Goal: Task Accomplishment & Management: Manage account settings

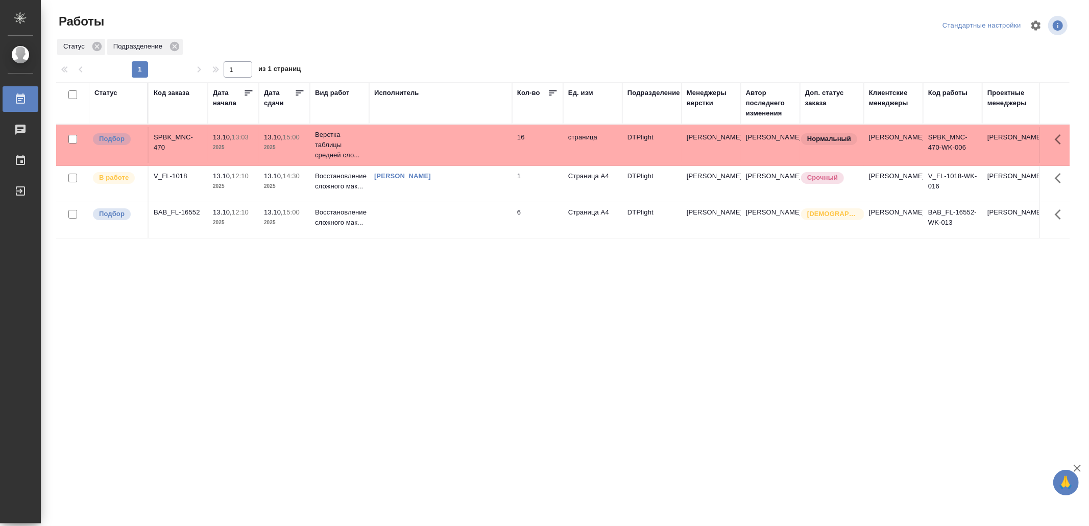
click at [448, 138] on td at bounding box center [440, 145] width 143 height 36
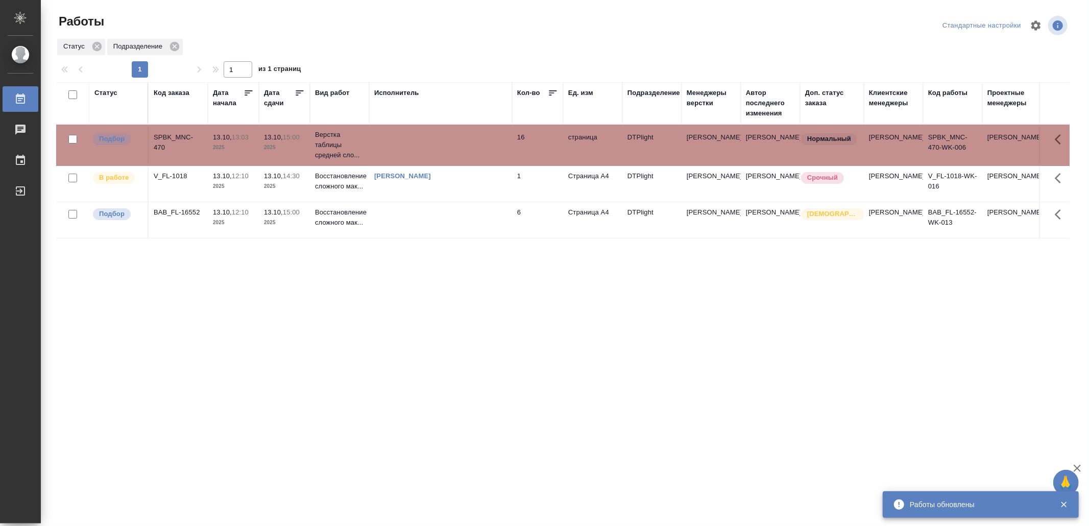
drag, startPoint x: 458, startPoint y: 291, endPoint x: 461, endPoint y: 286, distance: 5.8
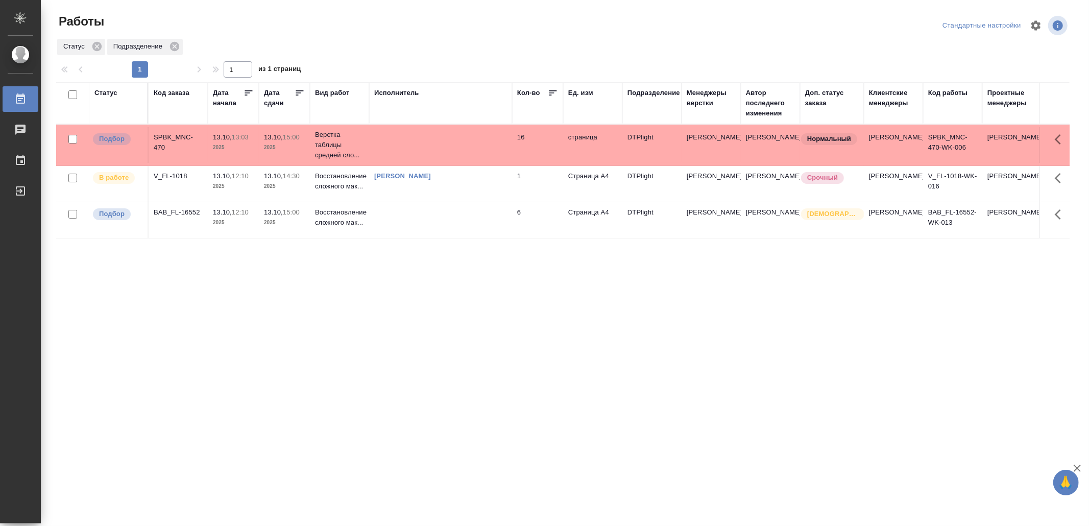
click at [478, 231] on td at bounding box center [440, 220] width 143 height 36
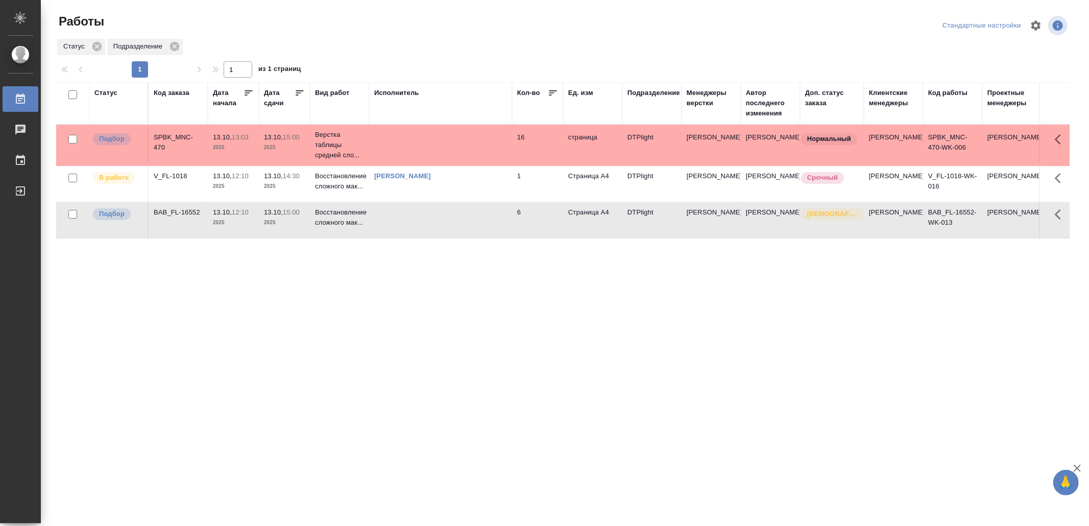
click at [478, 231] on td at bounding box center [440, 220] width 143 height 36
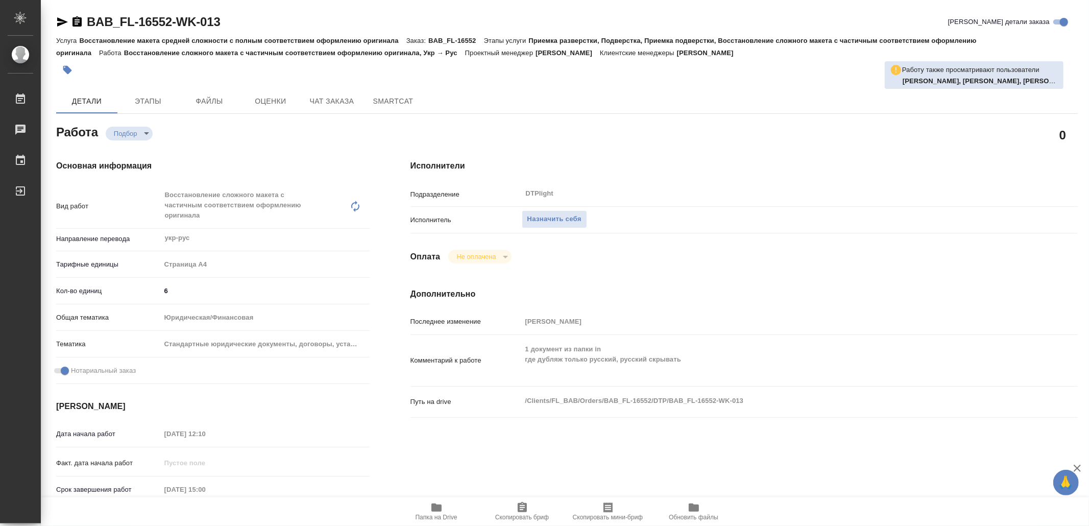
click at [428, 511] on span "Папка на Drive" at bounding box center [437, 510] width 74 height 19
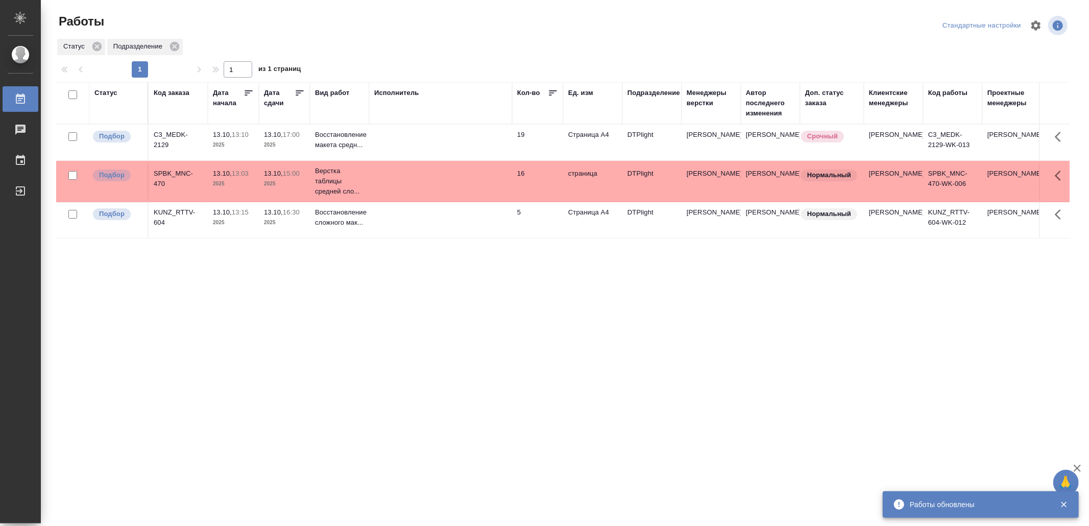
click at [412, 143] on td at bounding box center [440, 143] width 143 height 36
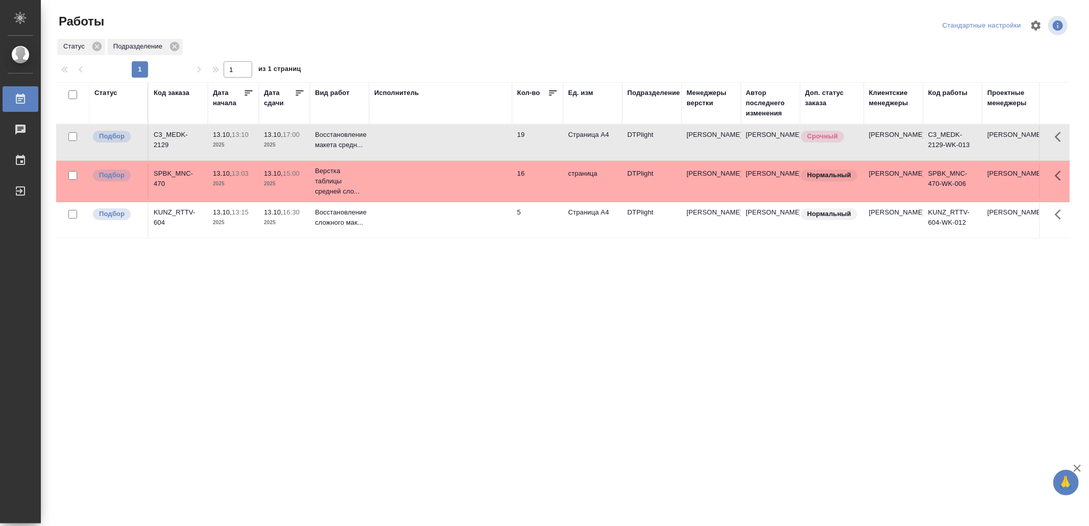
drag, startPoint x: 402, startPoint y: 310, endPoint x: 404, endPoint y: 305, distance: 6.0
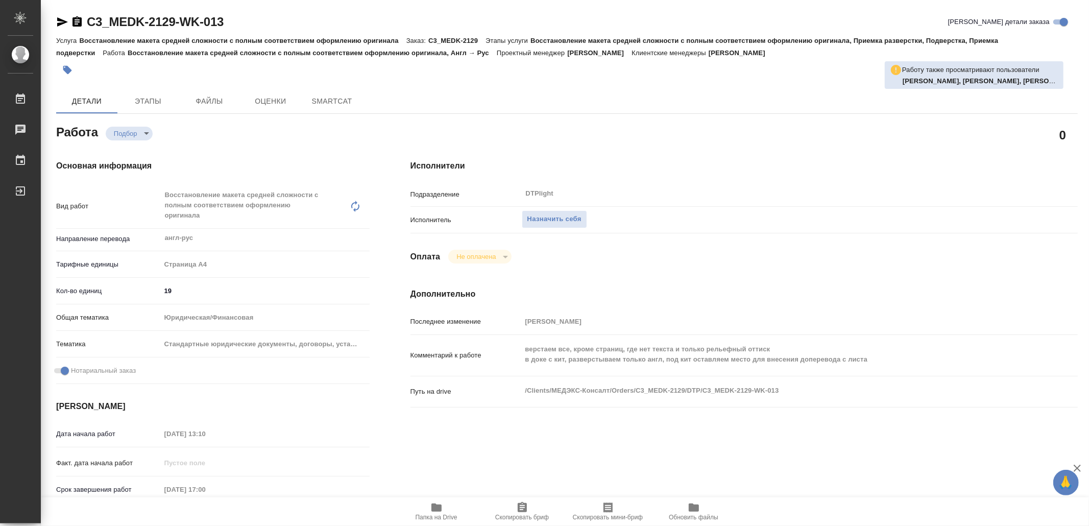
click at [448, 515] on span "Папка на Drive" at bounding box center [437, 517] width 42 height 7
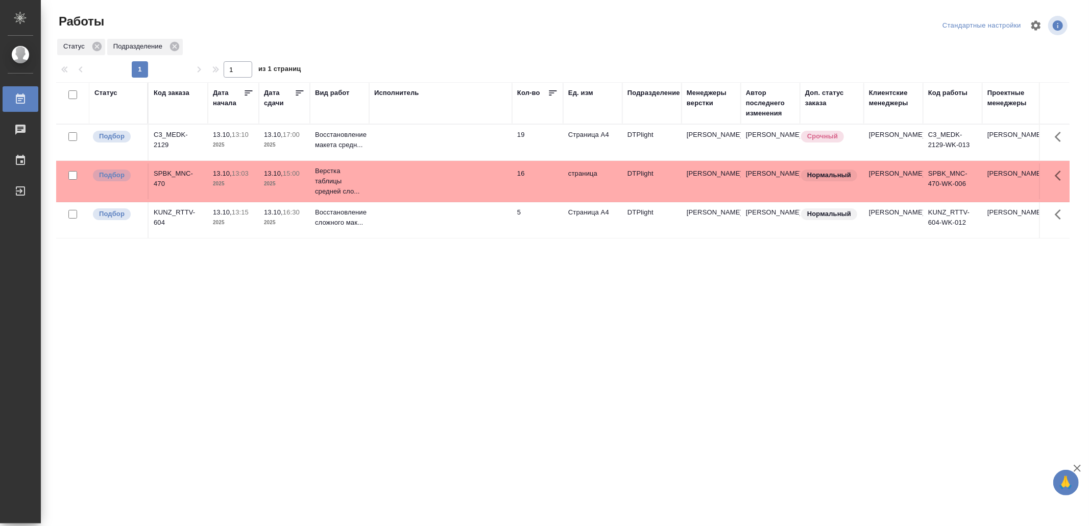
drag, startPoint x: 484, startPoint y: 297, endPoint x: 410, endPoint y: 290, distance: 73.8
click at [407, 308] on div "Статус Код заказа Дата начала Дата сдачи Вид работ Исполнитель Кол-во Ед. изм П…" at bounding box center [562, 266] width 1013 height 368
click at [427, 234] on td at bounding box center [440, 220] width 143 height 36
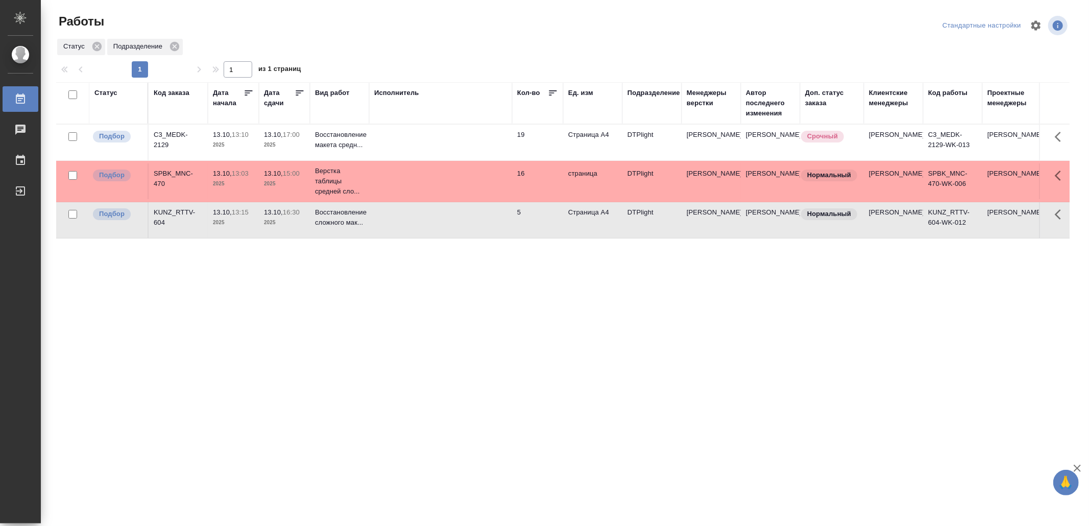
click at [427, 235] on td at bounding box center [440, 220] width 143 height 36
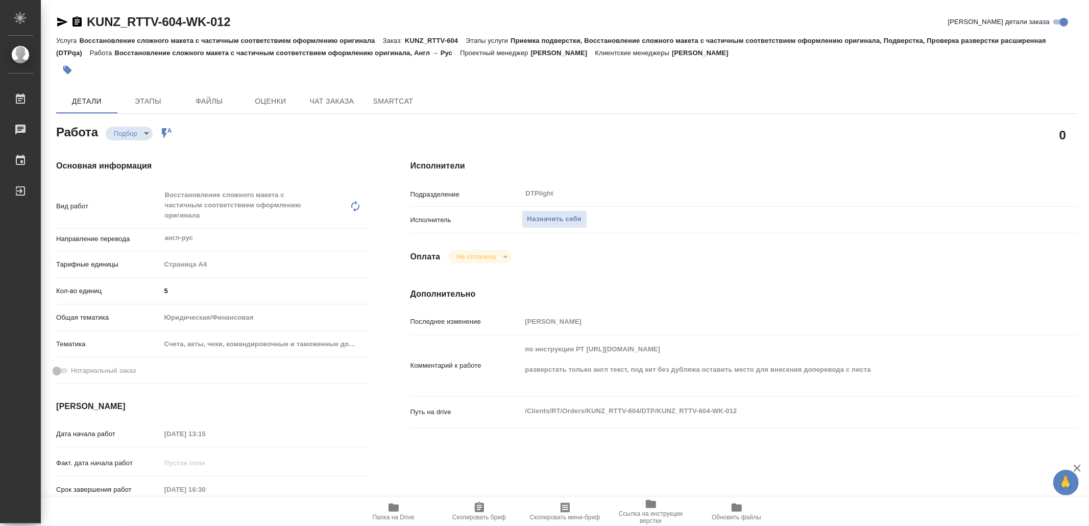
click at [394, 514] on span "Папка на Drive" at bounding box center [394, 517] width 42 height 7
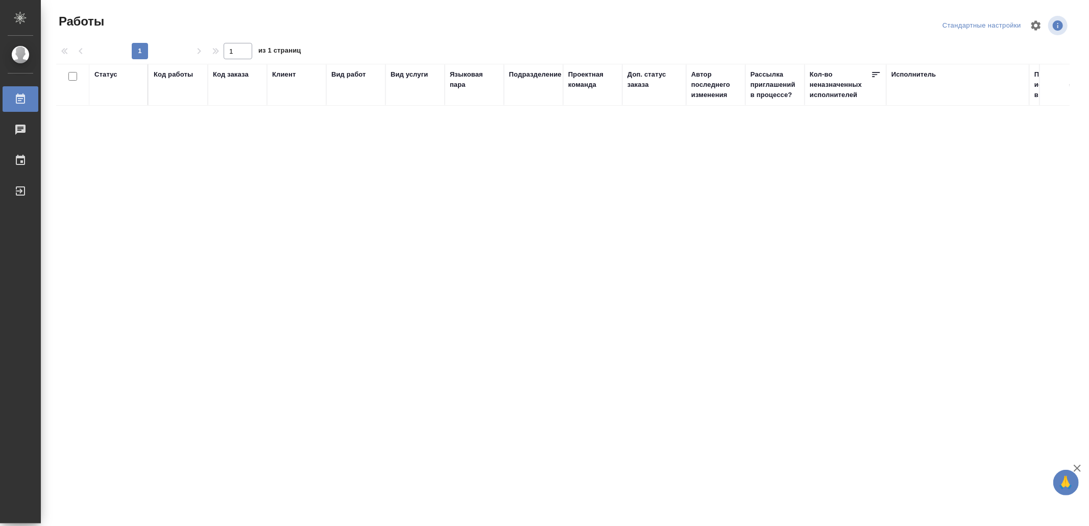
drag, startPoint x: 35, startPoint y: 188, endPoint x: 376, endPoint y: 199, distance: 341.7
click at [20, 189] on div "Выйти" at bounding box center [8, 190] width 26 height 15
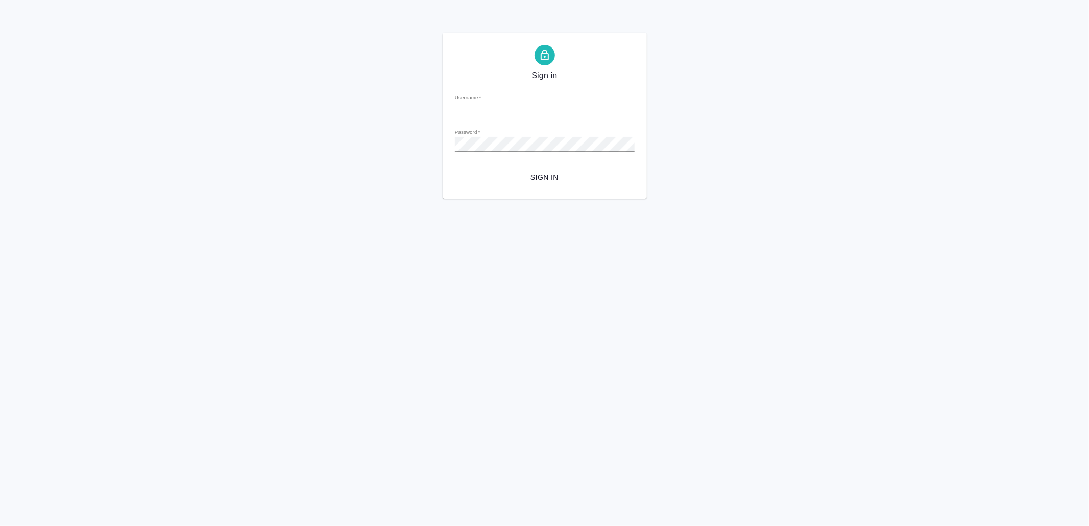
type input "v.yamkovenko@awatera.com"
click at [542, 184] on button "Sign in" at bounding box center [545, 177] width 180 height 19
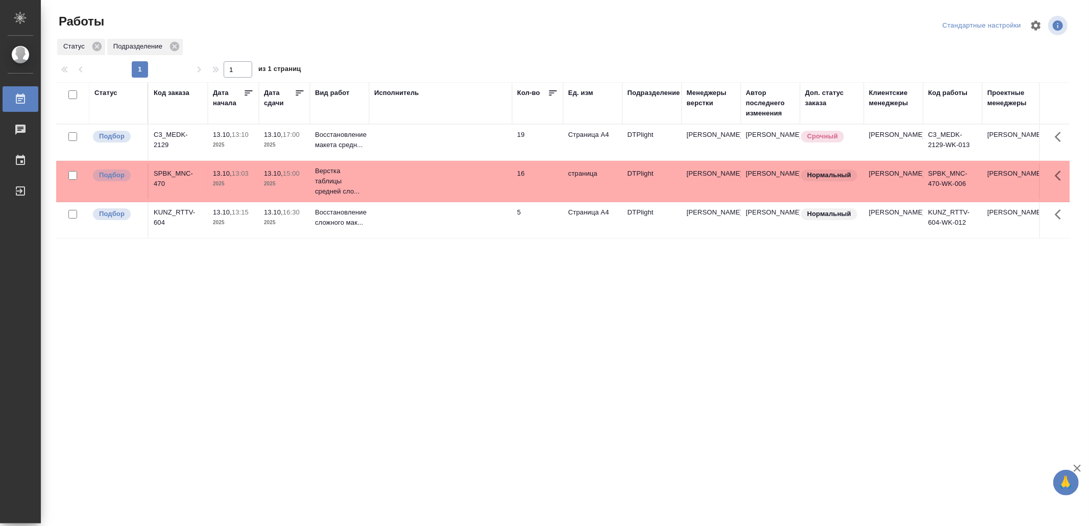
click at [483, 182] on td at bounding box center [440, 181] width 143 height 36
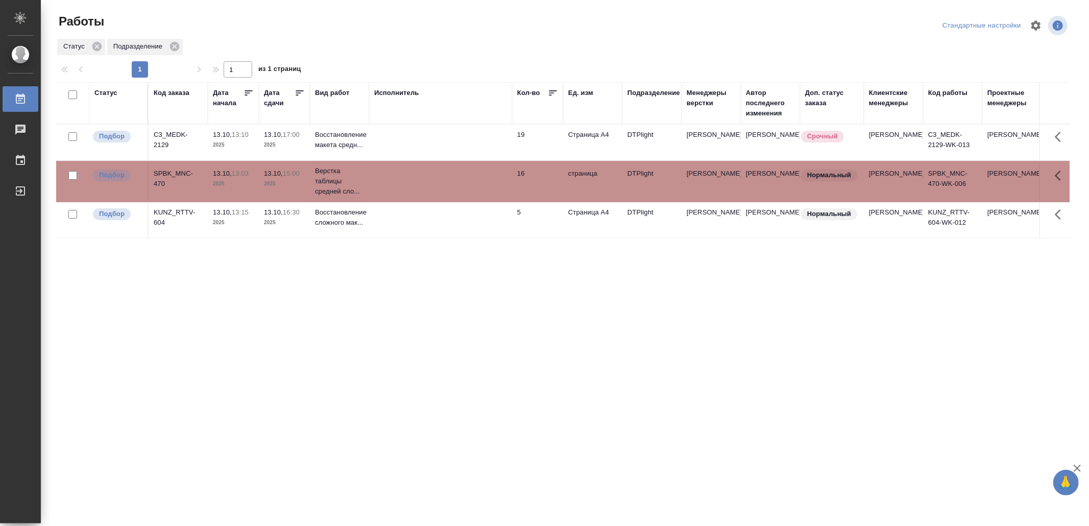
click at [483, 182] on td at bounding box center [440, 181] width 143 height 36
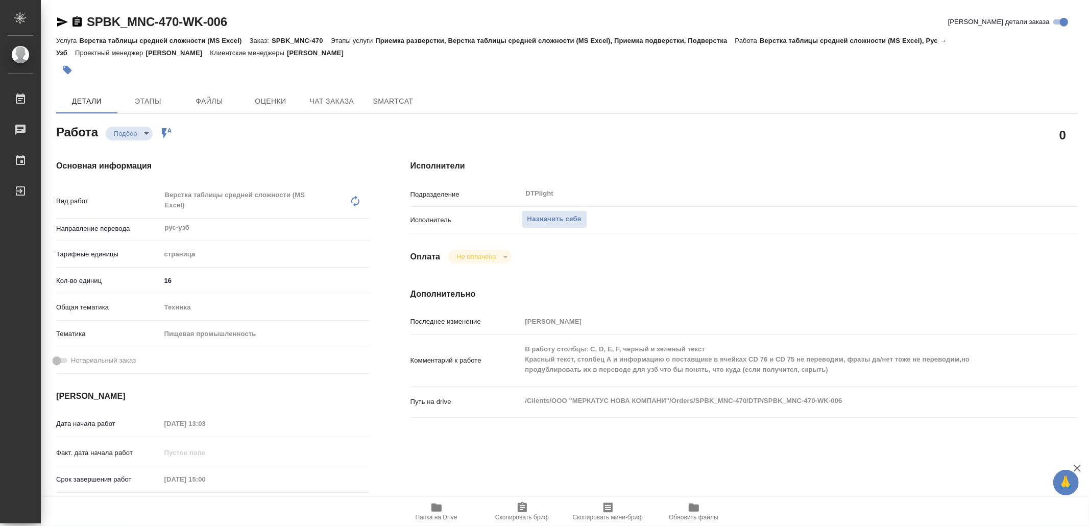
drag, startPoint x: 442, startPoint y: 518, endPoint x: 438, endPoint y: 513, distance: 6.1
click at [442, 517] on span "Папка на Drive" at bounding box center [437, 517] width 42 height 7
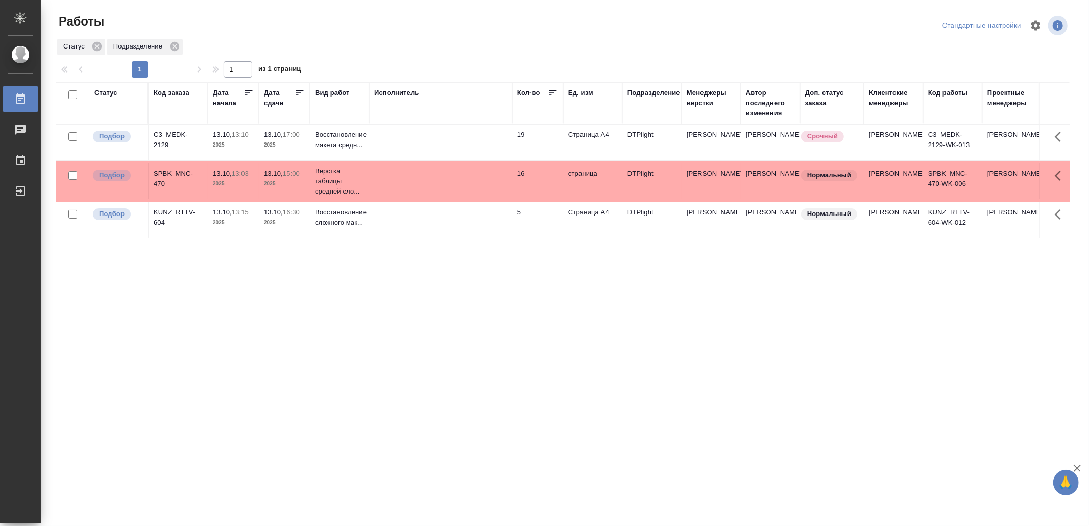
click at [445, 139] on td at bounding box center [440, 143] width 143 height 36
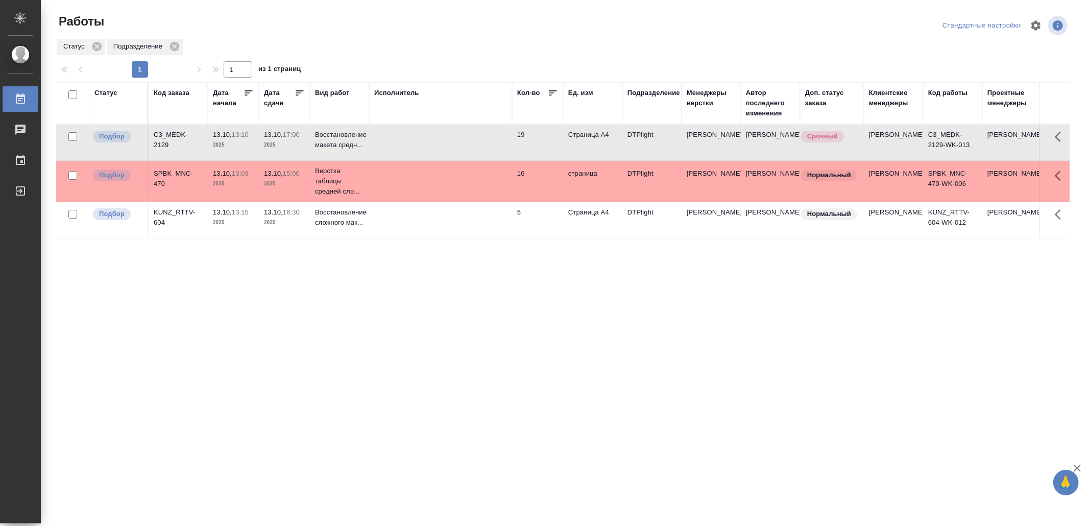
click at [445, 139] on td at bounding box center [440, 143] width 143 height 36
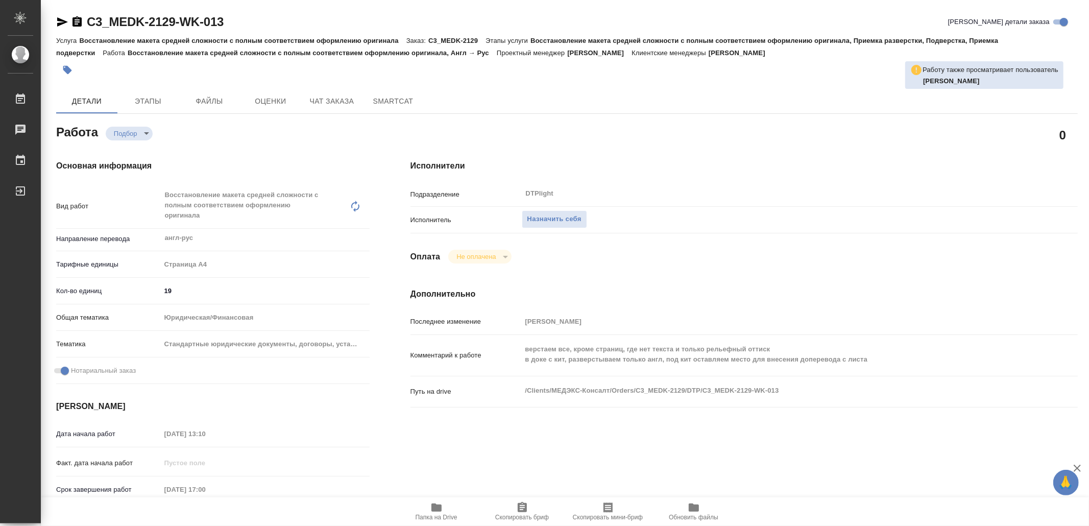
drag, startPoint x: 440, startPoint y: 511, endPoint x: 433, endPoint y: 473, distance: 38.9
click at [440, 513] on icon "button" at bounding box center [436, 507] width 12 height 12
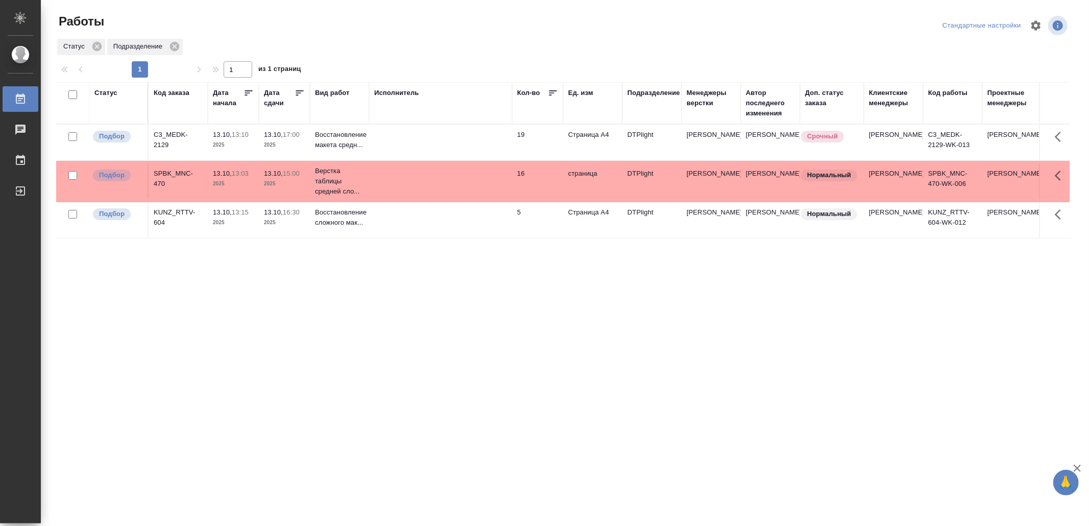
click at [458, 231] on td at bounding box center [440, 220] width 143 height 36
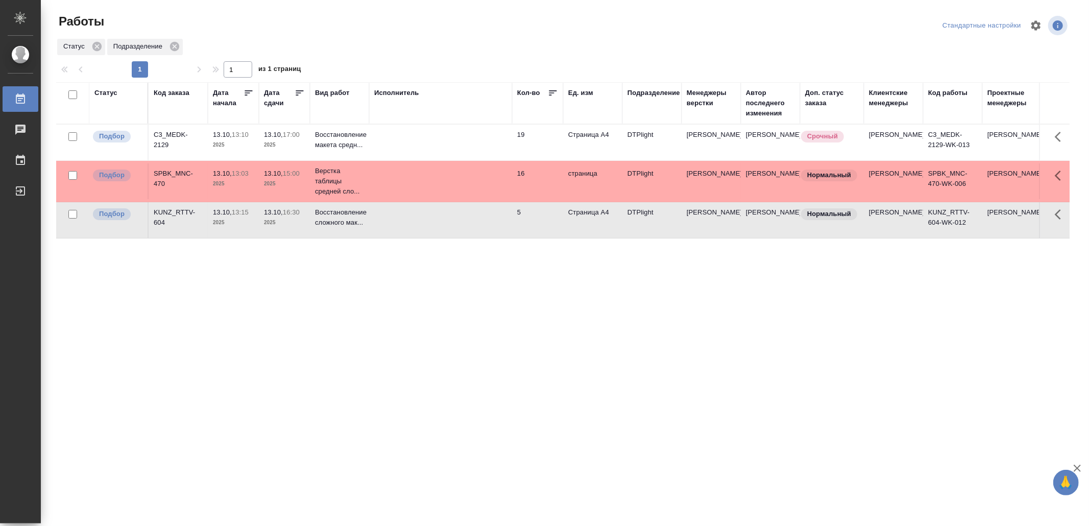
click at [458, 231] on td at bounding box center [440, 220] width 143 height 36
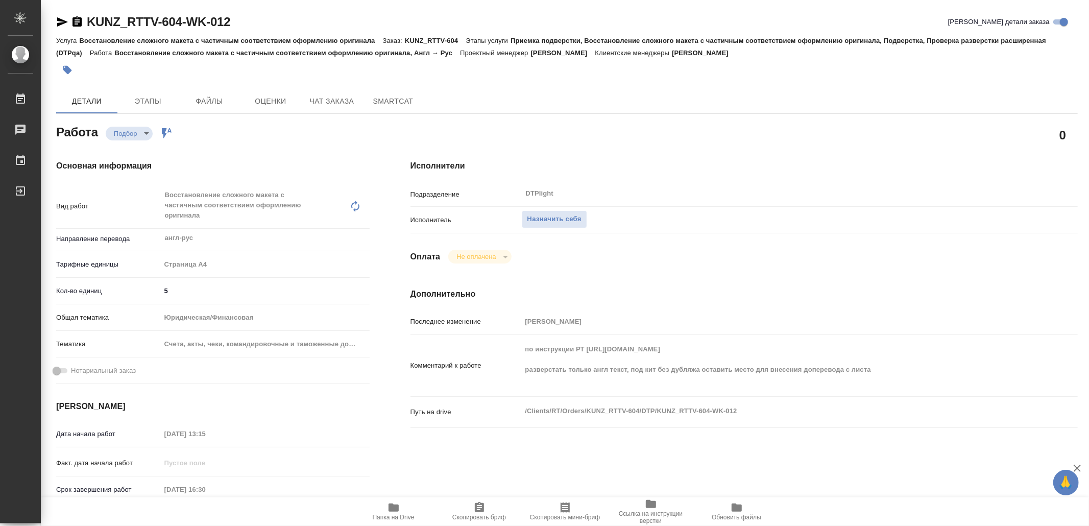
click at [388, 511] on icon "button" at bounding box center [393, 507] width 10 height 8
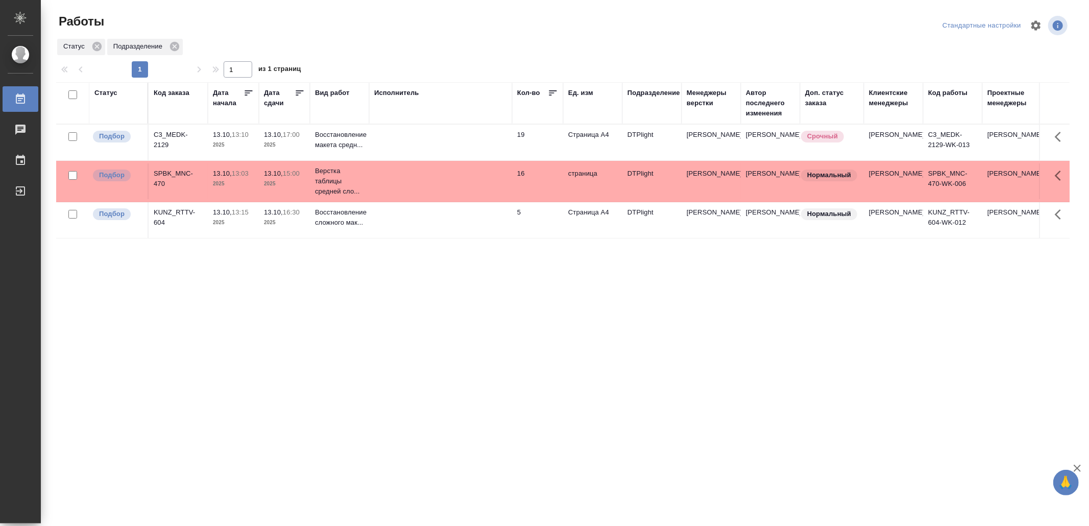
drag, startPoint x: 0, startPoint y: 0, endPoint x: 459, endPoint y: 345, distance: 574.6
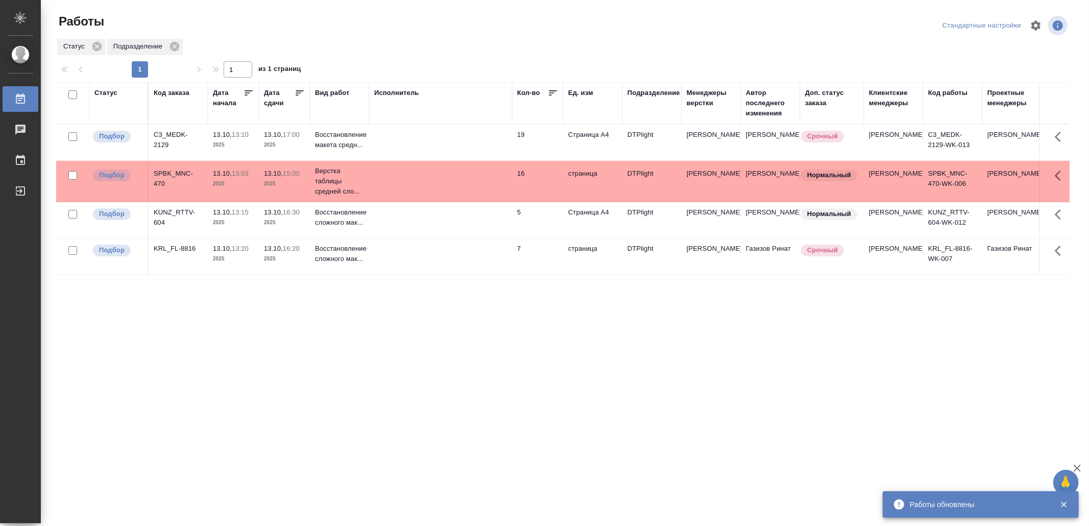
click at [421, 269] on td at bounding box center [440, 256] width 143 height 36
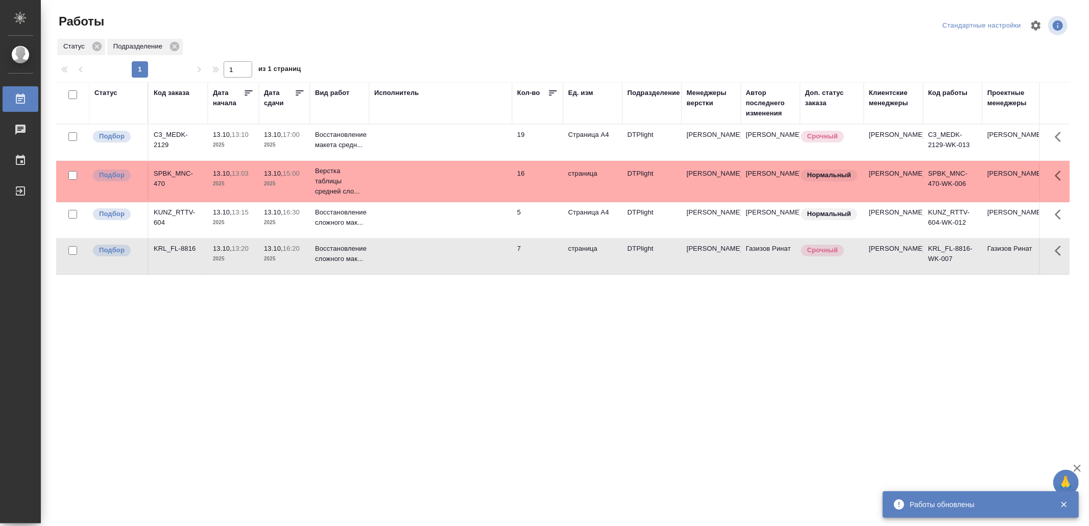
click at [421, 268] on td at bounding box center [440, 256] width 143 height 36
drag, startPoint x: 295, startPoint y: 362, endPoint x: 301, endPoint y: 363, distance: 6.8
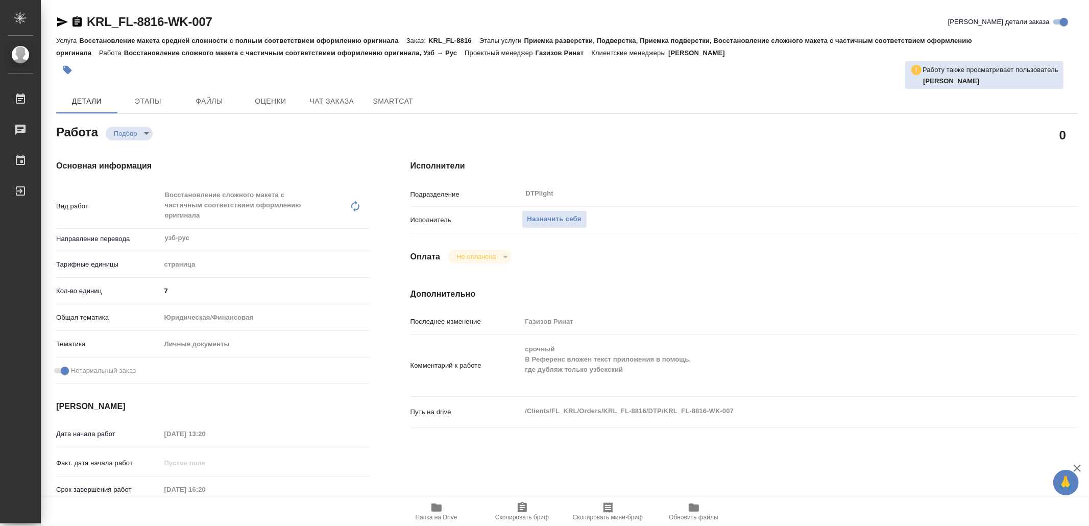
click at [440, 507] on icon "button" at bounding box center [436, 507] width 10 height 8
click at [560, 217] on span "Назначить себя" at bounding box center [554, 219] width 54 height 12
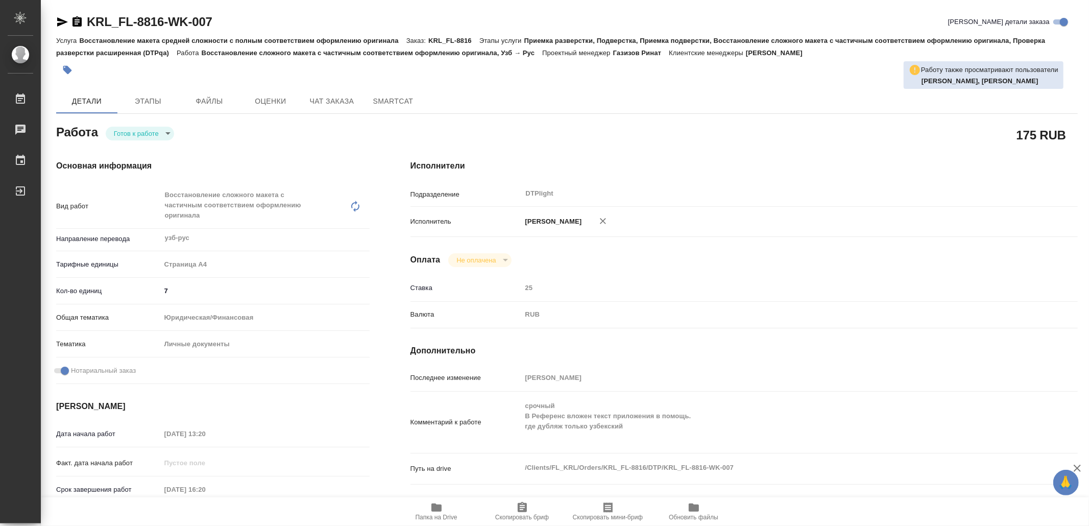
click at [154, 132] on body "🙏 .cls-1 fill:#fff; AWATERA Yamkovenko Vera Работы Чаты График Выйти KRL_FL-881…" at bounding box center [544, 263] width 1089 height 526
click at [154, 132] on li "В работе" at bounding box center [141, 133] width 71 height 17
type textarea "x"
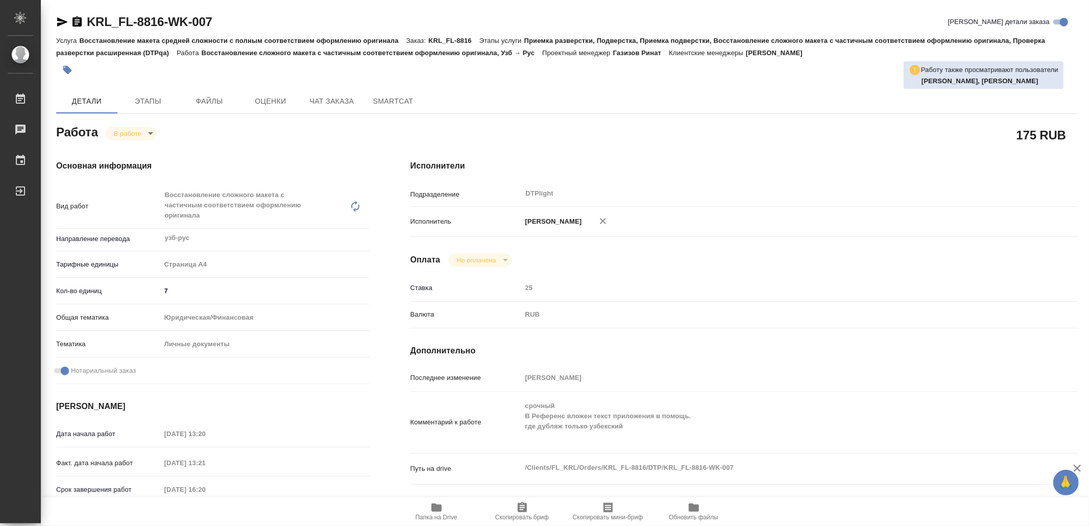
type textarea "x"
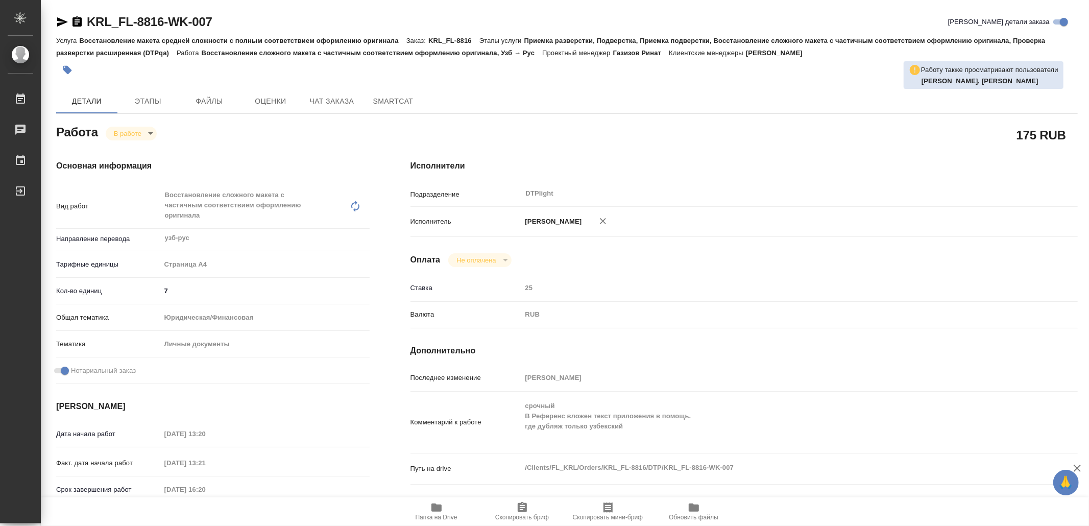
type textarea "x"
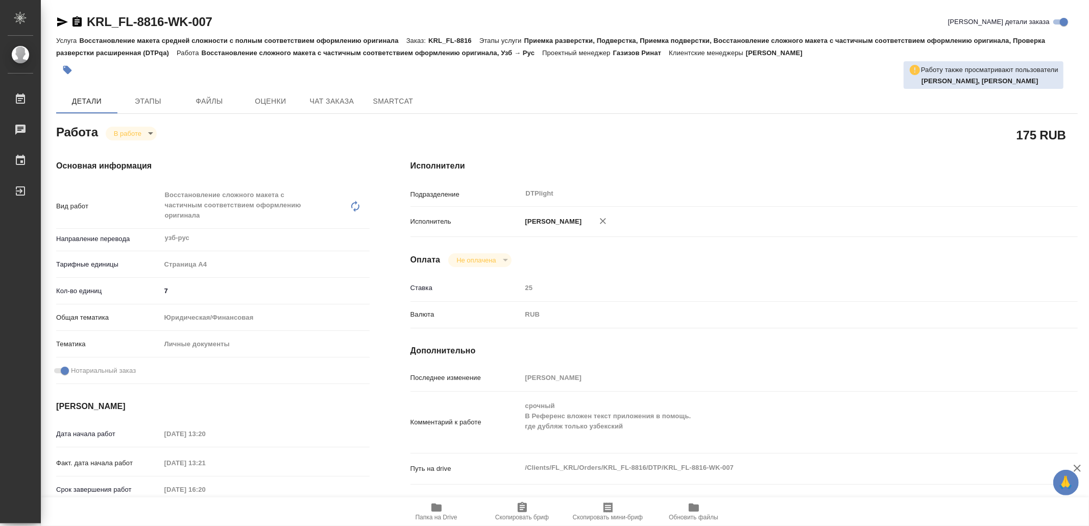
type textarea "x"
click at [59, 21] on icon "button" at bounding box center [62, 21] width 11 height 9
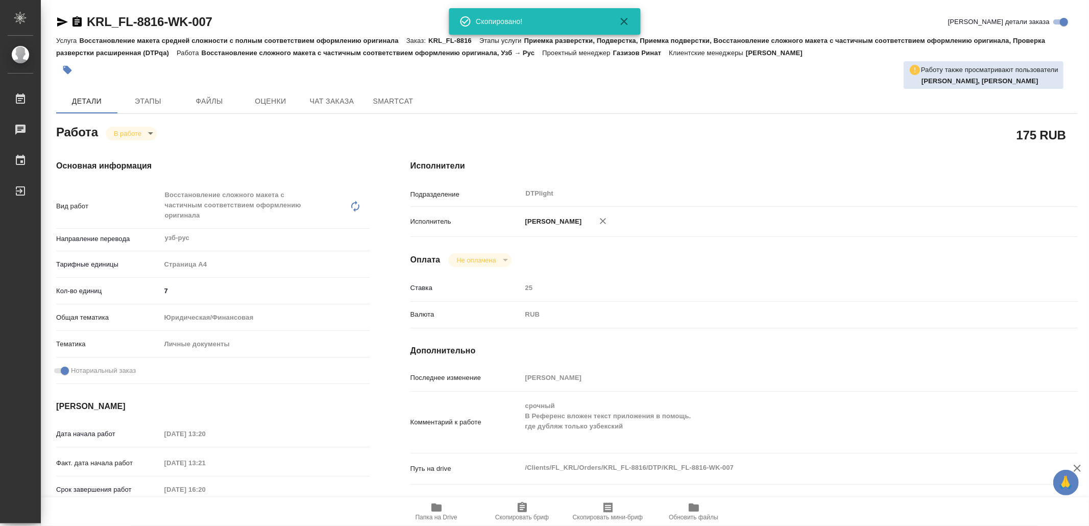
type textarea "x"
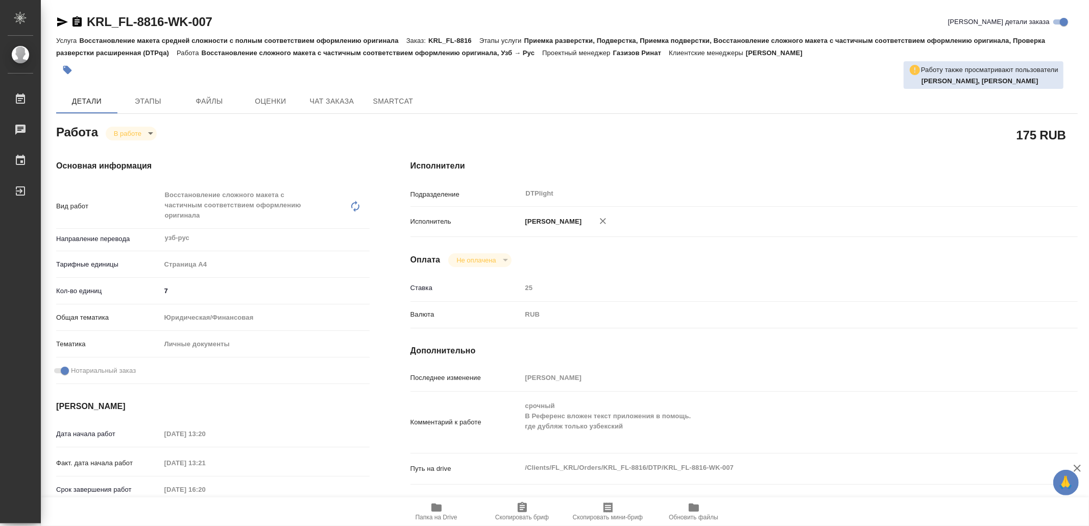
click at [437, 513] on span "Папка на Drive" at bounding box center [437, 510] width 74 height 19
click at [442, 515] on span "Папка на Drive" at bounding box center [437, 517] width 42 height 7
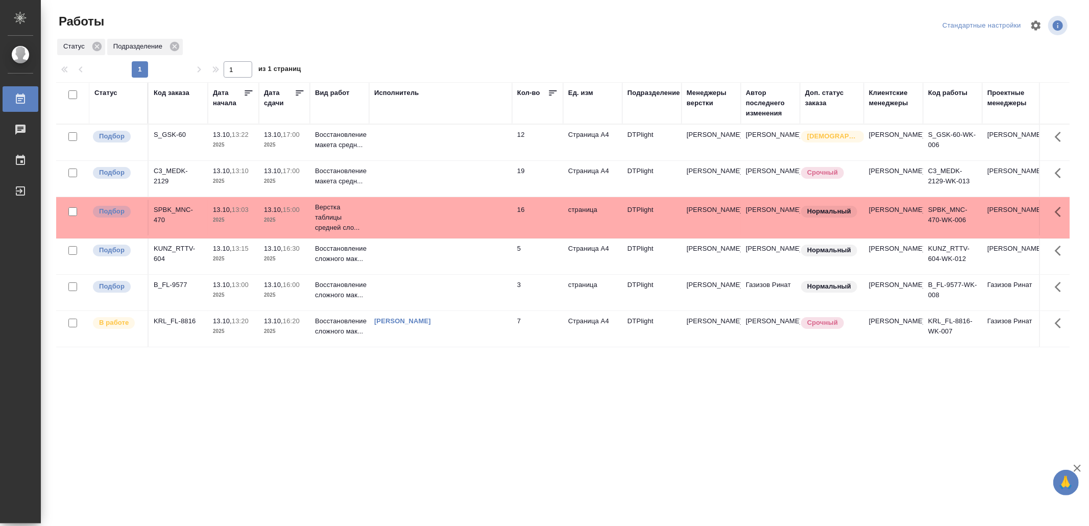
click at [450, 136] on td at bounding box center [440, 143] width 143 height 36
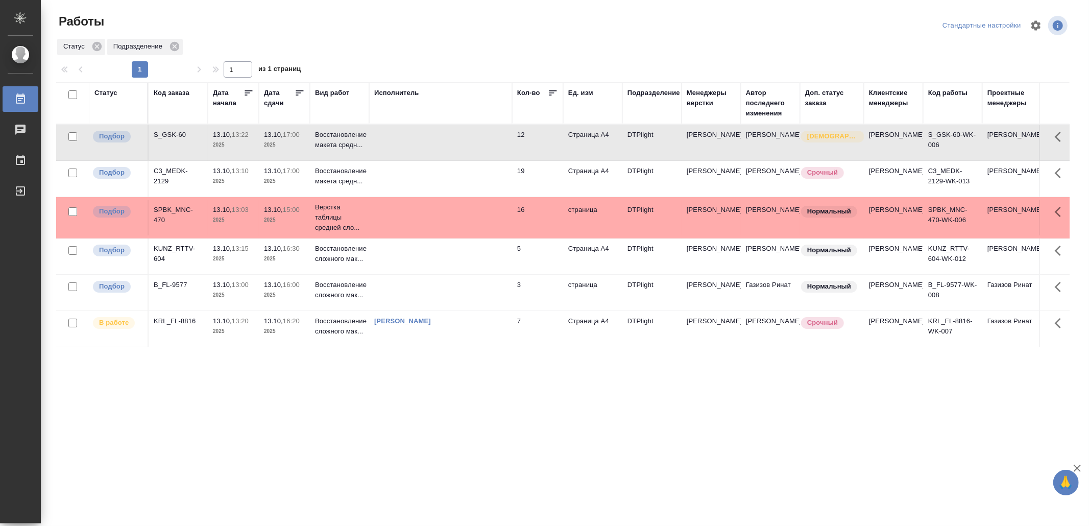
click at [450, 136] on td at bounding box center [440, 143] width 143 height 36
click at [457, 190] on td at bounding box center [440, 179] width 143 height 36
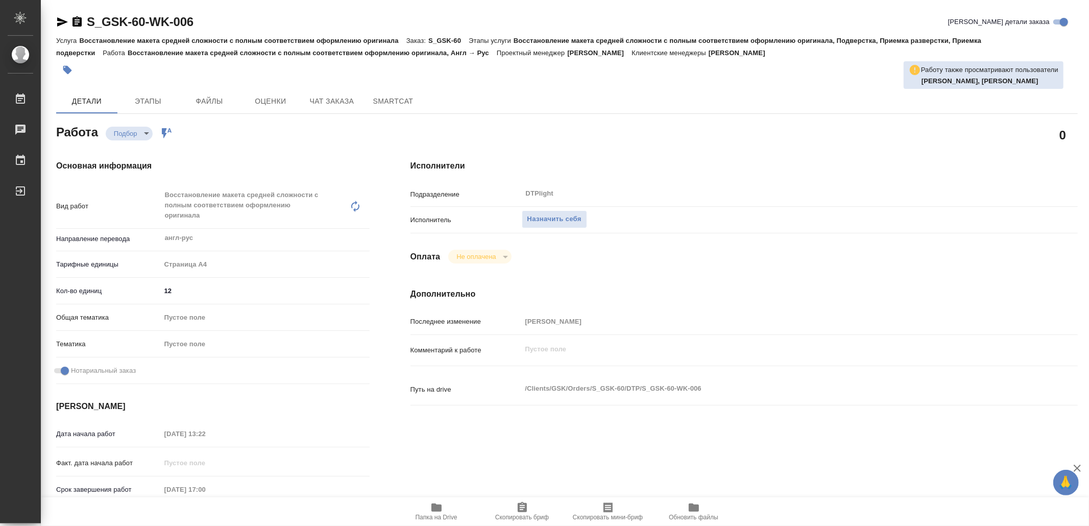
click at [428, 511] on span "Папка на Drive" at bounding box center [437, 510] width 74 height 19
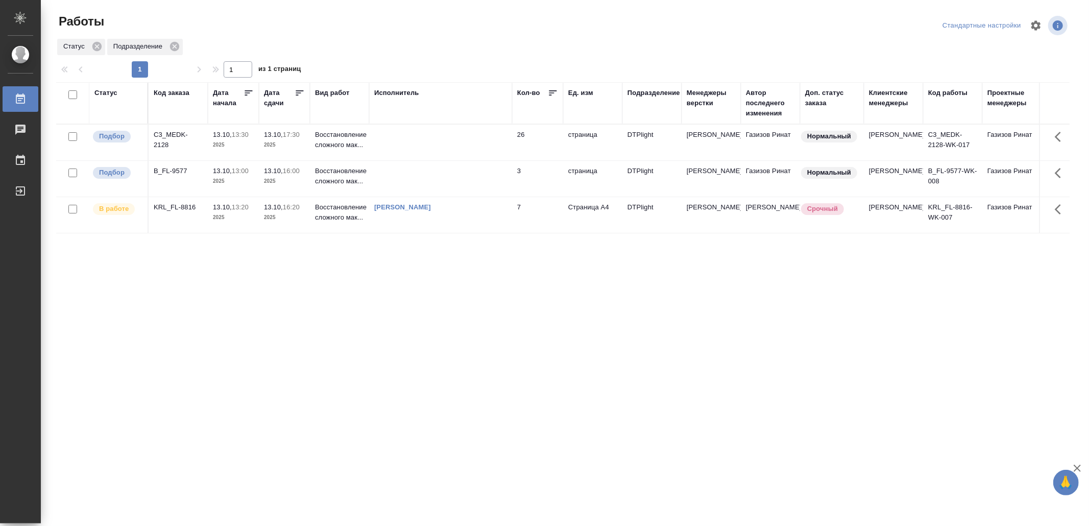
drag, startPoint x: 374, startPoint y: 375, endPoint x: 378, endPoint y: 362, distance: 13.4
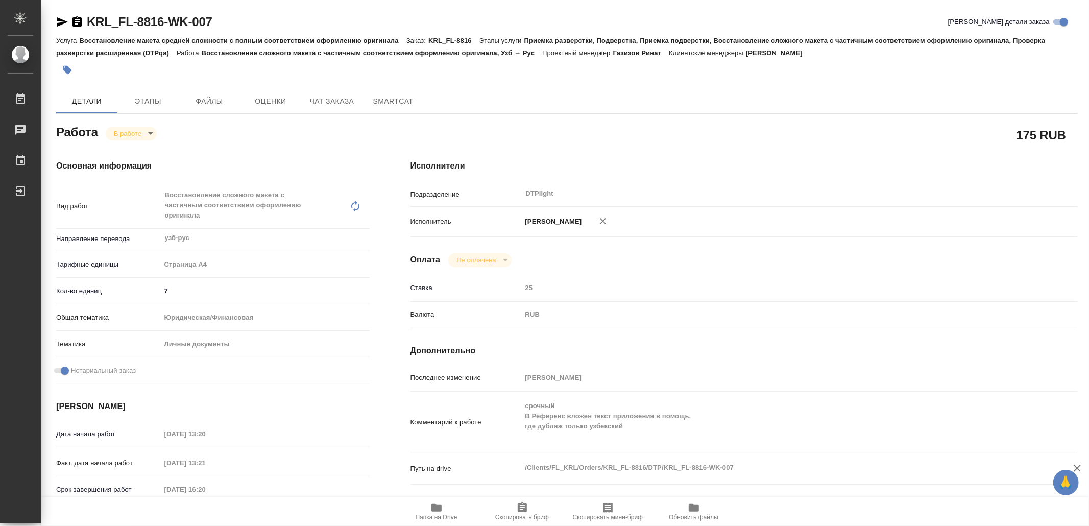
scroll to position [68, 0]
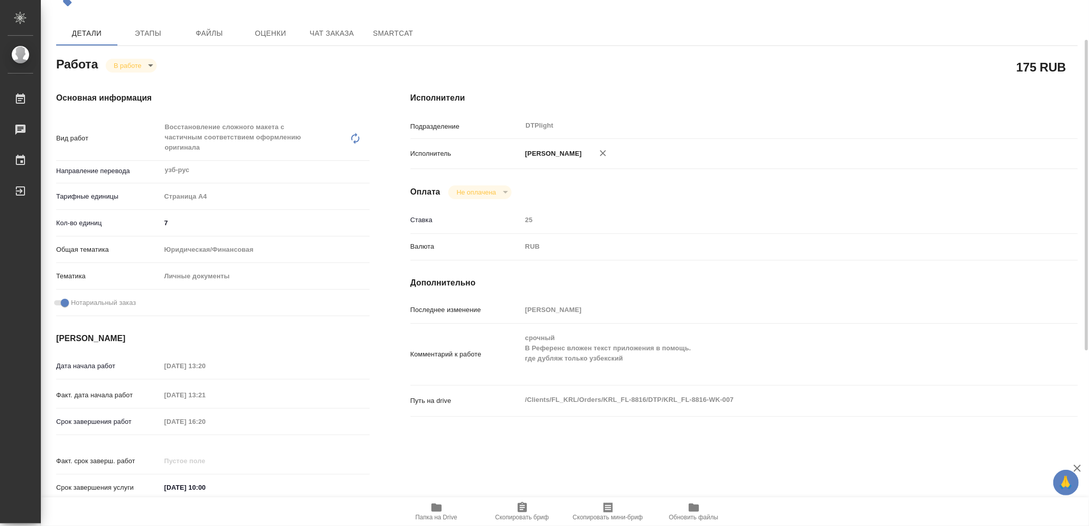
drag, startPoint x: 435, startPoint y: 505, endPoint x: 447, endPoint y: 516, distance: 15.6
click at [436, 507] on icon "button" at bounding box center [436, 507] width 10 height 8
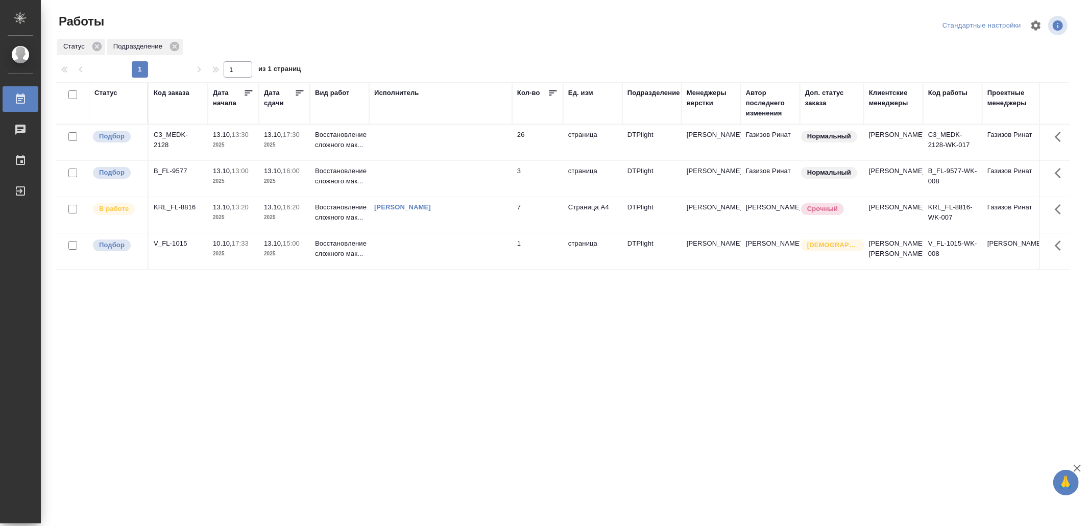
click at [455, 269] on td at bounding box center [440, 251] width 143 height 36
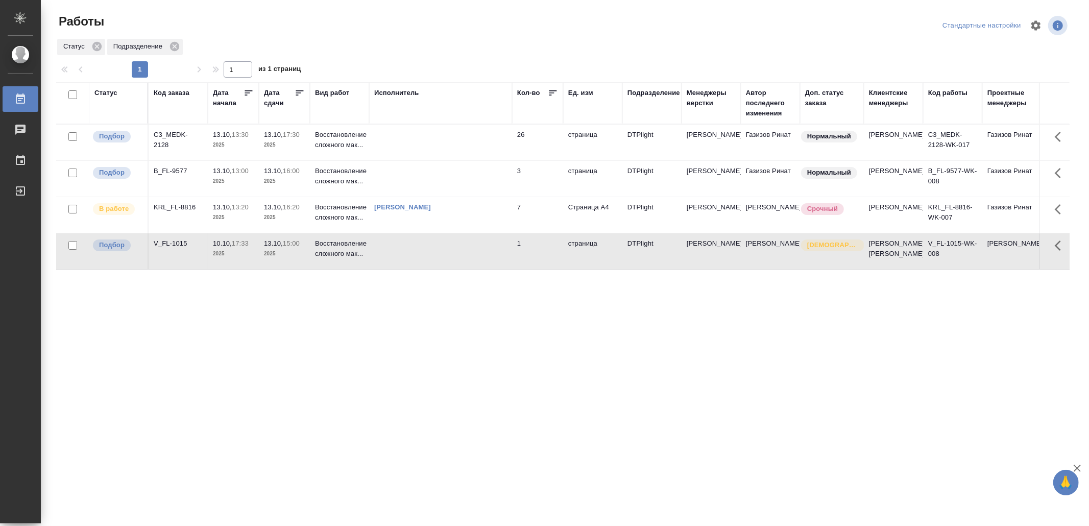
click at [455, 269] on td at bounding box center [440, 251] width 143 height 36
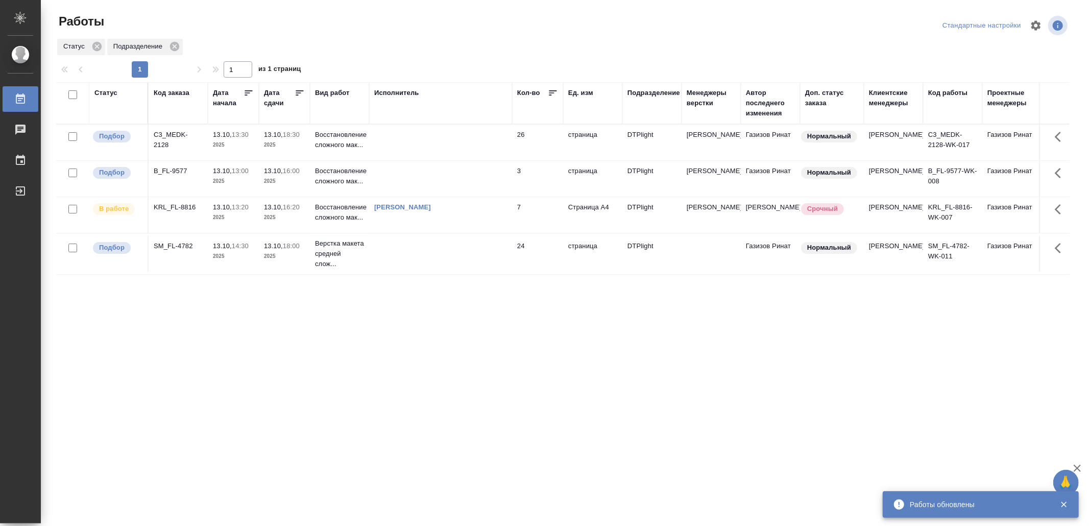
click at [424, 272] on td at bounding box center [440, 254] width 143 height 36
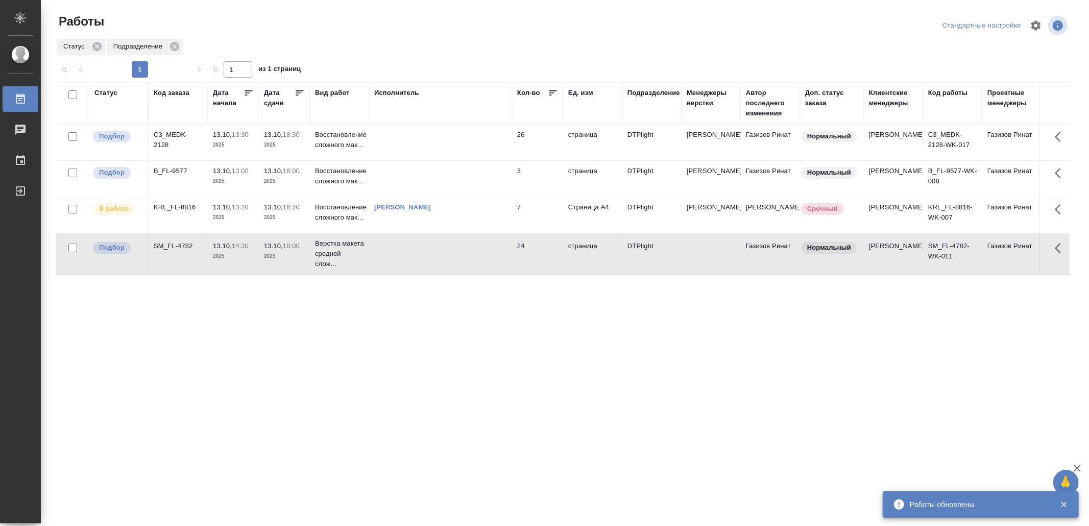
click at [424, 272] on td at bounding box center [440, 254] width 143 height 36
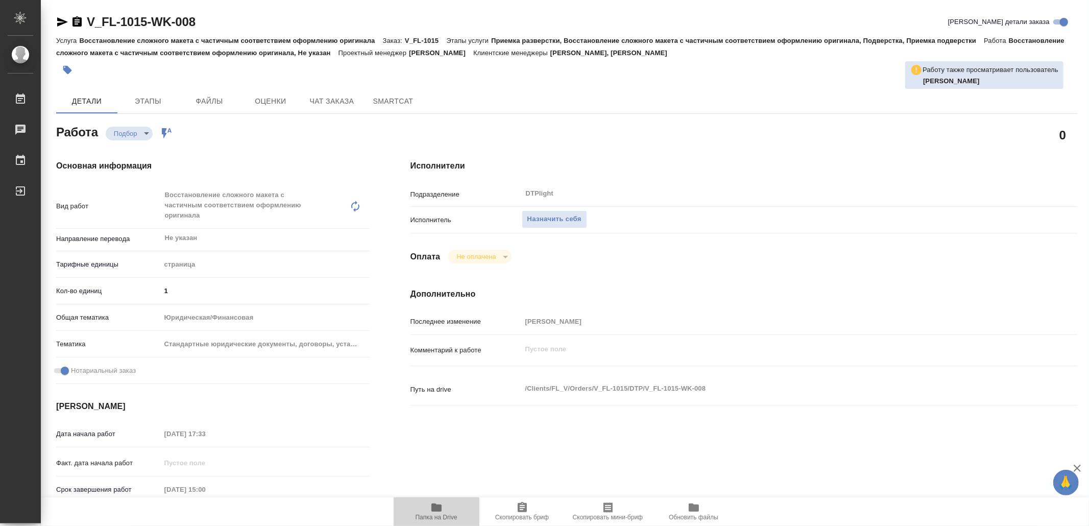
click at [438, 506] on icon "button" at bounding box center [436, 507] width 10 height 8
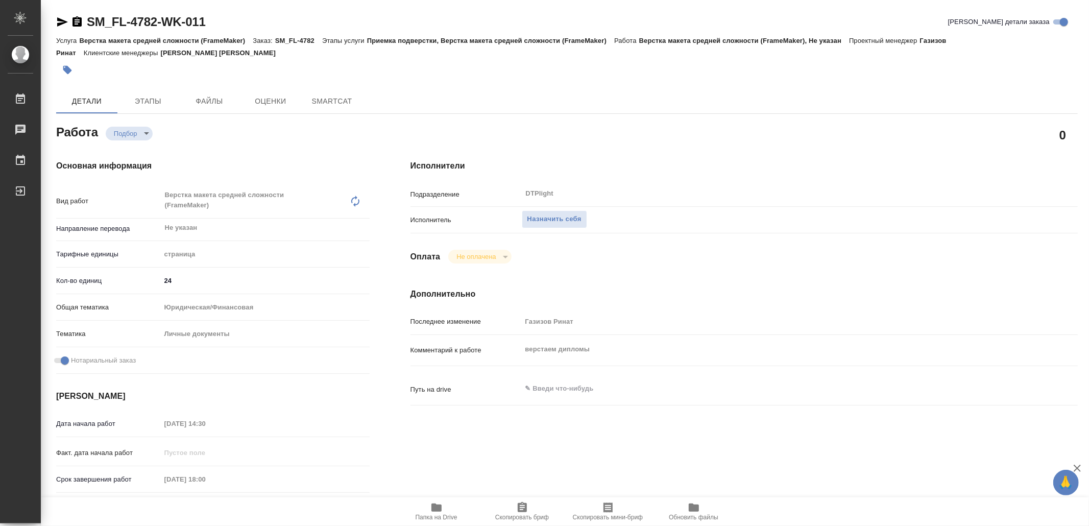
click at [446, 504] on span "Папка на Drive" at bounding box center [437, 510] width 74 height 19
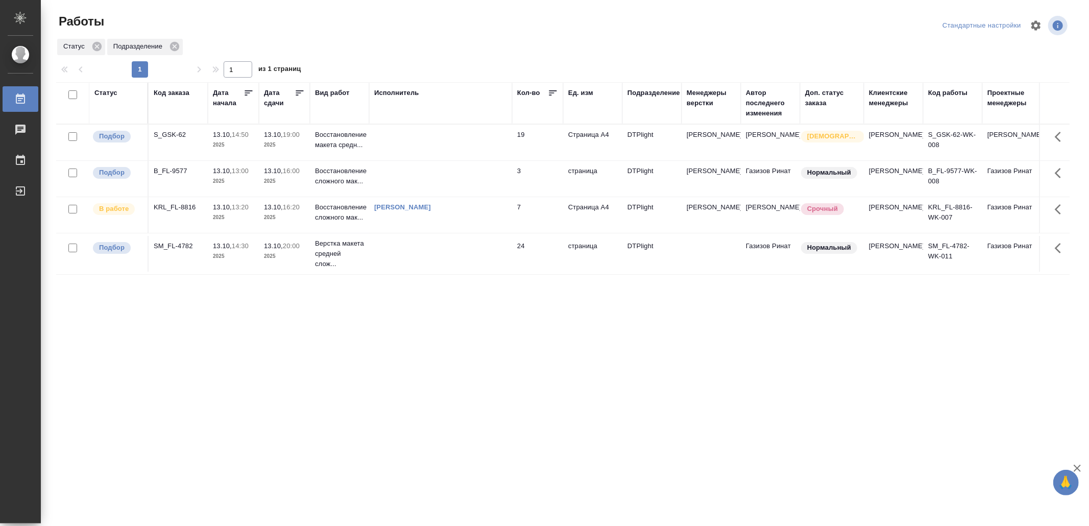
click at [474, 141] on td at bounding box center [440, 143] width 143 height 36
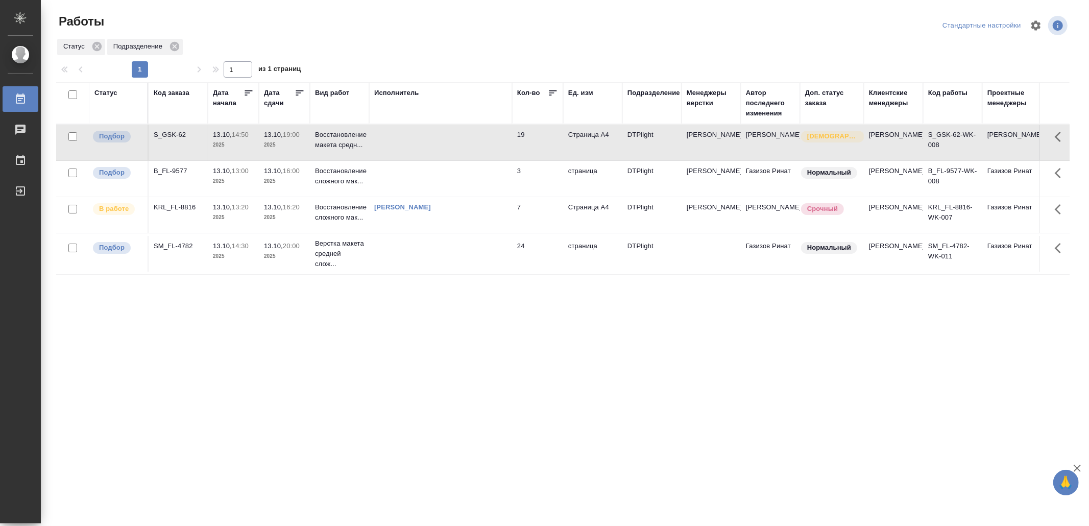
drag, startPoint x: 0, startPoint y: 0, endPoint x: 474, endPoint y: 141, distance: 494.2
click at [474, 141] on td at bounding box center [440, 143] width 143 height 36
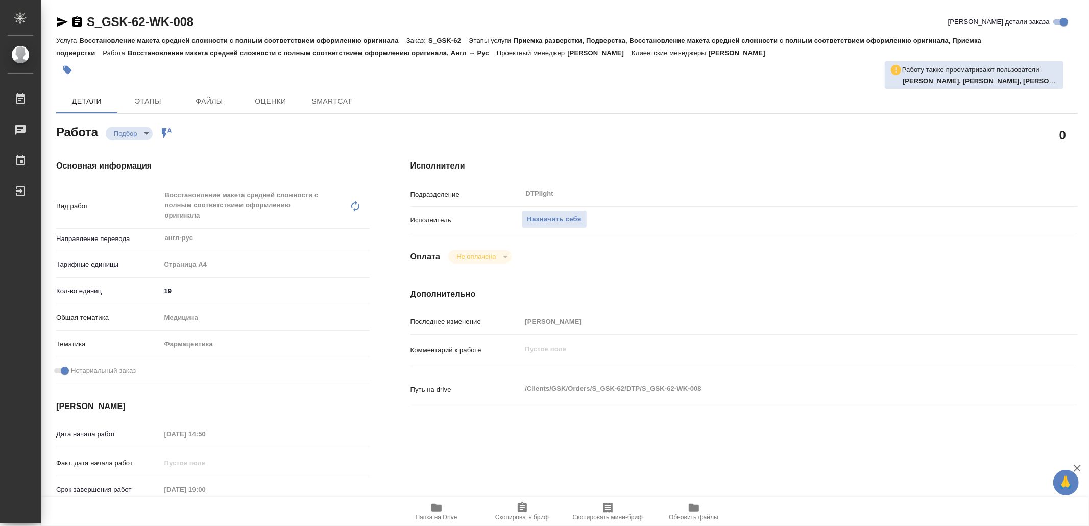
click at [452, 507] on span "Папка на Drive" at bounding box center [437, 510] width 74 height 19
type textarea "x"
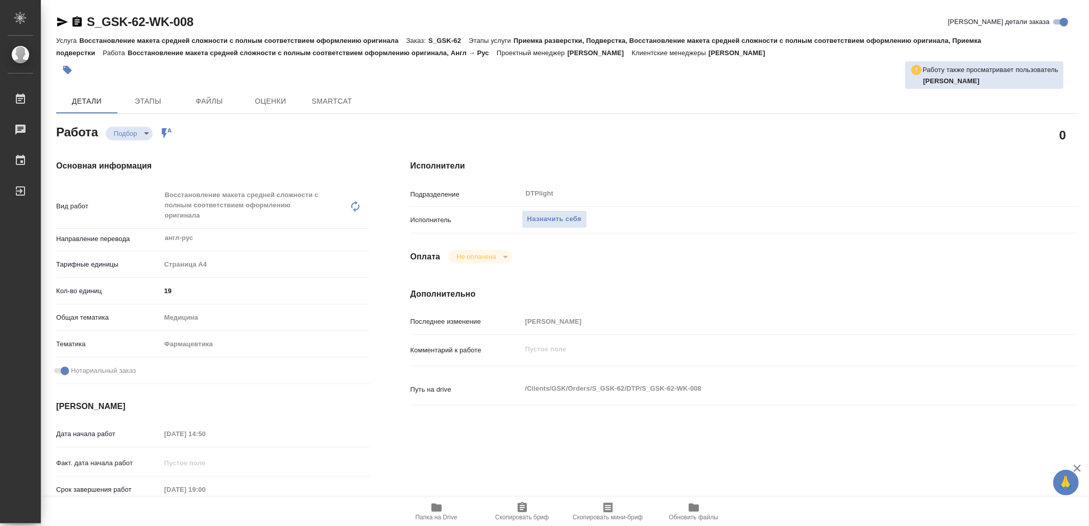
type textarea "x"
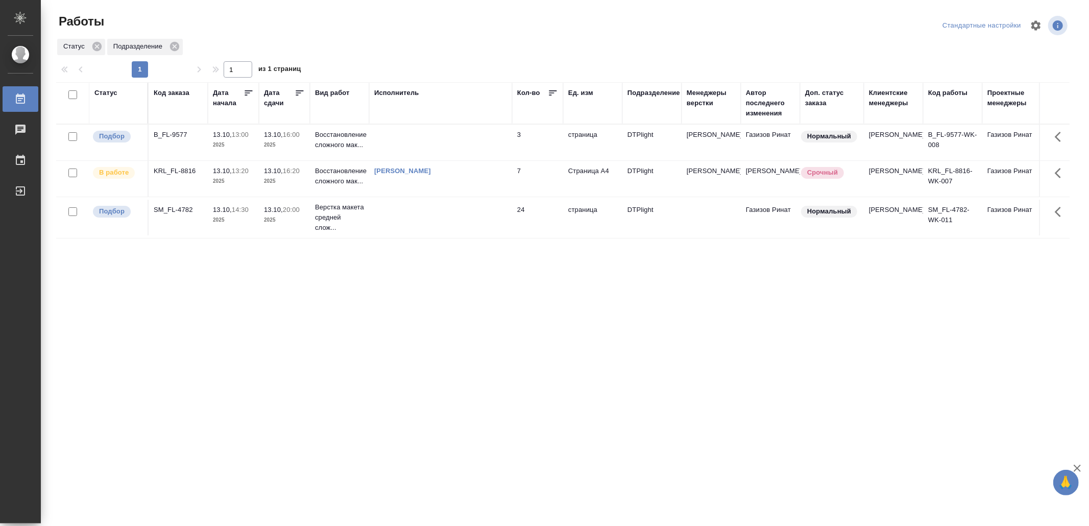
drag, startPoint x: 445, startPoint y: 375, endPoint x: 446, endPoint y: 370, distance: 5.2
drag, startPoint x: 405, startPoint y: 344, endPoint x: 409, endPoint y: 339, distance: 6.5
drag, startPoint x: 429, startPoint y: 352, endPoint x: 435, endPoint y: 349, distance: 6.2
click at [335, 316] on div "Статус Код заказа Дата начала Дата сдачи Вид работ Исполнитель Кол-во Ед. изм П…" at bounding box center [562, 266] width 1013 height 368
drag, startPoint x: 556, startPoint y: 384, endPoint x: 556, endPoint y: 374, distance: 10.2
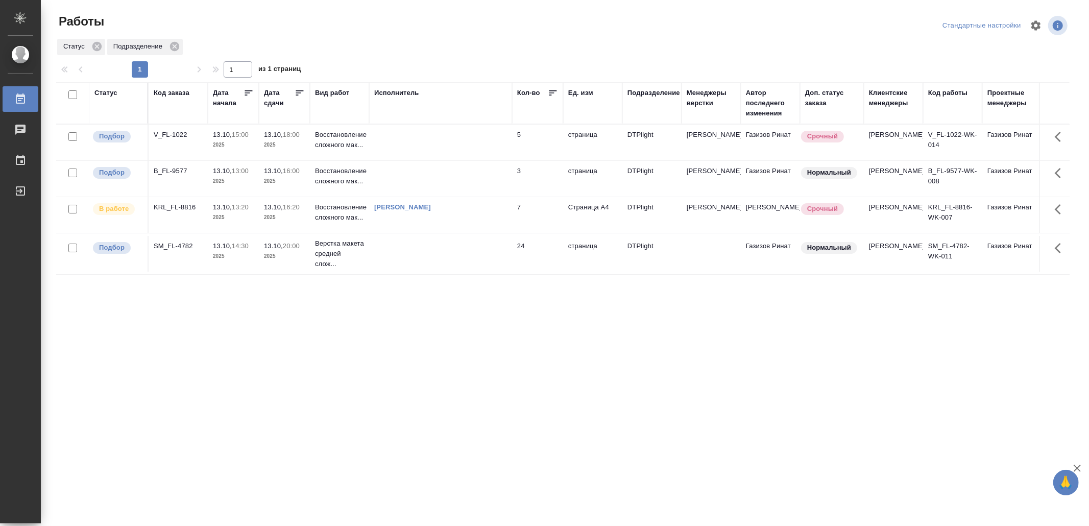
click at [456, 146] on td at bounding box center [440, 143] width 143 height 36
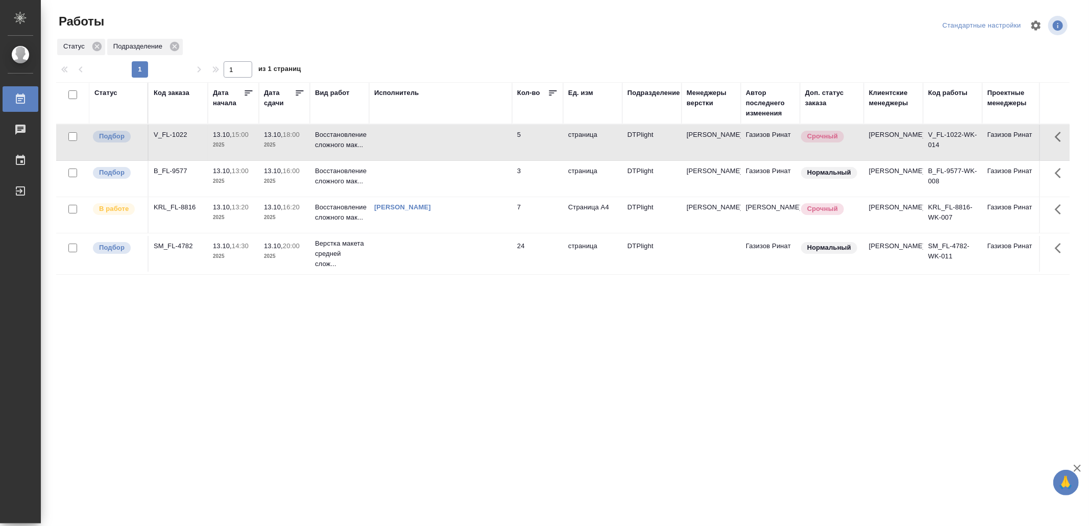
click at [456, 146] on td at bounding box center [440, 143] width 143 height 36
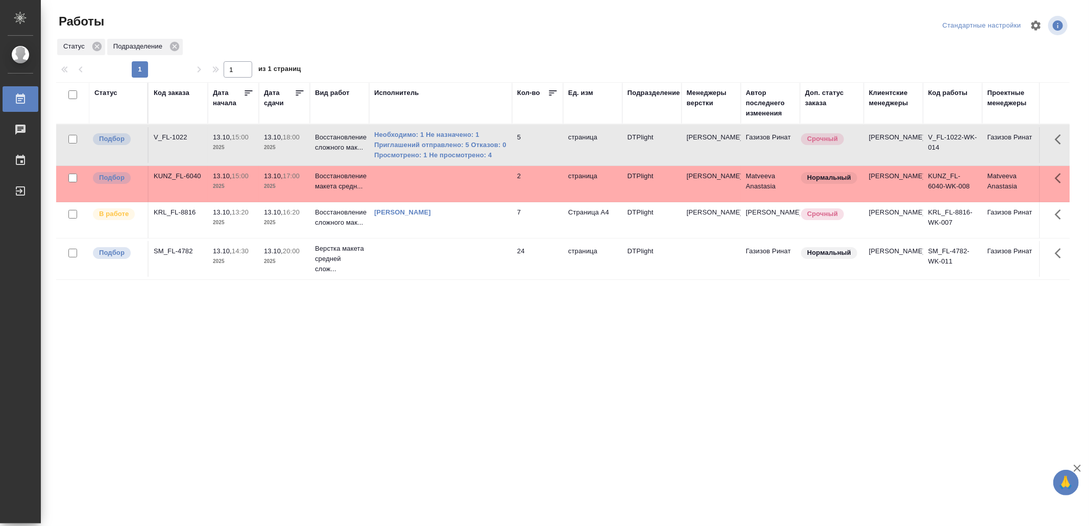
click at [449, 178] on td at bounding box center [440, 184] width 143 height 36
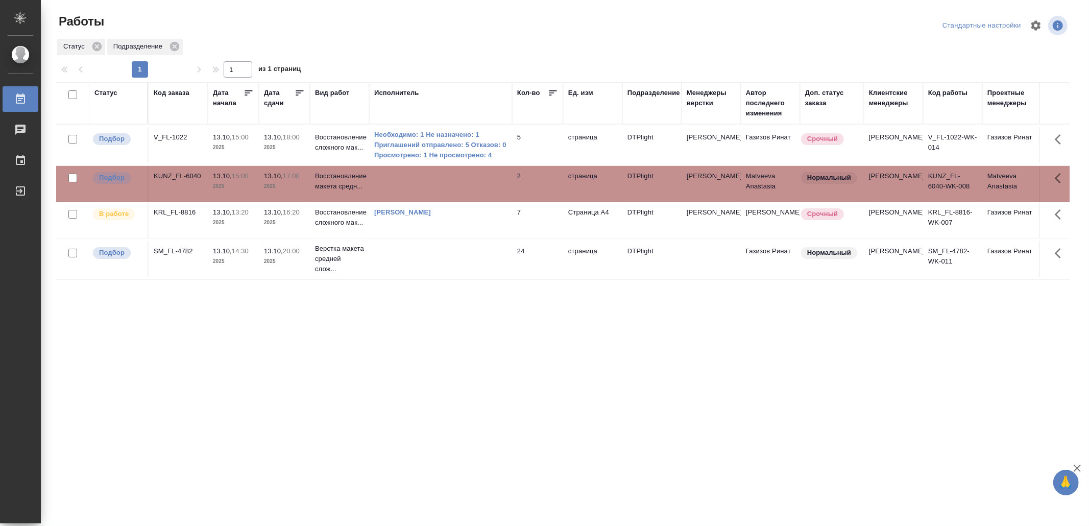
click at [449, 179] on td at bounding box center [440, 184] width 143 height 36
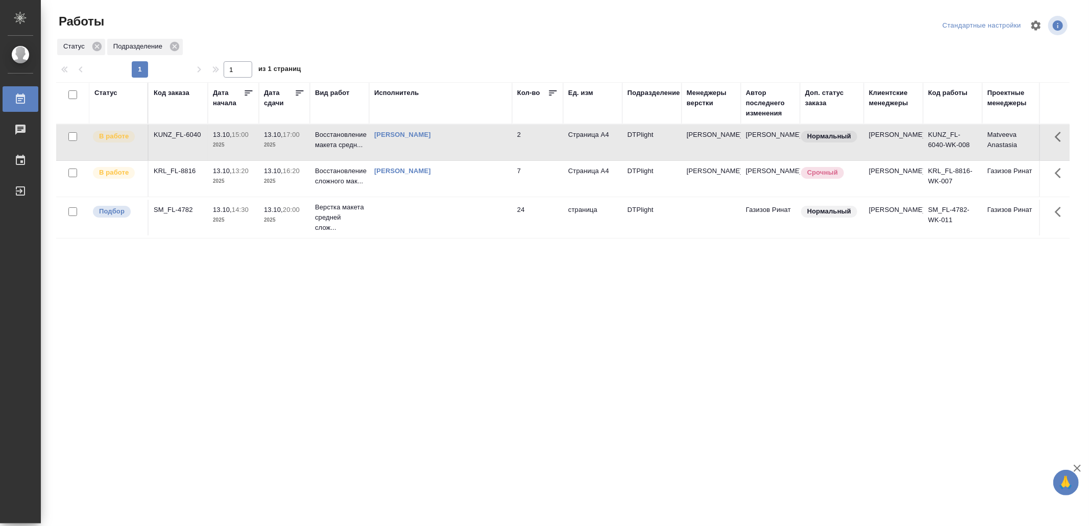
drag, startPoint x: 402, startPoint y: 311, endPoint x: 403, endPoint y: 280, distance: 31.1
click at [401, 312] on div "Статус Код заказа Дата начала Дата сдачи Вид работ Исполнитель Кол-во Ед. изм П…" at bounding box center [562, 266] width 1013 height 368
click at [458, 188] on td "[PERSON_NAME]" at bounding box center [440, 179] width 143 height 36
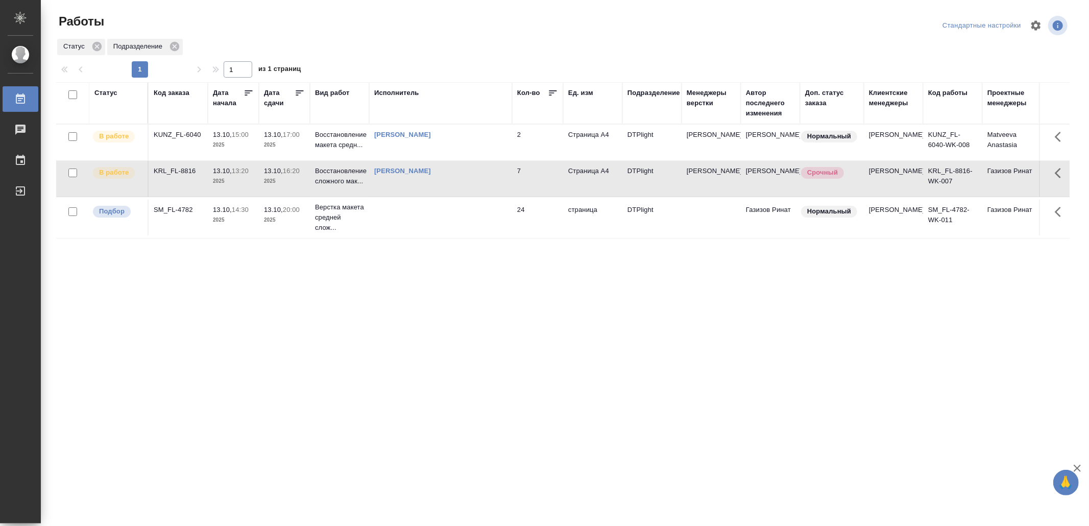
click at [458, 188] on td "[PERSON_NAME]" at bounding box center [440, 179] width 143 height 36
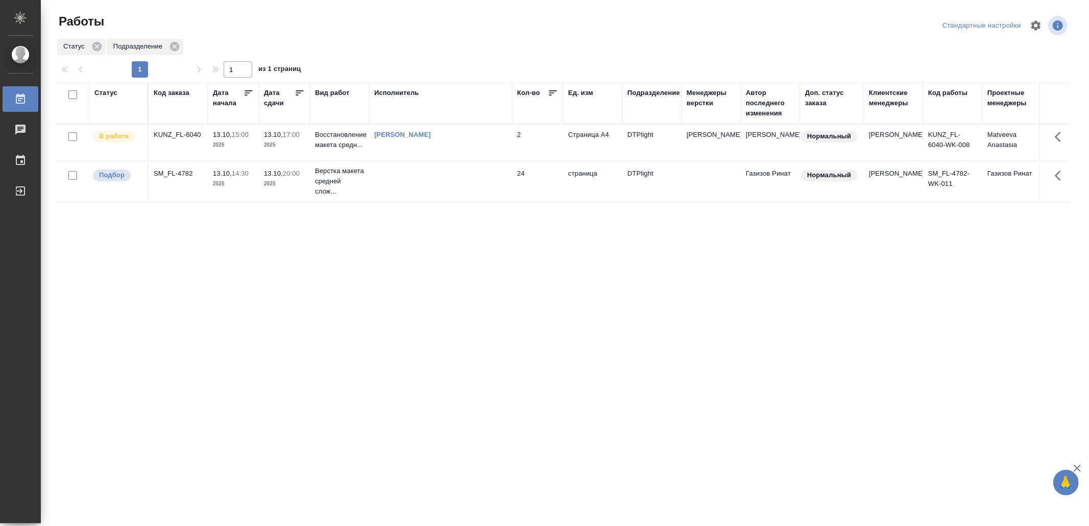
click at [464, 147] on td "[PERSON_NAME]" at bounding box center [440, 143] width 143 height 36
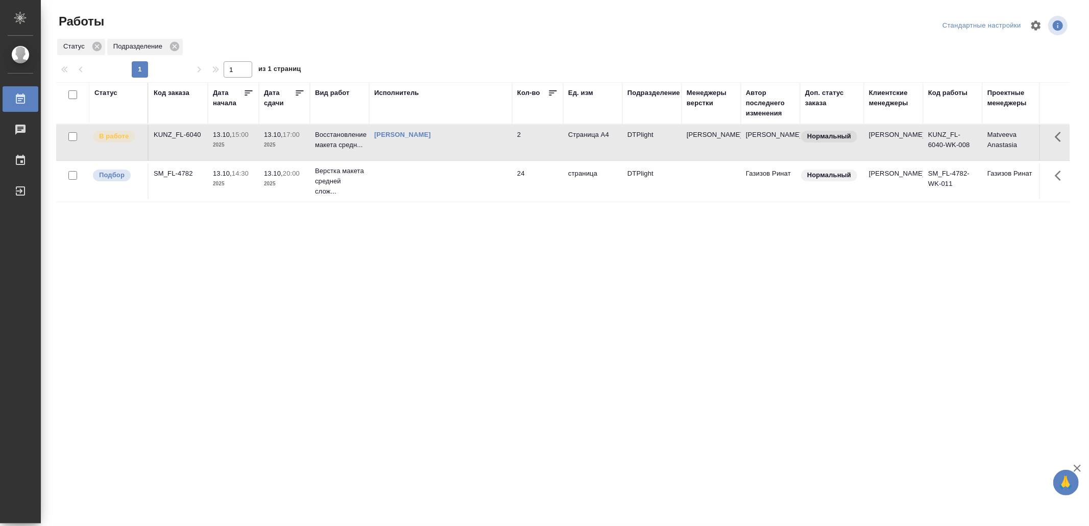
click at [464, 148] on td "[PERSON_NAME]" at bounding box center [440, 143] width 143 height 36
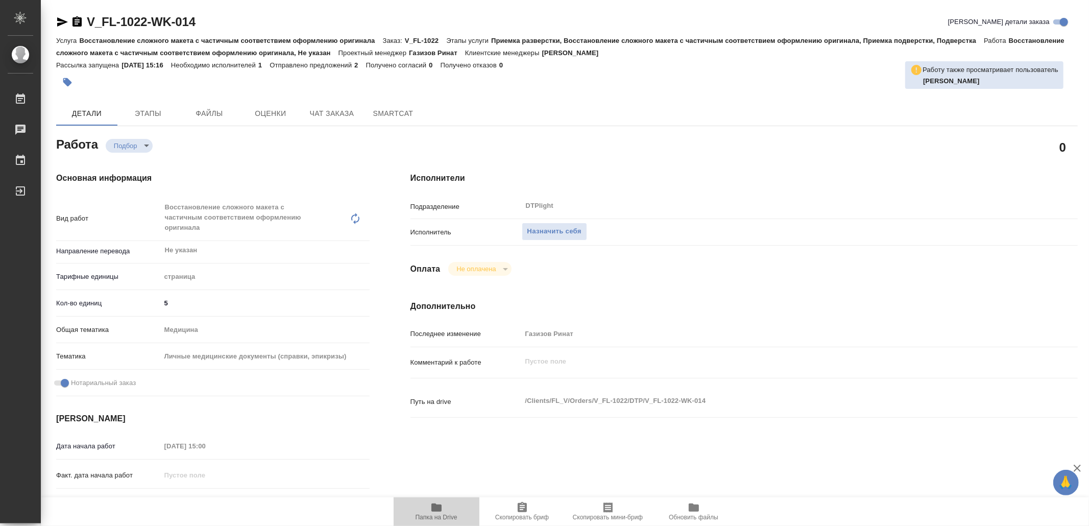
click at [435, 507] on icon "button" at bounding box center [436, 507] width 10 height 8
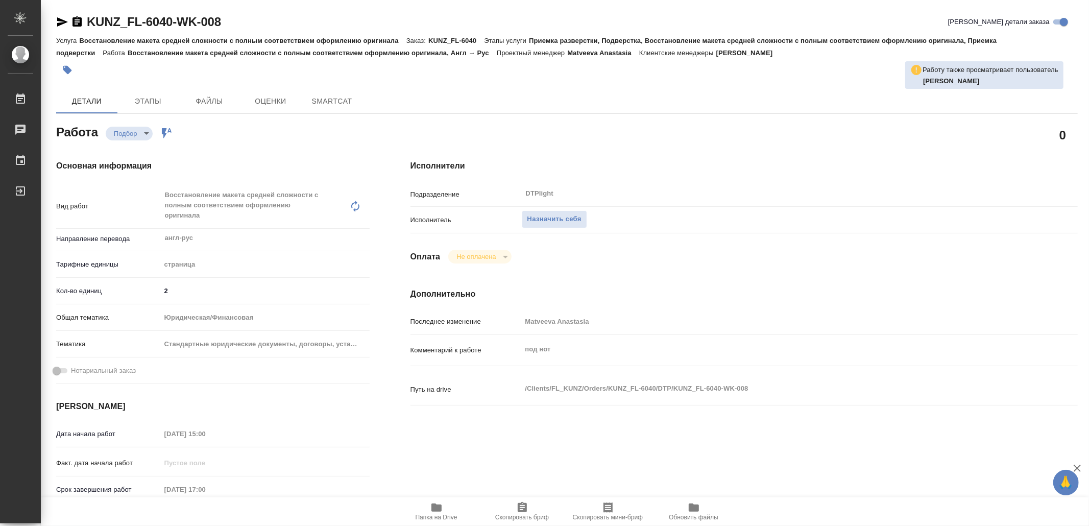
click at [440, 509] on icon "button" at bounding box center [436, 507] width 10 height 8
click at [570, 222] on span "Назначить себя" at bounding box center [554, 219] width 54 height 12
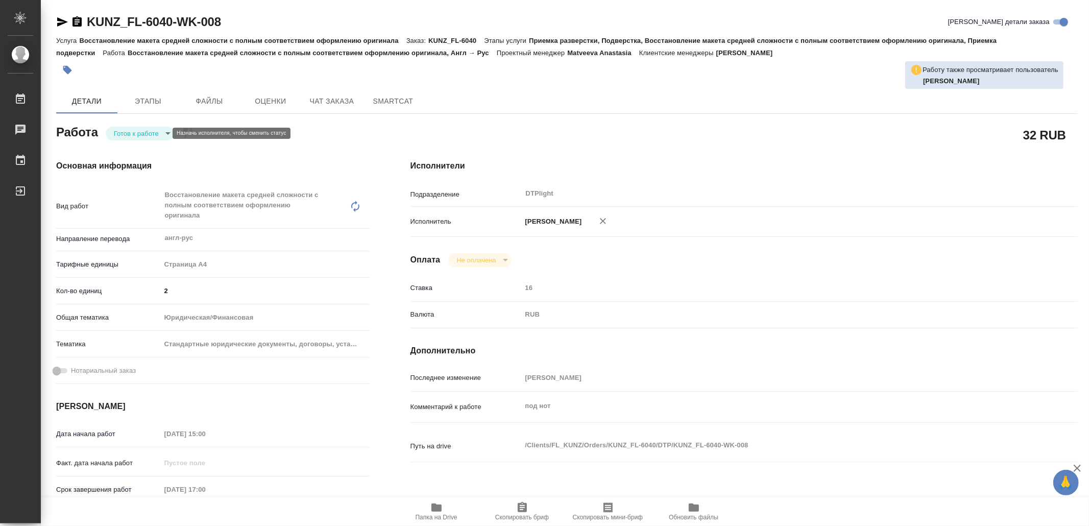
click at [153, 131] on body "🙏 .cls-1 fill:#fff; AWATERA Yamkovenko Vera Работы Чаты График Выйти KUNZ_FL-60…" at bounding box center [544, 263] width 1089 height 526
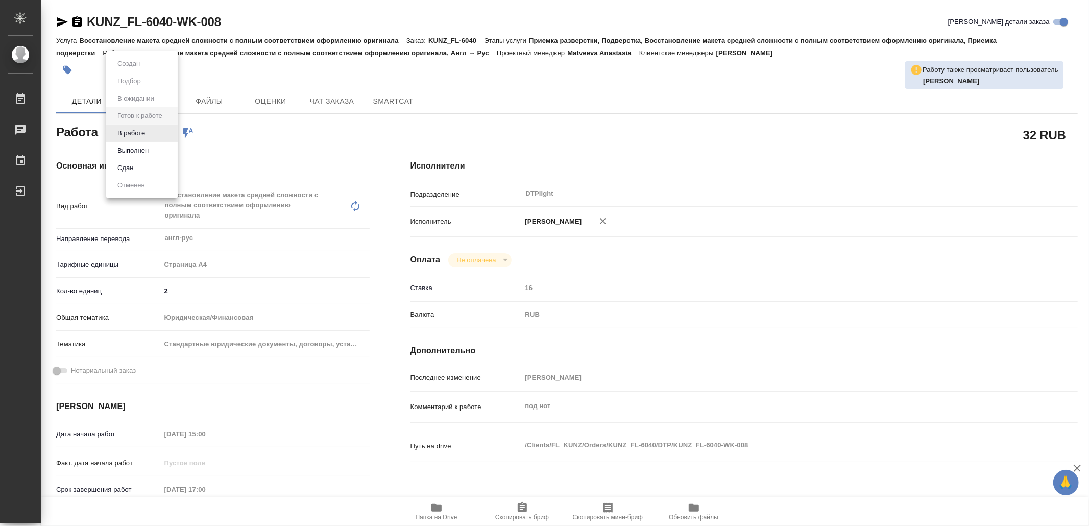
click at [152, 131] on li "В работе" at bounding box center [141, 133] width 71 height 17
type textarea "x"
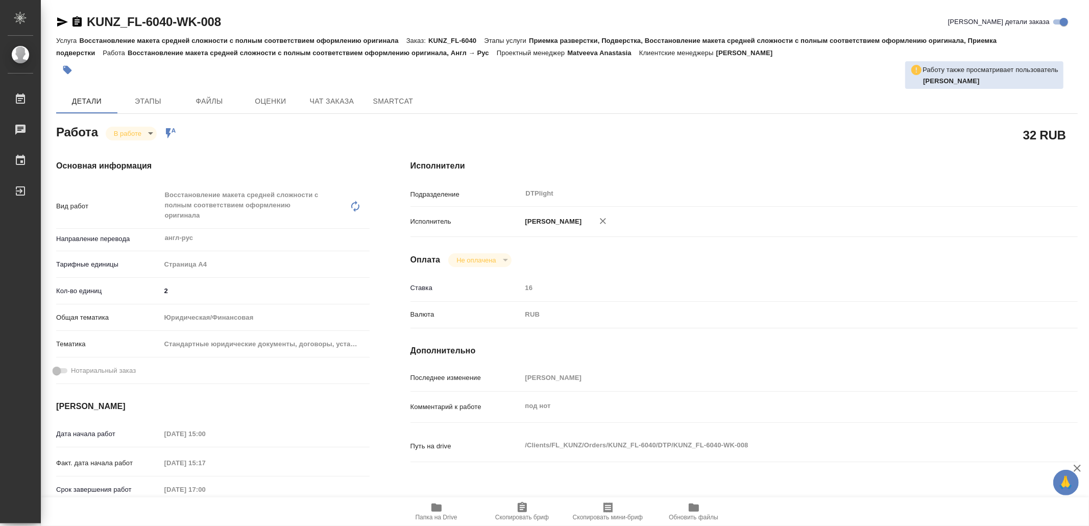
type textarea "x"
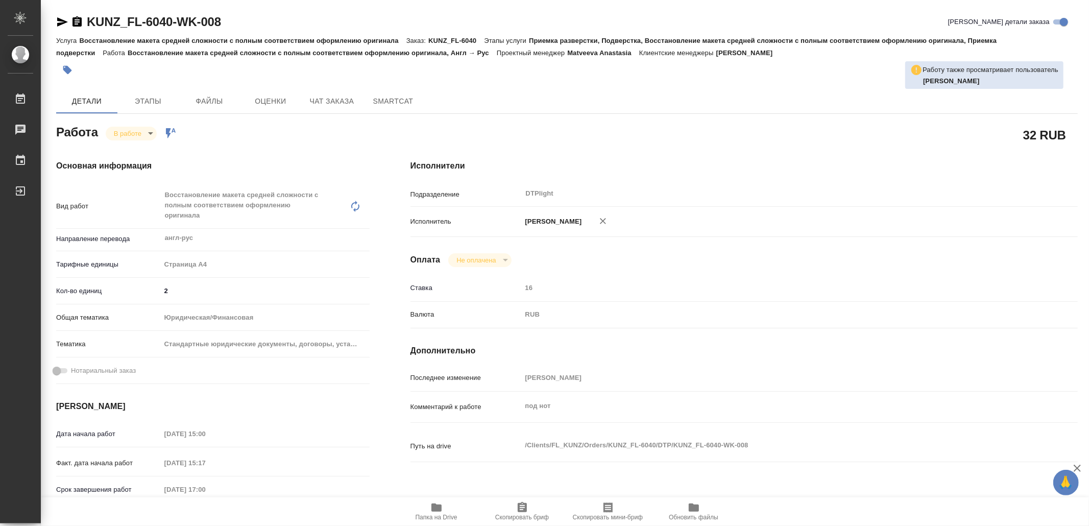
type textarea "x"
click at [60, 20] on icon "button" at bounding box center [62, 21] width 11 height 9
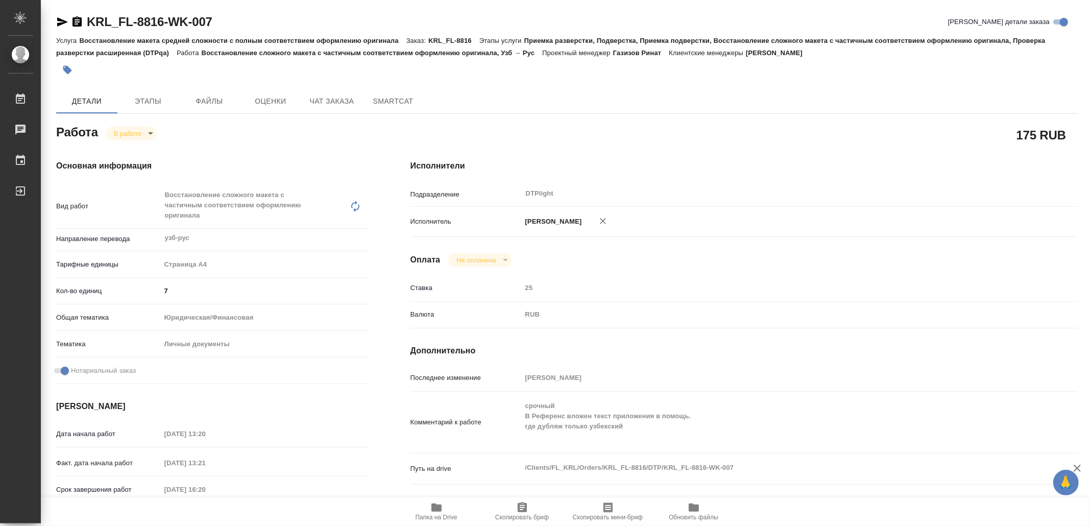
click at [448, 513] on span "Папка на Drive" at bounding box center [437, 510] width 74 height 19
click at [125, 133] on body "🙏 .cls-1 fill:#fff; AWATERA Yamkovenko [PERSON_NAME] Работы 0 Чаты График Выйти…" at bounding box center [544, 263] width 1089 height 526
click at [138, 145] on button "Выполнен" at bounding box center [132, 150] width 37 height 11
type textarea "x"
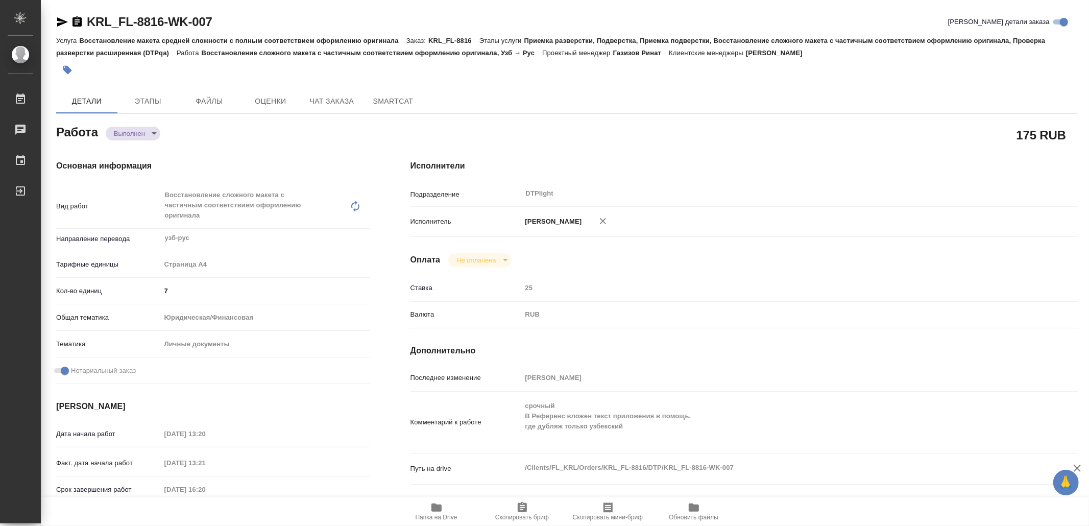
type textarea "x"
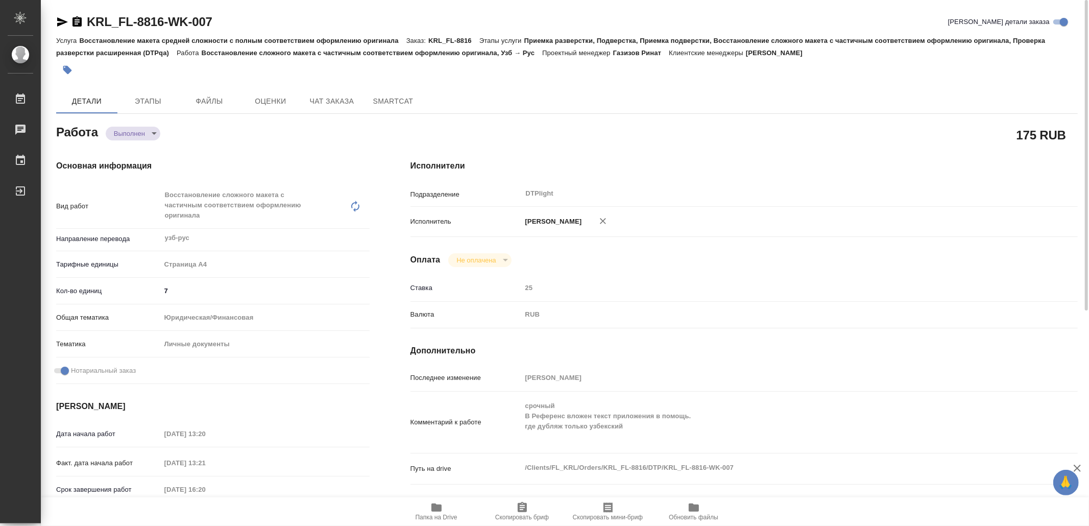
type textarea "x"
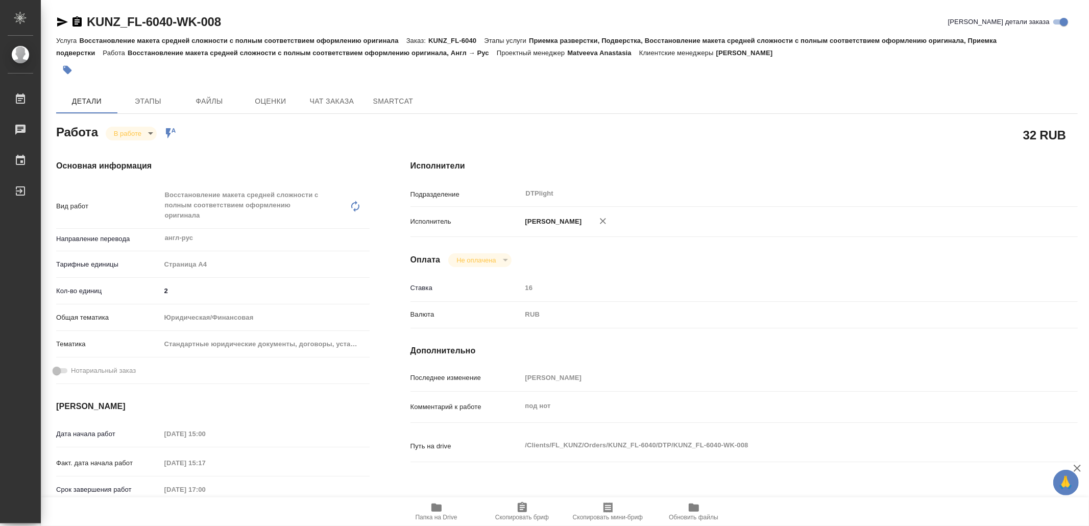
click at [62, 20] on icon "button" at bounding box center [62, 22] width 12 height 12
click at [435, 501] on icon "button" at bounding box center [436, 507] width 12 height 12
drag, startPoint x: 61, startPoint y: 25, endPoint x: 64, endPoint y: 30, distance: 6.0
click at [61, 23] on icon "button" at bounding box center [62, 21] width 11 height 9
click at [133, 134] on body "🙏 .cls-1 fill:#fff; AWATERA Yamkovenko Vera Работы 0 Чаты График Выйти KUNZ_FL-…" at bounding box center [544, 263] width 1089 height 526
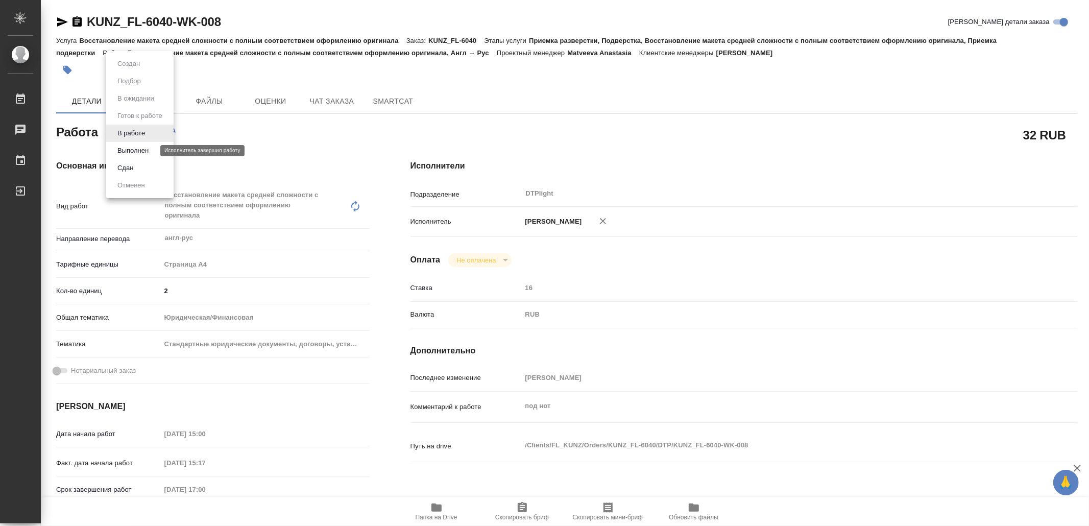
click at [146, 150] on button "Выполнен" at bounding box center [132, 150] width 37 height 11
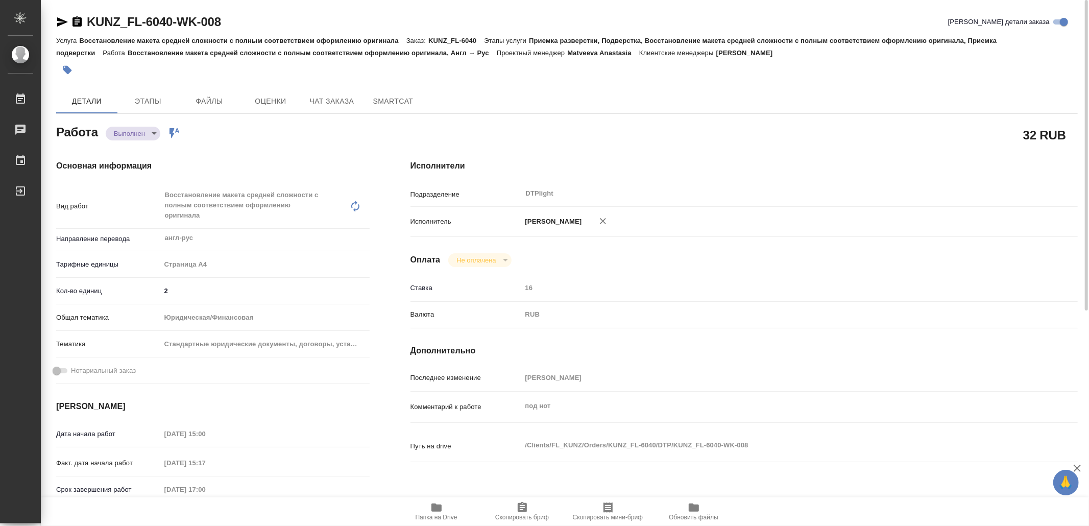
type textarea "x"
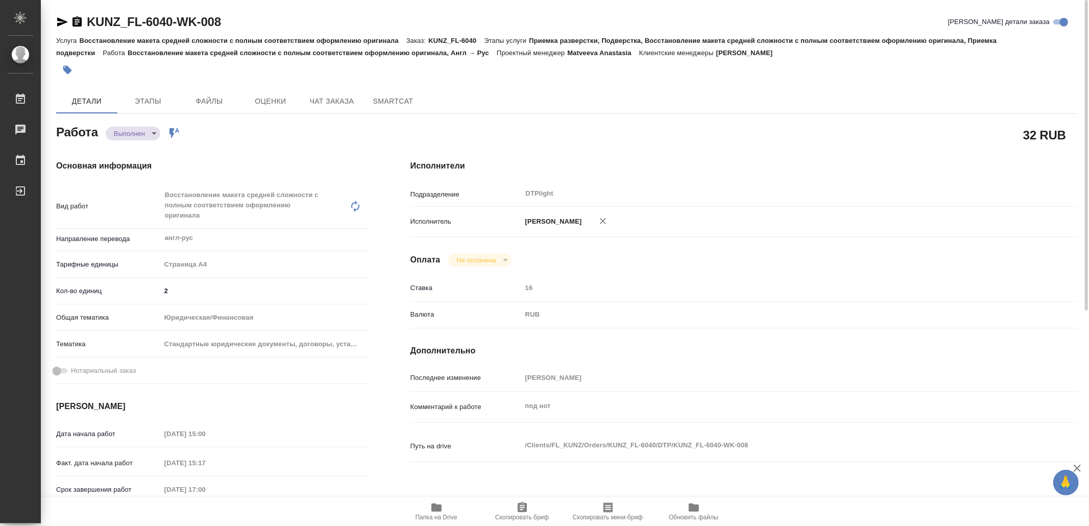
type textarea "x"
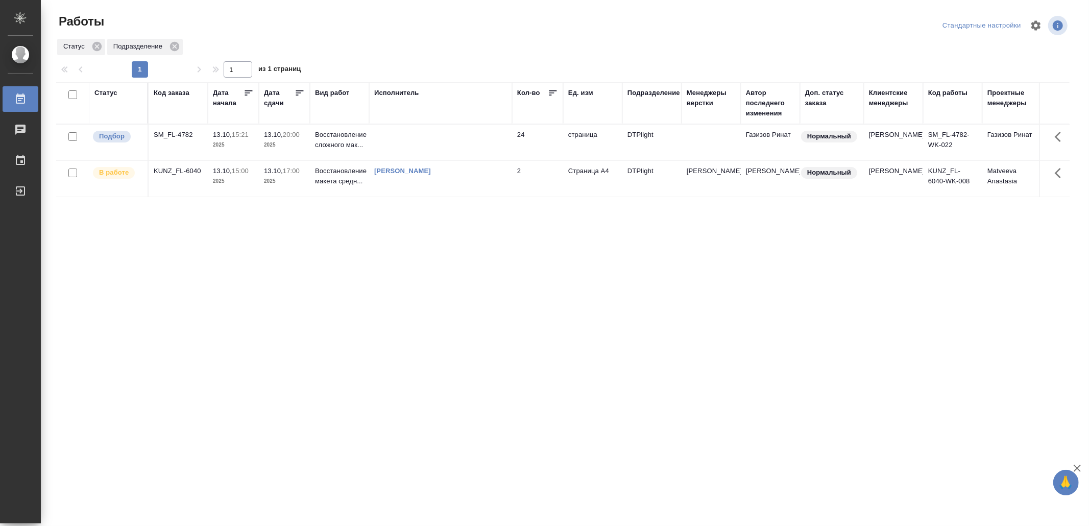
drag, startPoint x: 325, startPoint y: 384, endPoint x: 336, endPoint y: 384, distance: 10.7
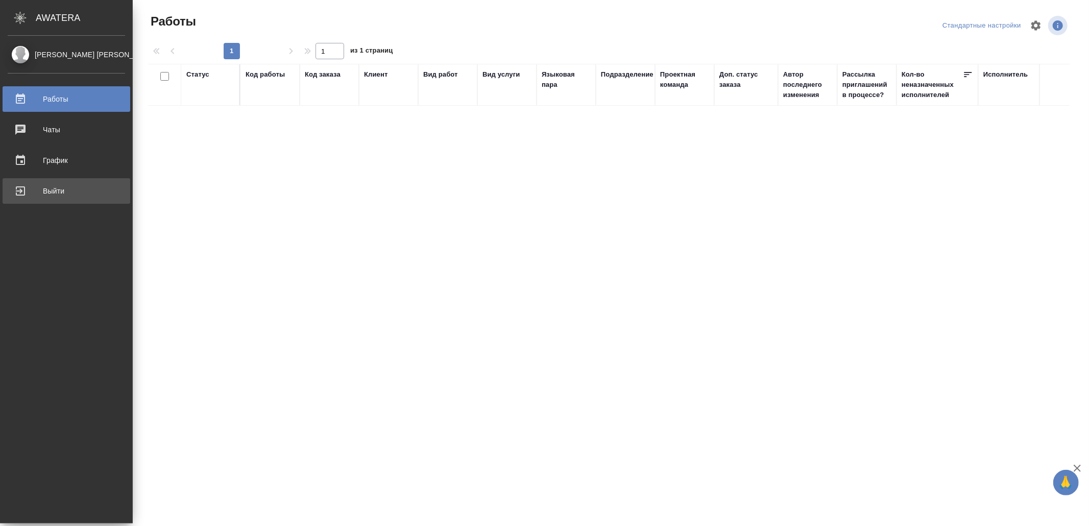
click at [46, 195] on div "Выйти" at bounding box center [66, 190] width 117 height 15
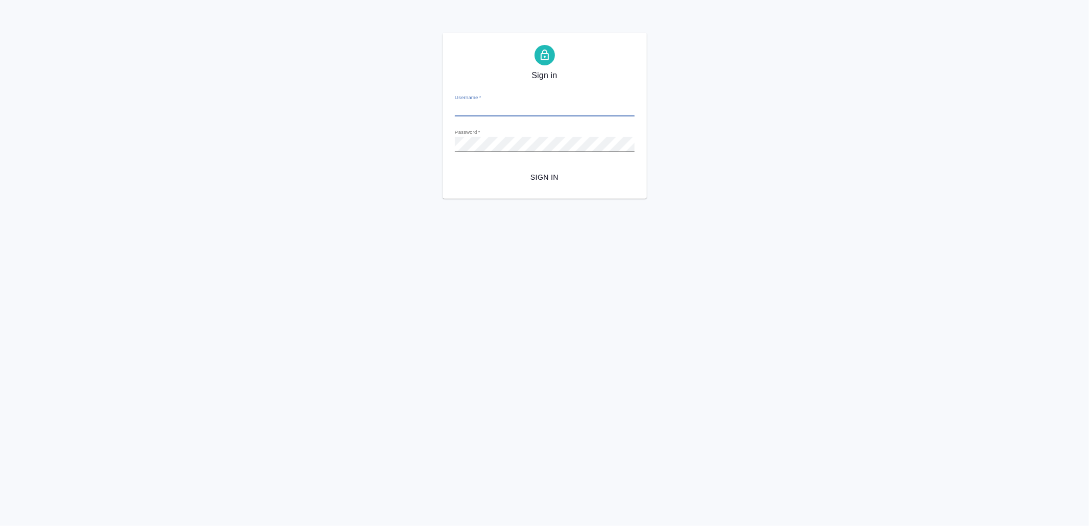
type input "[EMAIL_ADDRESS][DOMAIN_NAME]"
click at [537, 174] on span "Sign in" at bounding box center [544, 177] width 163 height 13
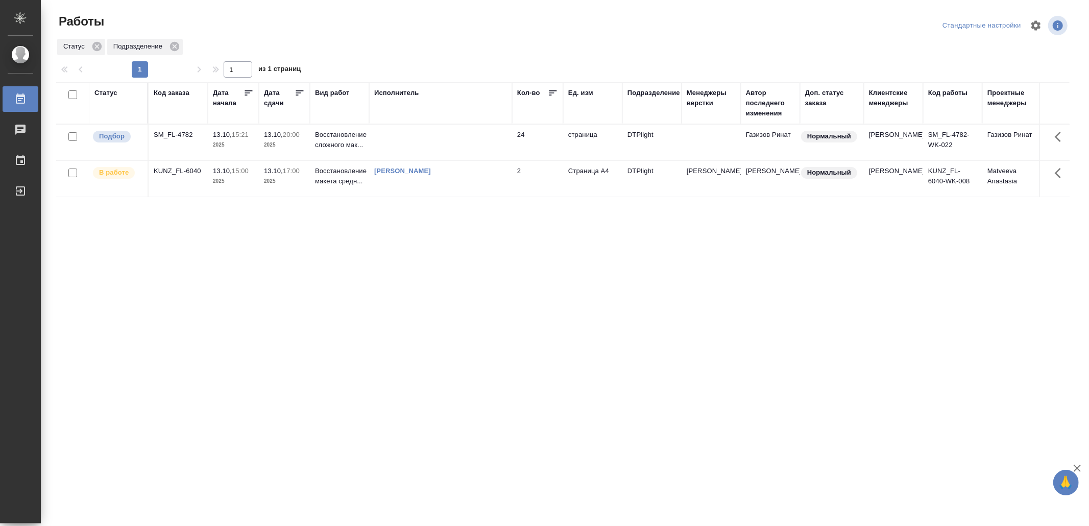
drag, startPoint x: 528, startPoint y: 293, endPoint x: 531, endPoint y: 288, distance: 6.2
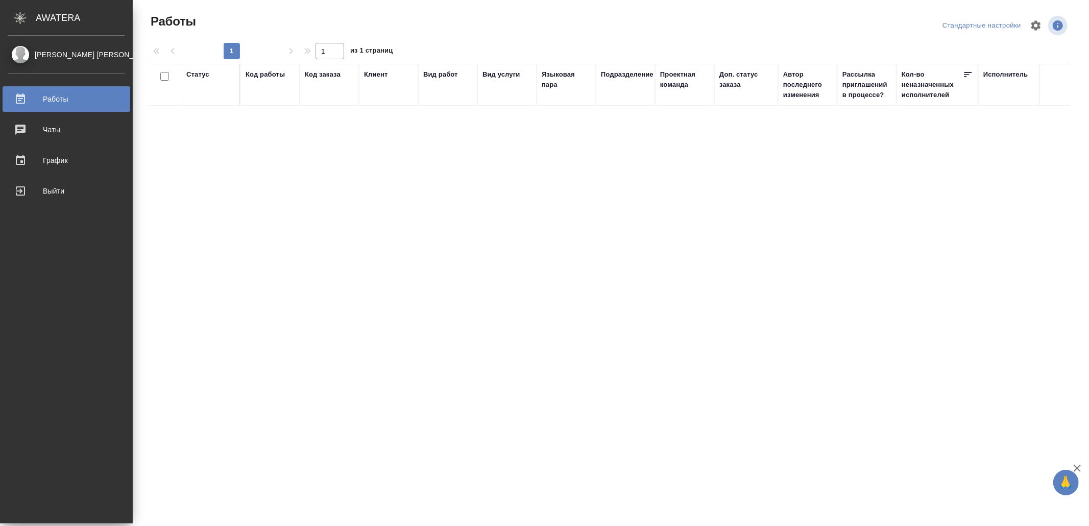
click at [48, 174] on ul "Работы Чаты График Выйти" at bounding box center [66, 142] width 133 height 123
click at [59, 186] on div "Выйти" at bounding box center [66, 190] width 117 height 15
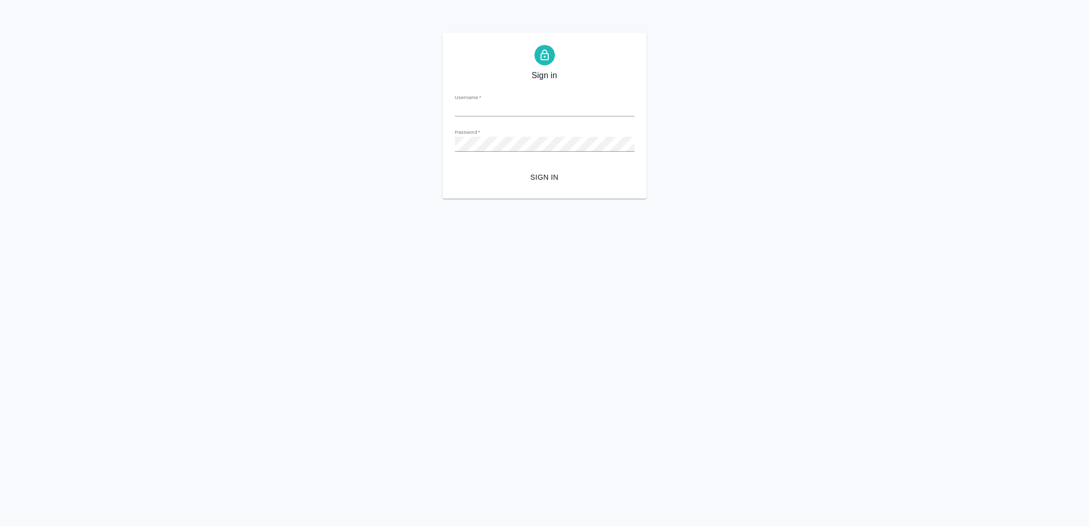
type input "[EMAIL_ADDRESS][DOMAIN_NAME]"
click at [587, 172] on span "Sign in" at bounding box center [544, 177] width 163 height 13
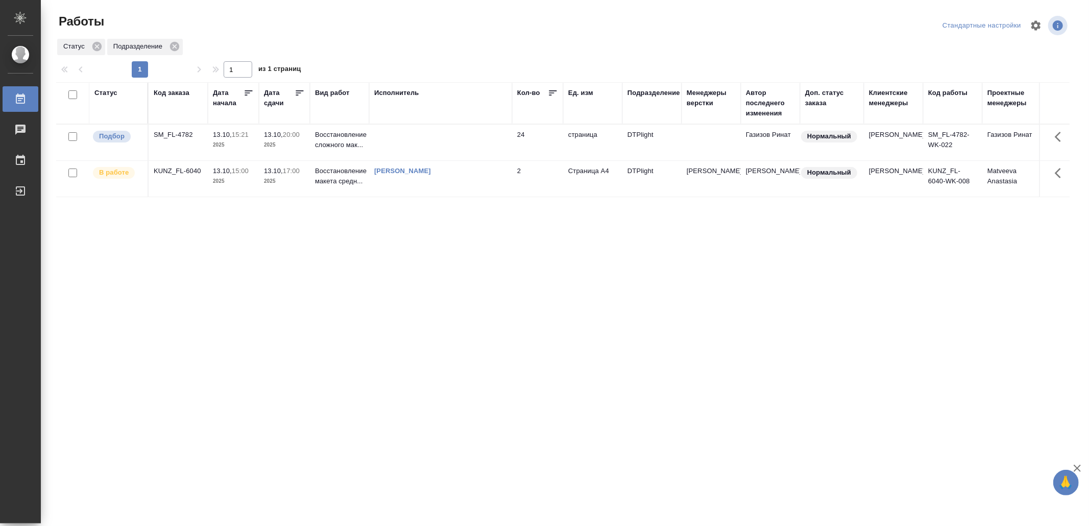
drag, startPoint x: 280, startPoint y: 365, endPoint x: 286, endPoint y: 353, distance: 13.7
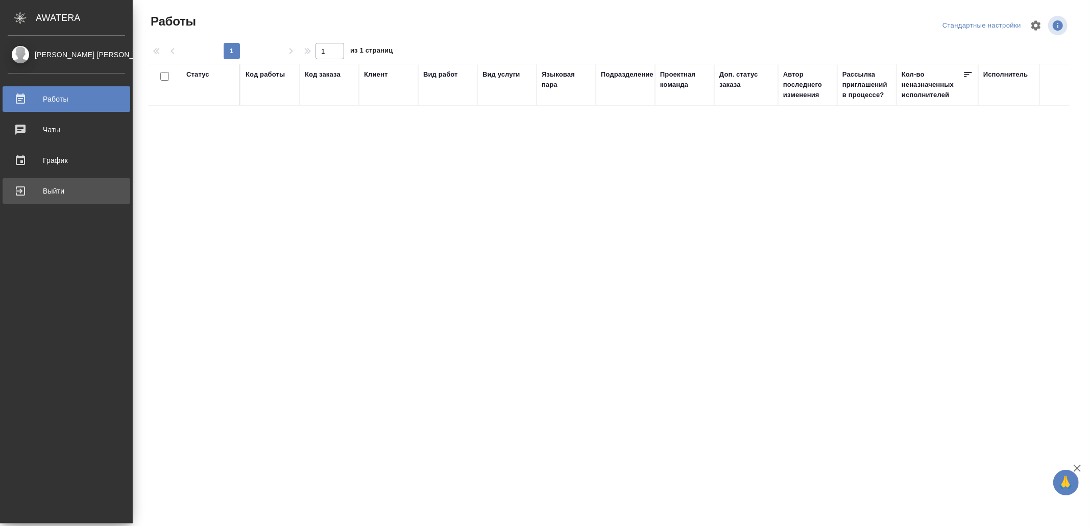
click at [17, 179] on link "Выйти" at bounding box center [67, 191] width 128 height 26
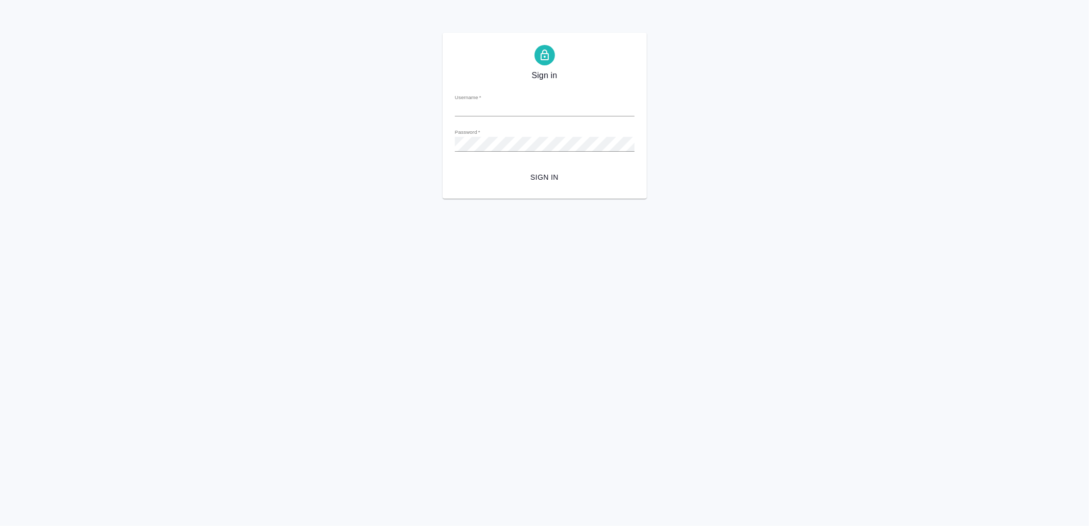
type input "[EMAIL_ADDRESS][DOMAIN_NAME]"
click at [553, 178] on span "Sign in" at bounding box center [544, 177] width 163 height 13
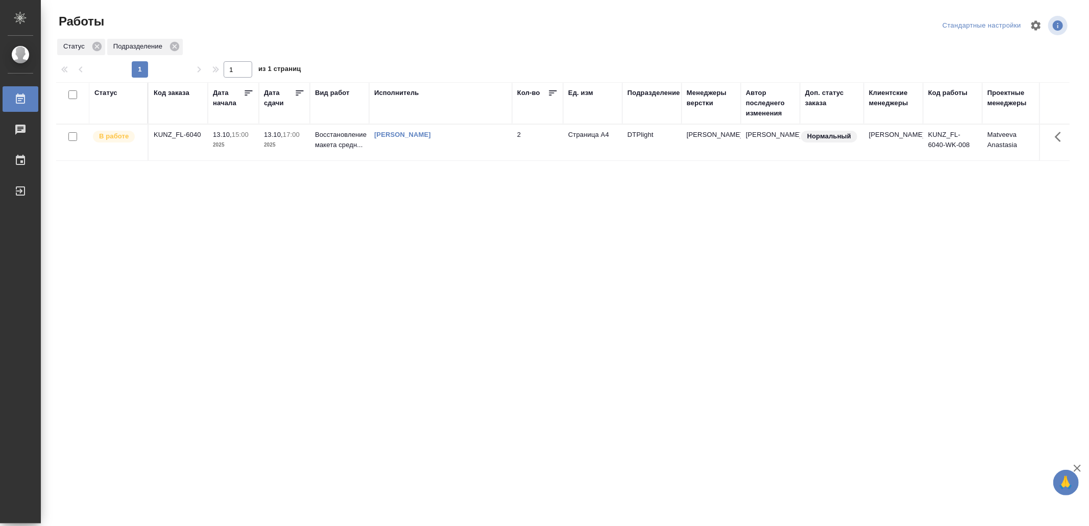
drag, startPoint x: 640, startPoint y: 300, endPoint x: 636, endPoint y: 297, distance: 5.5
click at [328, 306] on div "Статус Код заказа Дата начала Дата сдачи Вид работ Исполнитель Кол-во Ед. изм П…" at bounding box center [562, 266] width 1013 height 368
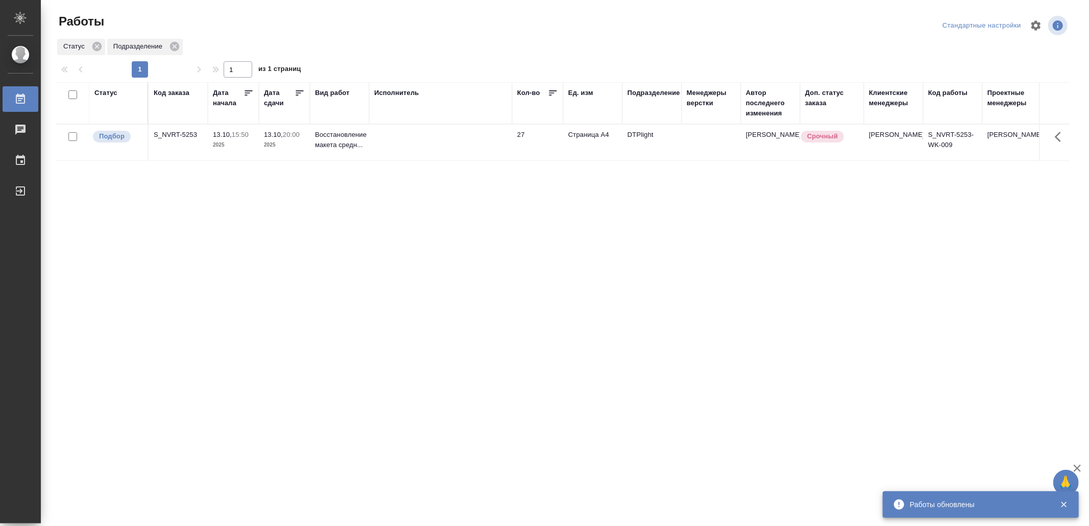
click at [474, 137] on td at bounding box center [440, 143] width 143 height 36
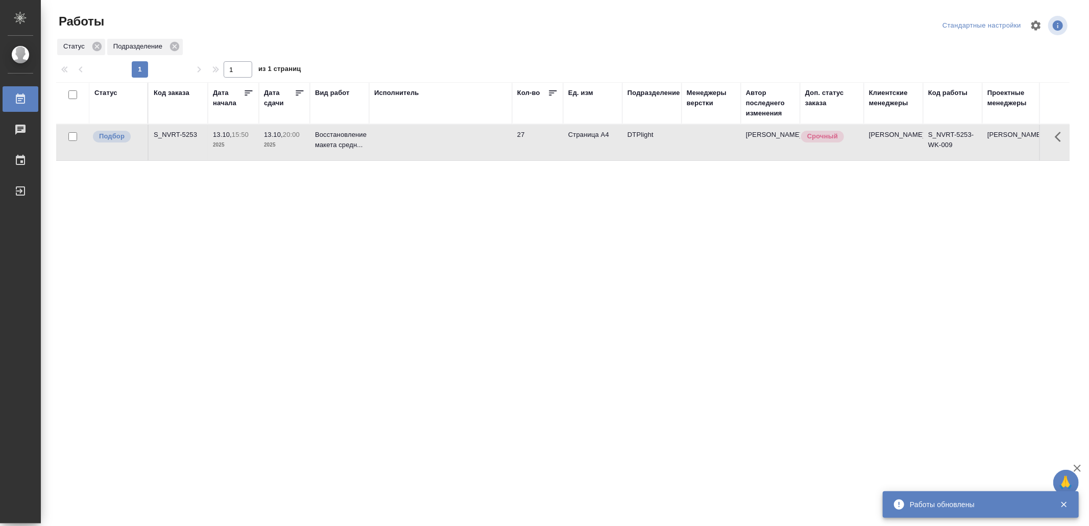
click at [474, 137] on td at bounding box center [440, 143] width 143 height 36
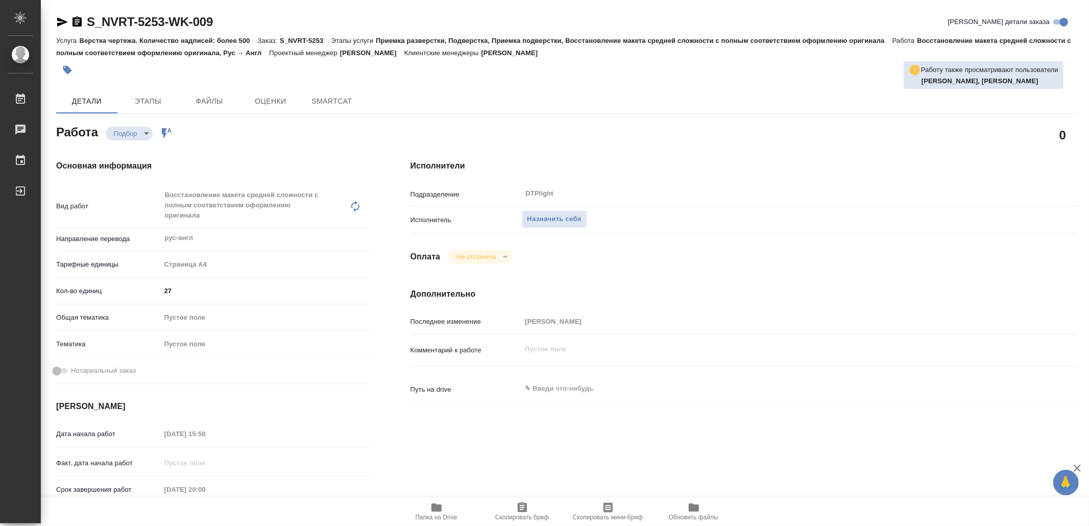
click at [446, 515] on span "Папка на Drive" at bounding box center [437, 517] width 42 height 7
click at [546, 219] on span "Назначить себя" at bounding box center [554, 219] width 54 height 12
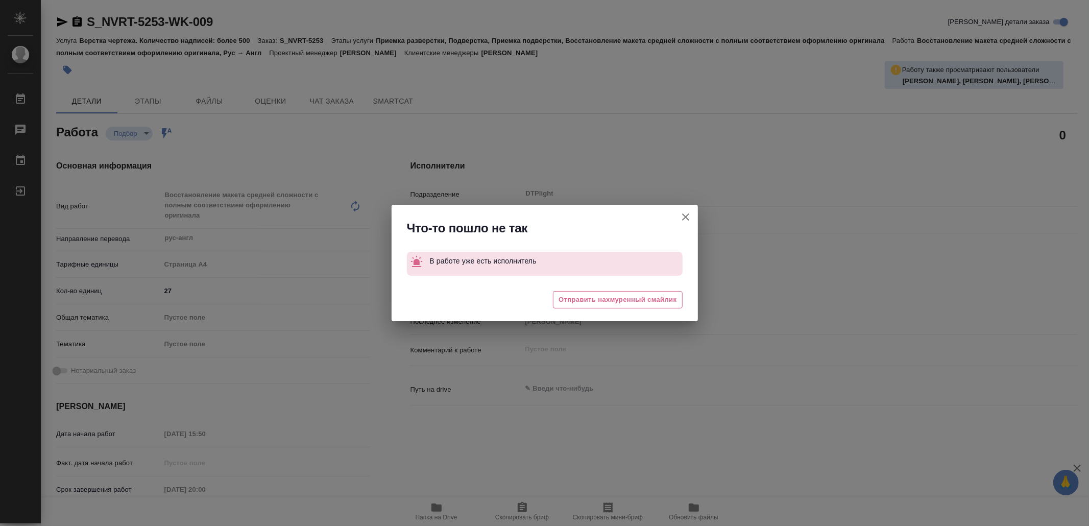
click at [687, 214] on icon "button" at bounding box center [685, 217] width 12 height 12
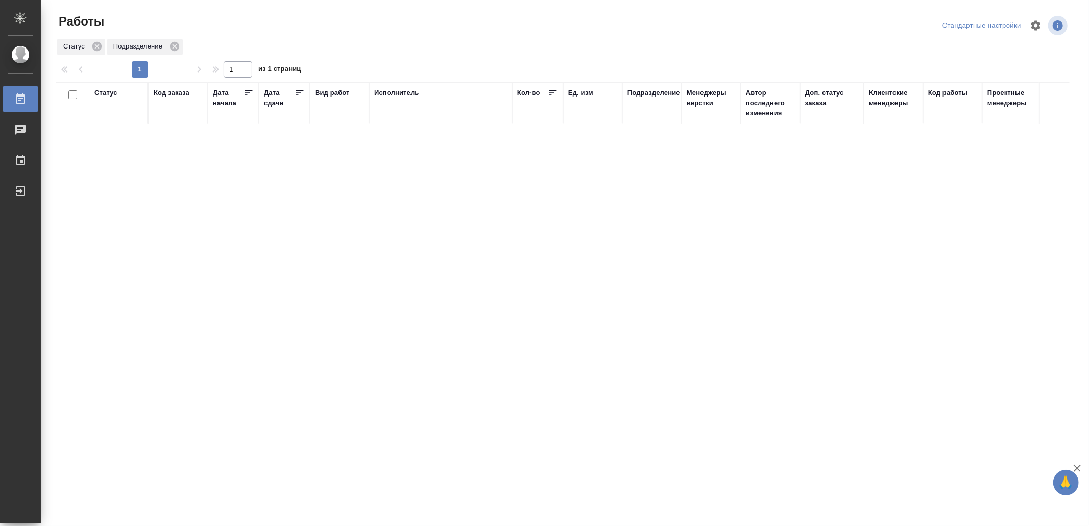
drag, startPoint x: 533, startPoint y: 265, endPoint x: 540, endPoint y: 252, distance: 15.1
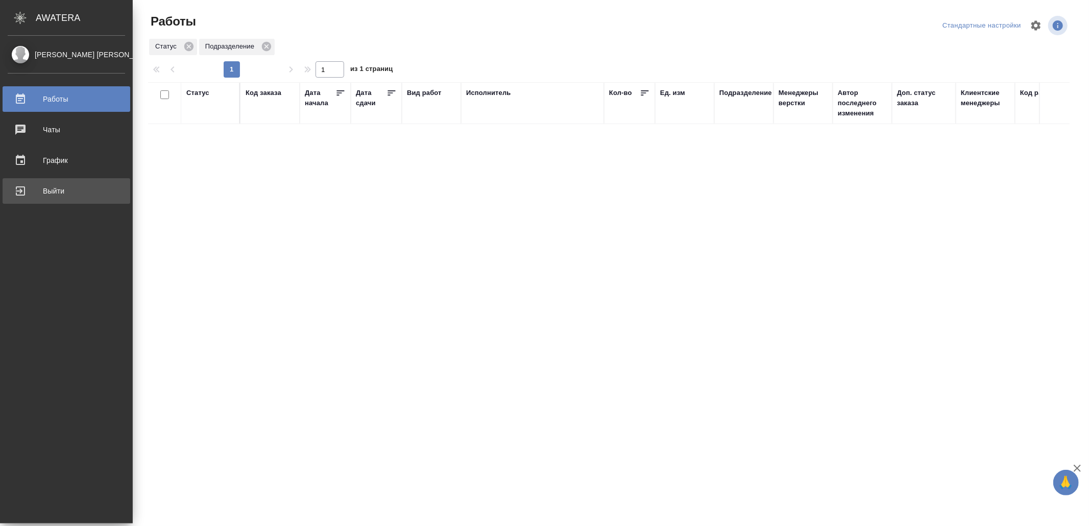
click at [58, 195] on div "Выйти" at bounding box center [66, 190] width 117 height 15
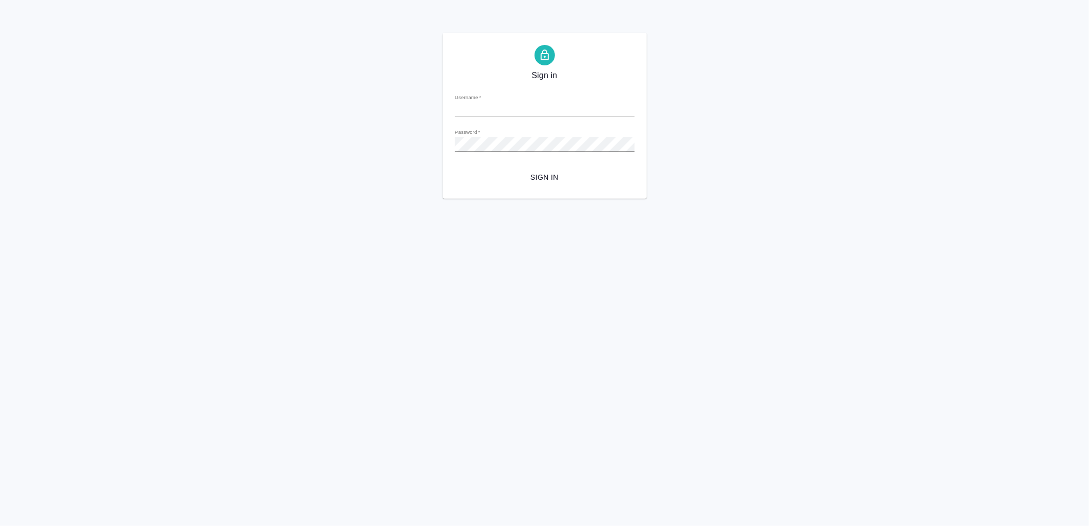
type input "[EMAIL_ADDRESS][DOMAIN_NAME]"
click at [556, 170] on button "Sign in" at bounding box center [545, 177] width 180 height 19
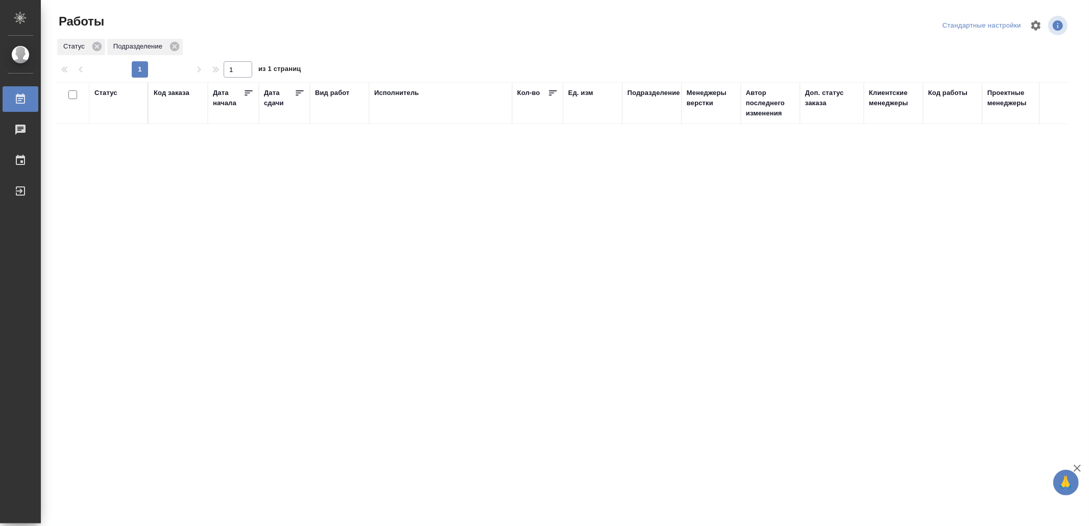
drag, startPoint x: 0, startPoint y: 0, endPoint x: 446, endPoint y: 295, distance: 534.6
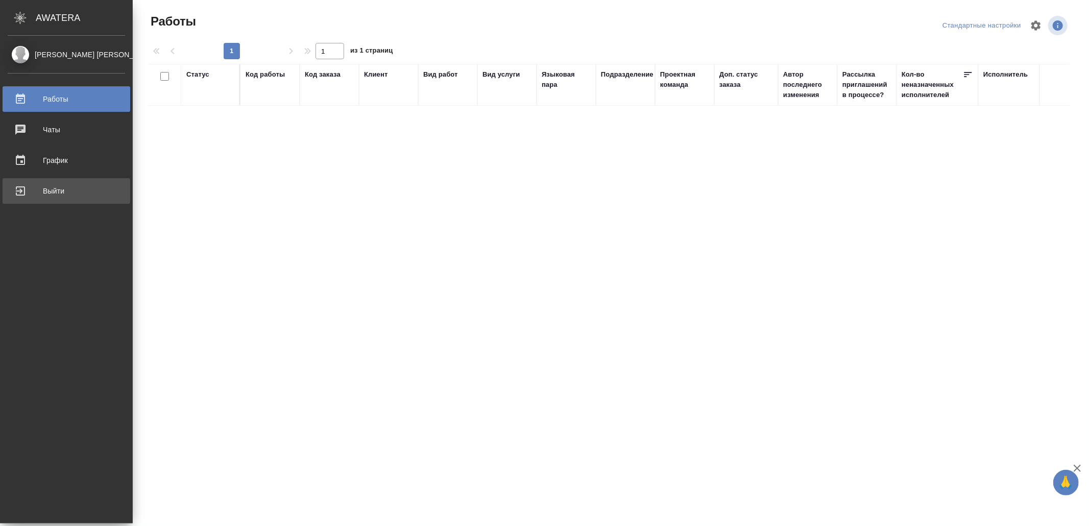
click at [33, 190] on div "Выйти" at bounding box center [66, 190] width 117 height 15
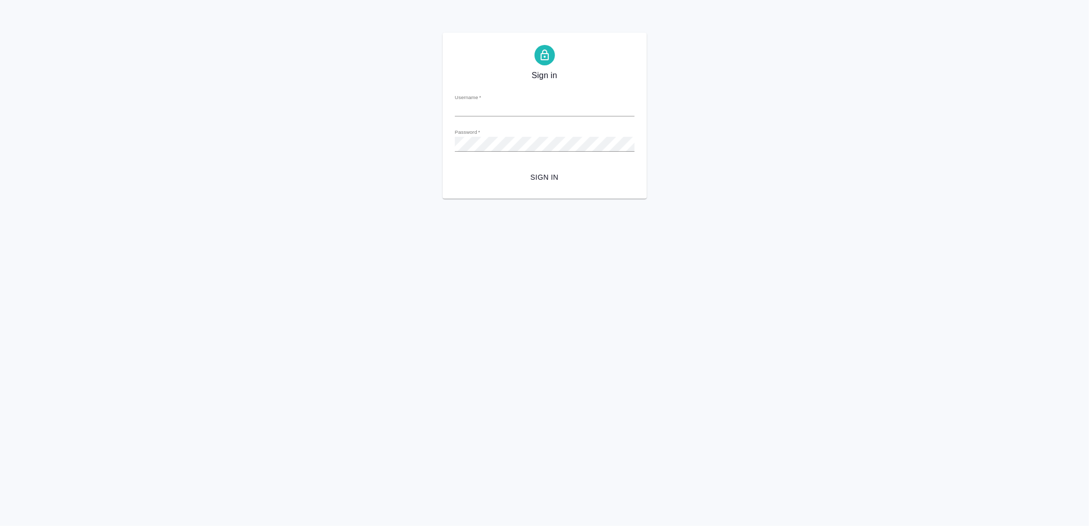
type input "[EMAIL_ADDRESS][DOMAIN_NAME]"
click at [538, 180] on span "Sign in" at bounding box center [544, 177] width 163 height 13
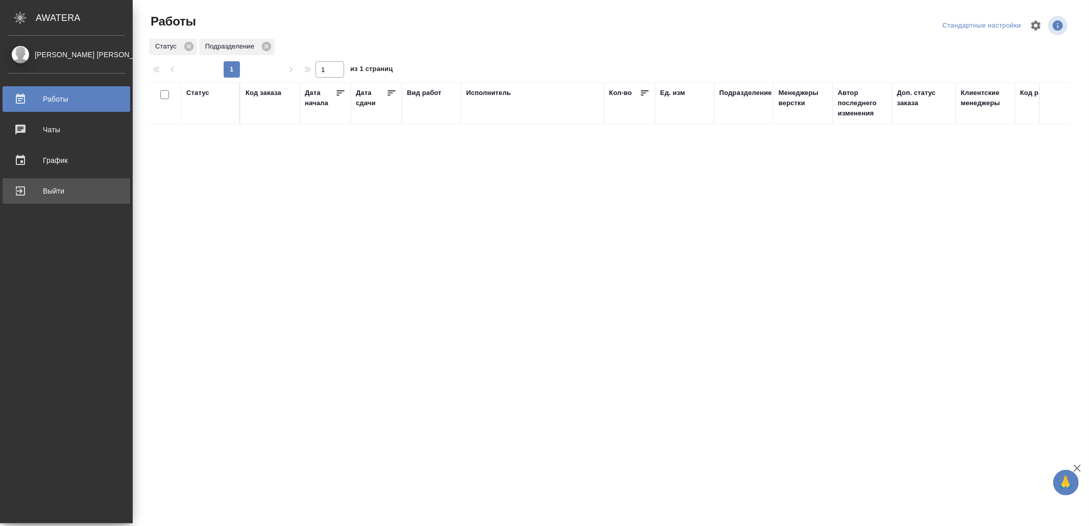
click at [27, 193] on div "Выйти" at bounding box center [66, 190] width 117 height 15
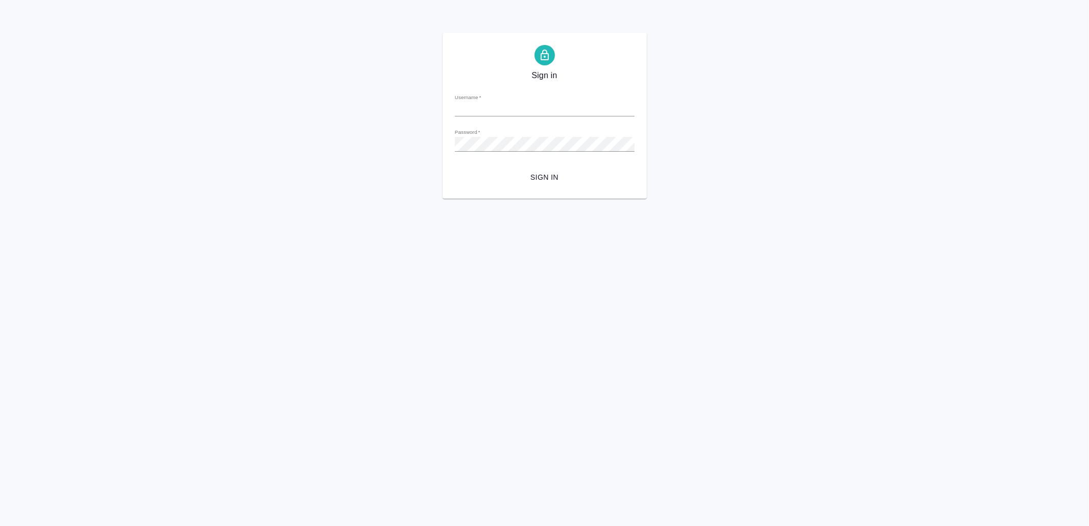
type input "[EMAIL_ADDRESS][DOMAIN_NAME]"
click at [572, 174] on span "Sign in" at bounding box center [544, 177] width 163 height 13
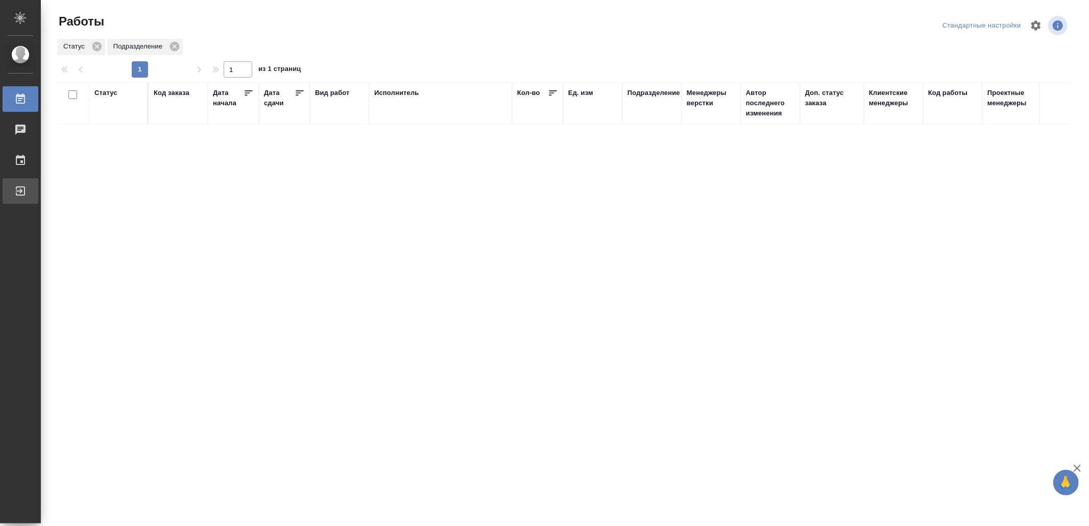
click at [20, 191] on div "Выйти" at bounding box center [8, 190] width 26 height 15
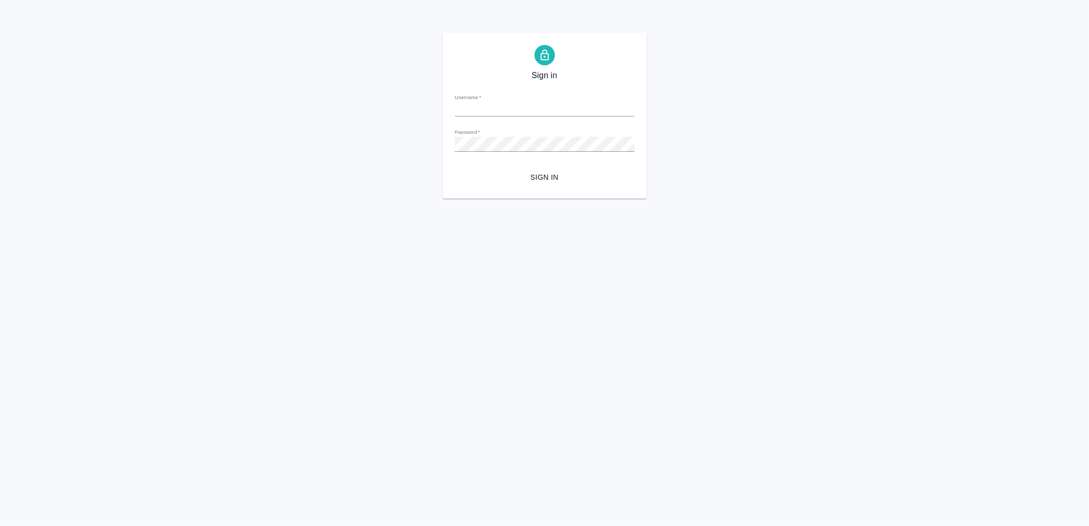
type input "[EMAIL_ADDRESS][DOMAIN_NAME]"
click at [542, 182] on span "Sign in" at bounding box center [544, 177] width 163 height 13
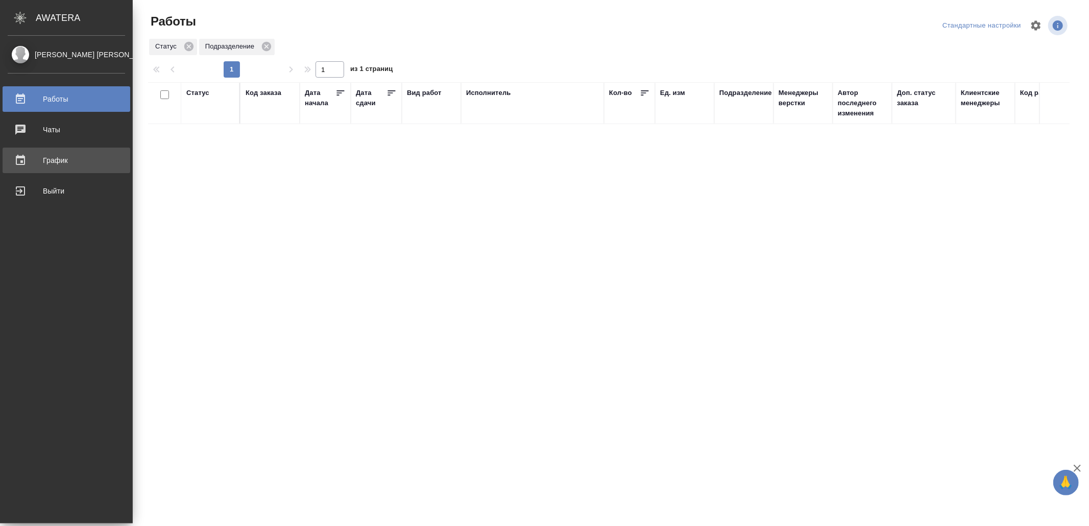
click at [65, 158] on div "График" at bounding box center [66, 160] width 117 height 15
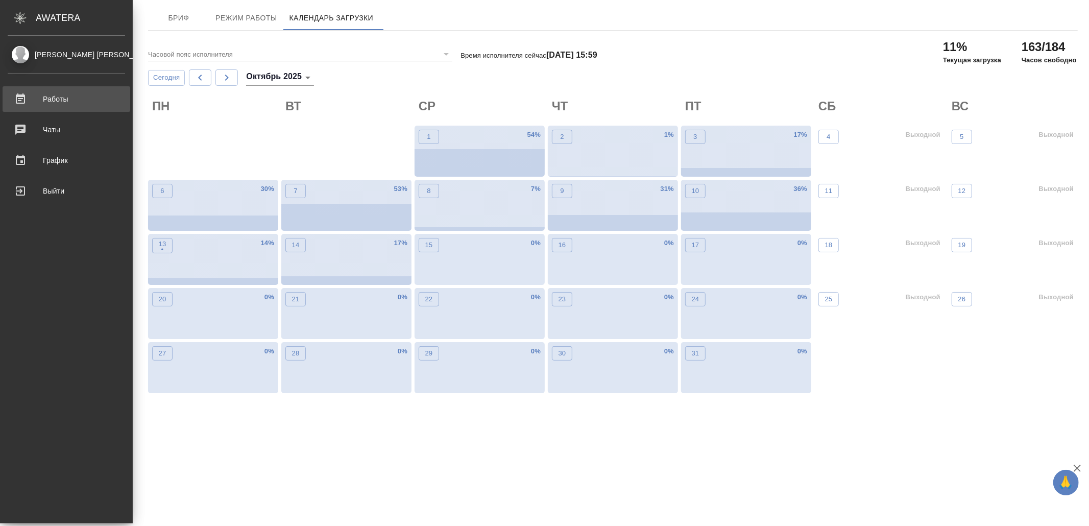
click at [60, 98] on div "Работы" at bounding box center [66, 98] width 117 height 15
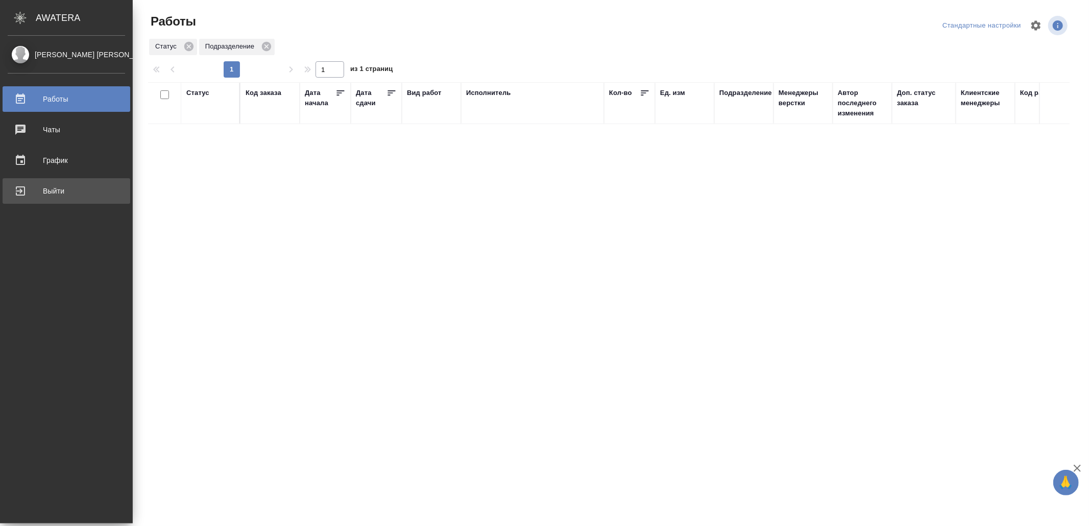
click at [29, 192] on div "Выйти" at bounding box center [66, 190] width 117 height 15
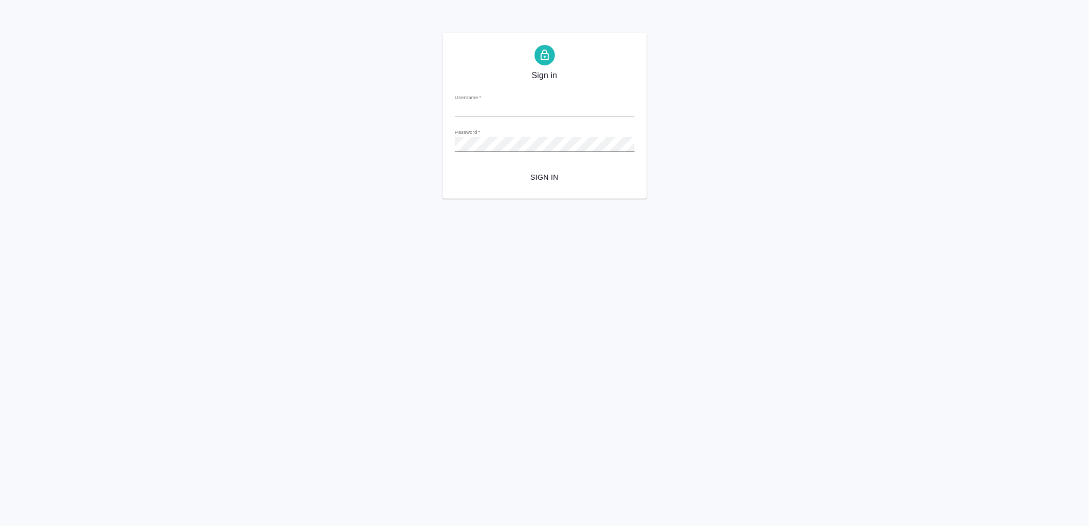
type input "v.yamkovenko@awatera.com"
click at [533, 176] on span "Sign in" at bounding box center [544, 177] width 163 height 13
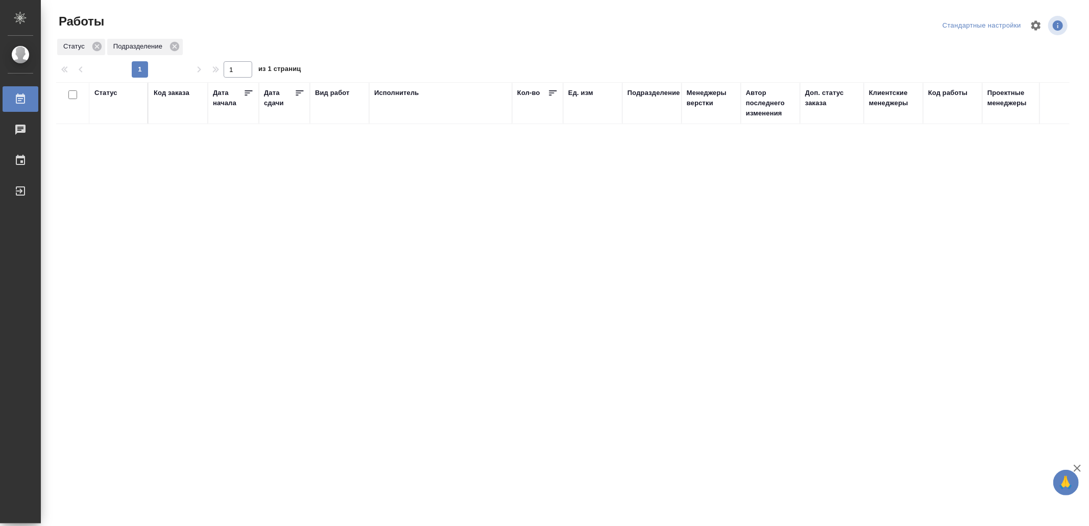
drag, startPoint x: 426, startPoint y: 290, endPoint x: 431, endPoint y: 284, distance: 7.6
click at [20, 188] on div "Выйти" at bounding box center [8, 190] width 26 height 15
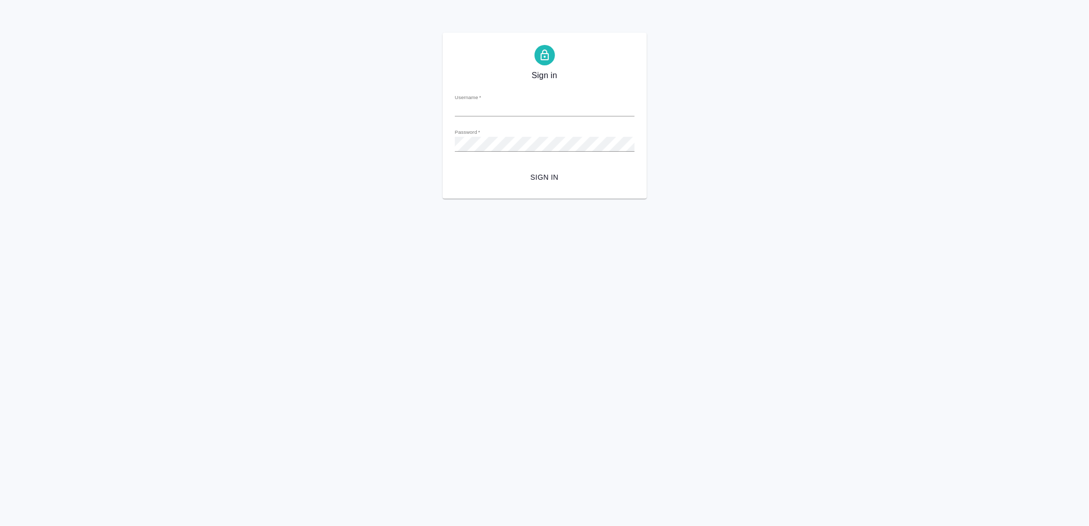
type input "v.yamkovenko@awatera.com"
click at [538, 176] on span "Sign in" at bounding box center [544, 177] width 163 height 13
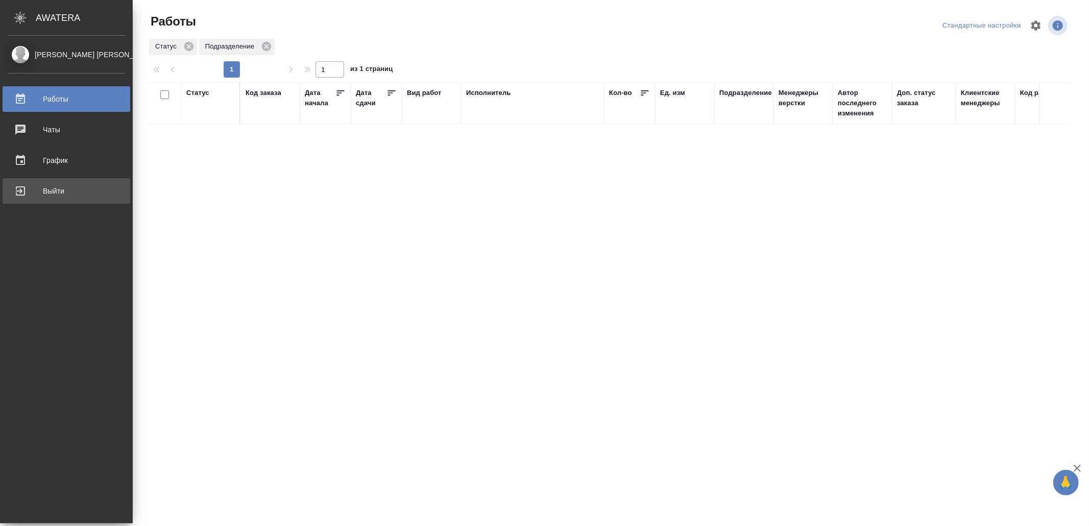
click at [35, 194] on div "Выйти" at bounding box center [66, 190] width 117 height 15
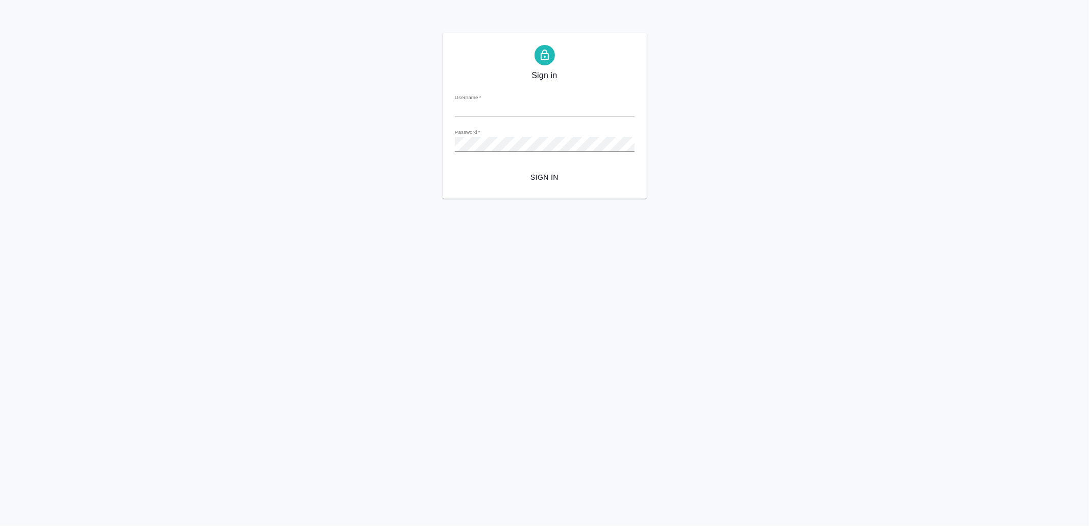
type input "[EMAIL_ADDRESS][DOMAIN_NAME]"
click at [568, 178] on span "Sign in" at bounding box center [544, 177] width 163 height 13
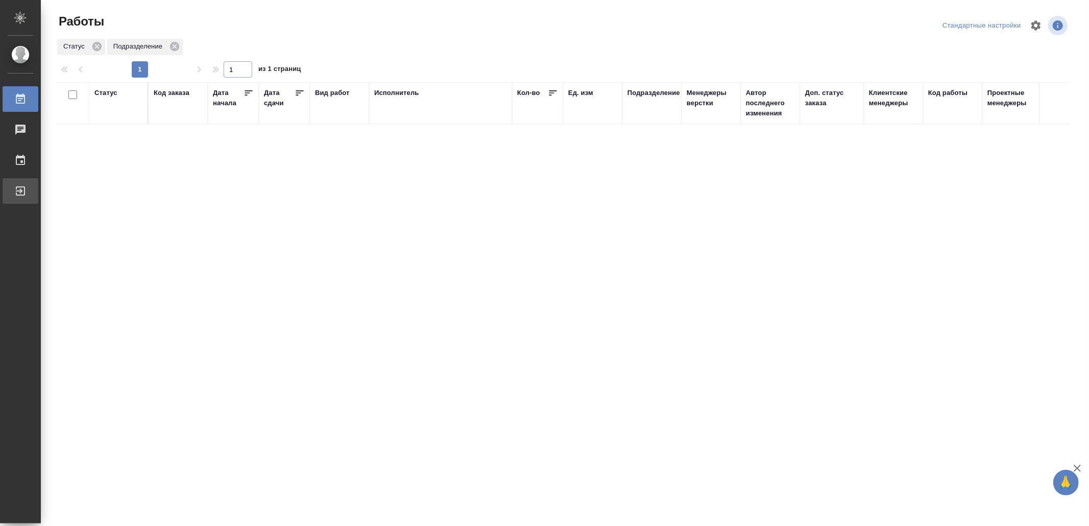
click at [20, 194] on div "Выйти" at bounding box center [8, 190] width 26 height 15
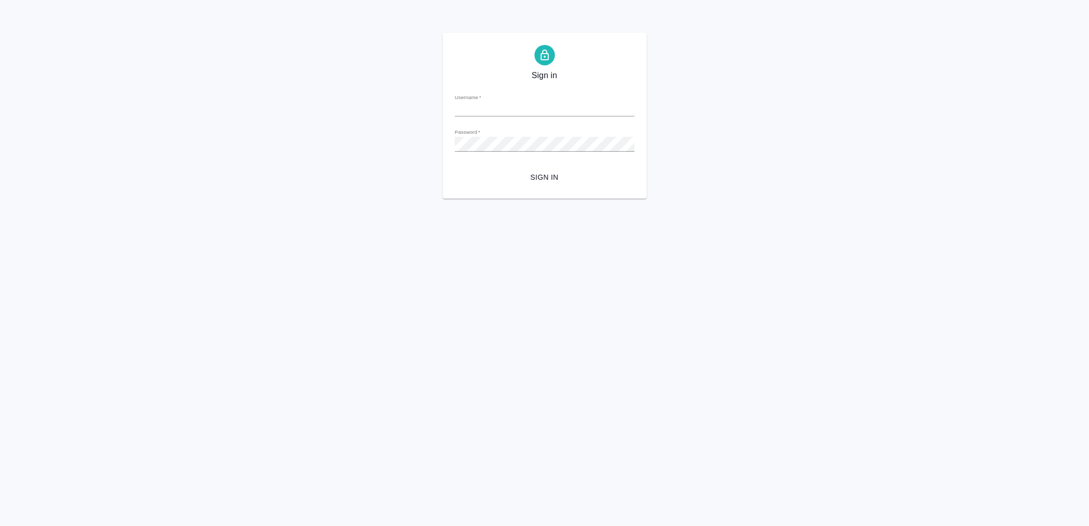
type input "v.yamkovenko@awatera.com"
click at [552, 170] on button "Sign in" at bounding box center [545, 177] width 180 height 19
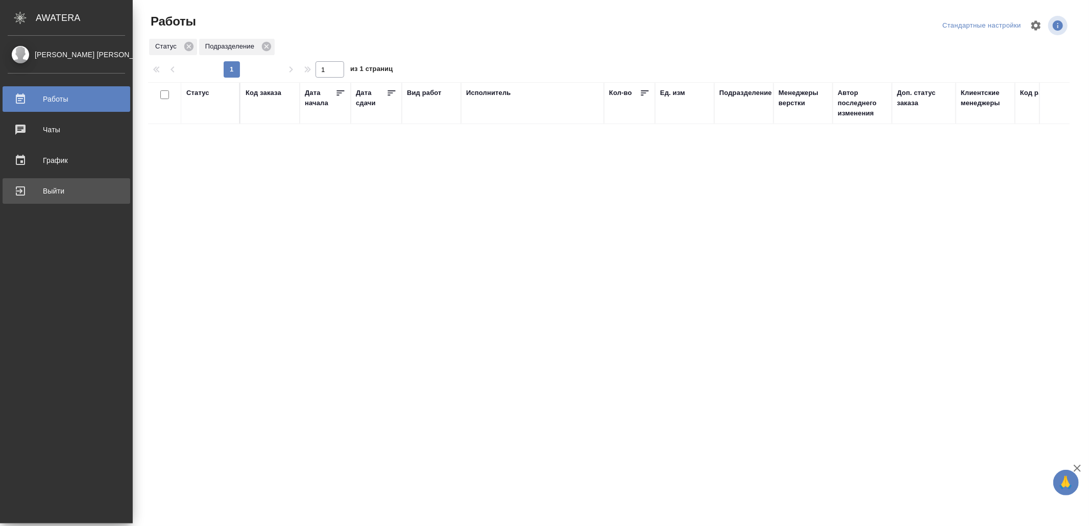
click at [40, 188] on div "Выйти" at bounding box center [66, 190] width 117 height 15
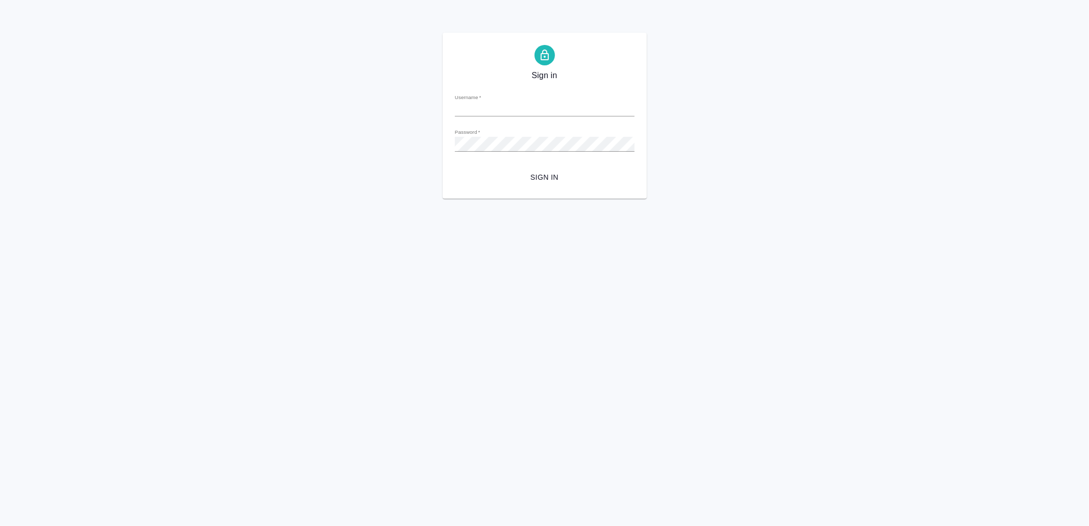
type input "[EMAIL_ADDRESS][DOMAIN_NAME]"
click at [554, 176] on span "Sign in" at bounding box center [544, 177] width 163 height 13
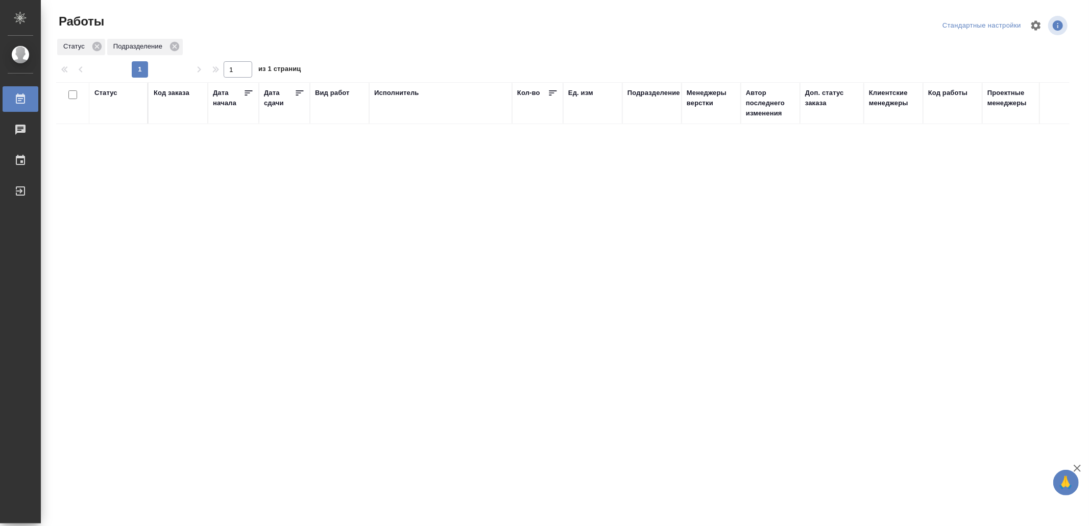
drag, startPoint x: 380, startPoint y: 360, endPoint x: 378, endPoint y: 355, distance: 5.3
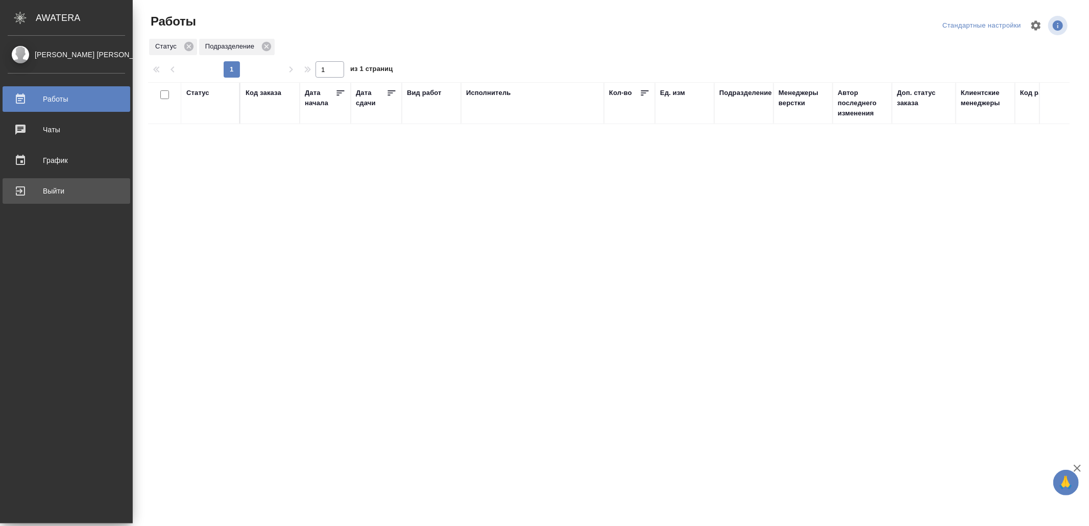
click at [45, 186] on div "Выйти" at bounding box center [66, 190] width 117 height 15
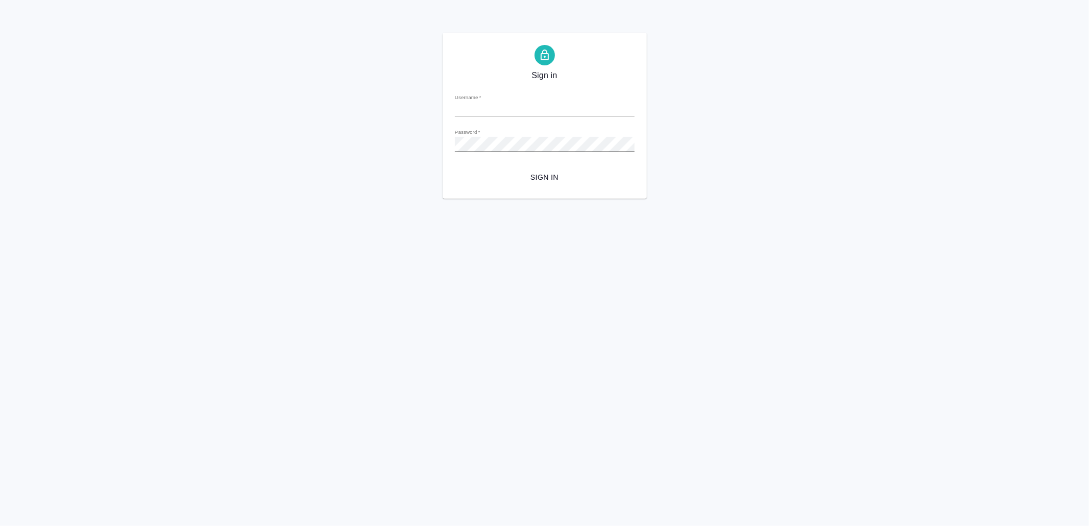
type input "[EMAIL_ADDRESS][DOMAIN_NAME]"
click at [563, 175] on span "Sign in" at bounding box center [544, 177] width 163 height 13
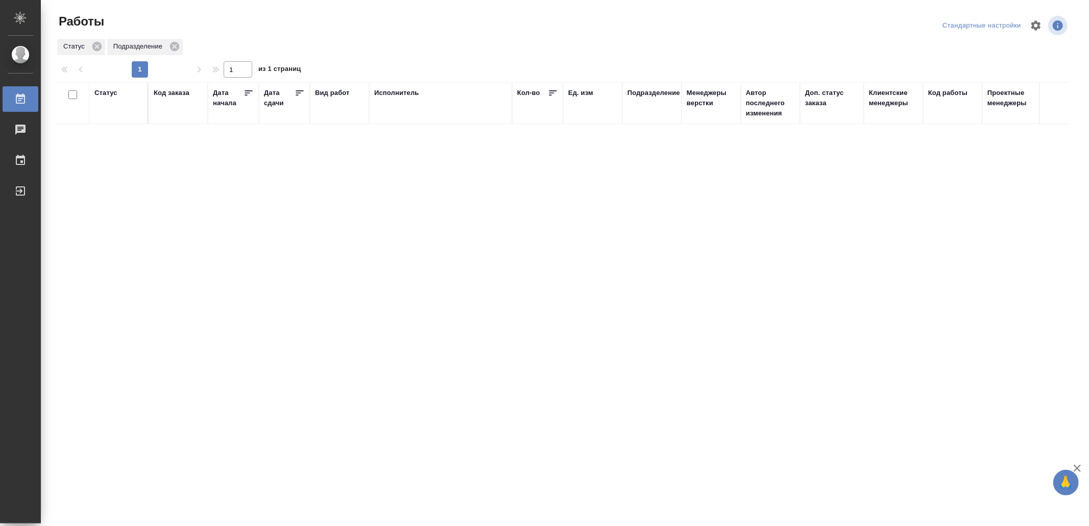
drag, startPoint x: 293, startPoint y: 401, endPoint x: 292, endPoint y: 395, distance: 6.7
drag, startPoint x: 269, startPoint y: 286, endPoint x: 270, endPoint y: 281, distance: 5.3
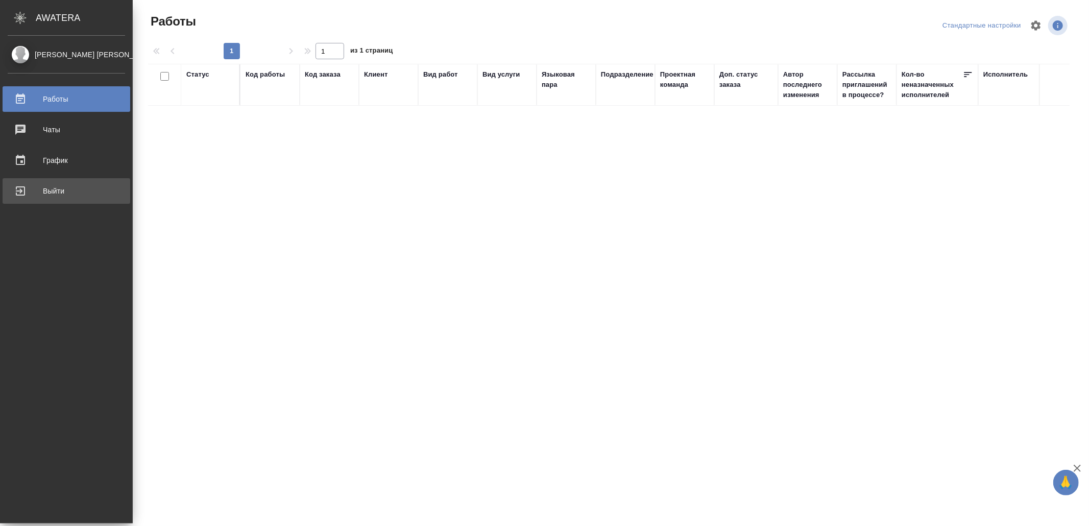
click at [42, 183] on div "Выйти" at bounding box center [66, 190] width 117 height 15
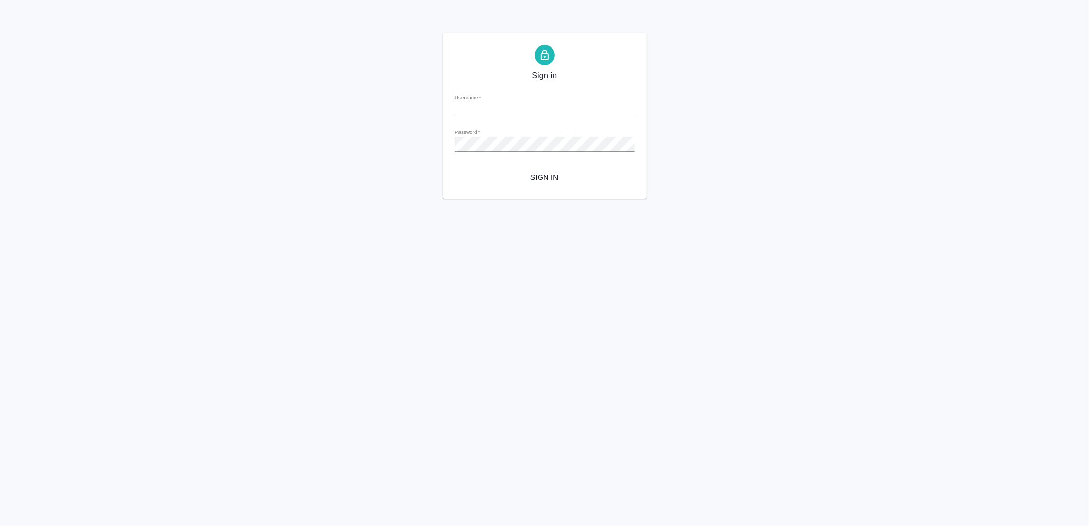
type input "v.yamkovenko@awatera.com"
drag, startPoint x: 566, startPoint y: 178, endPoint x: 545, endPoint y: 248, distance: 72.5
click at [566, 179] on span "Sign in" at bounding box center [544, 177] width 163 height 13
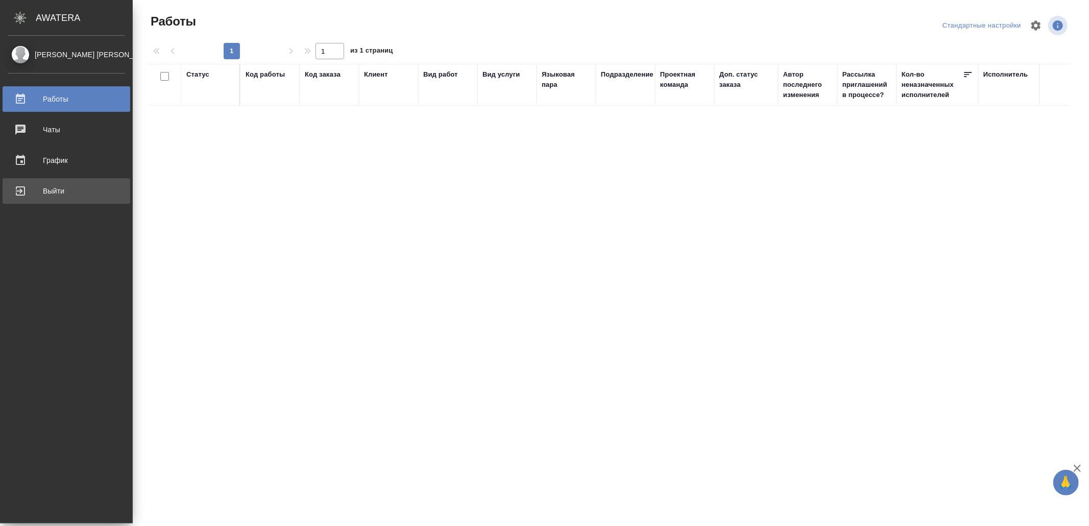
click at [60, 192] on div "Выйти" at bounding box center [66, 190] width 117 height 15
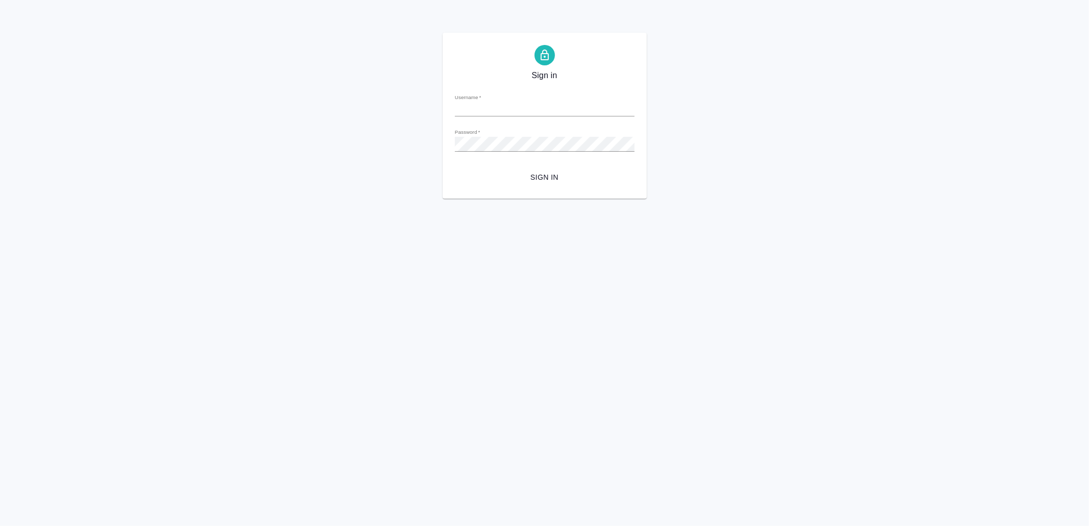
type input "[EMAIL_ADDRESS][DOMAIN_NAME]"
click at [592, 172] on span "Sign in" at bounding box center [544, 177] width 163 height 13
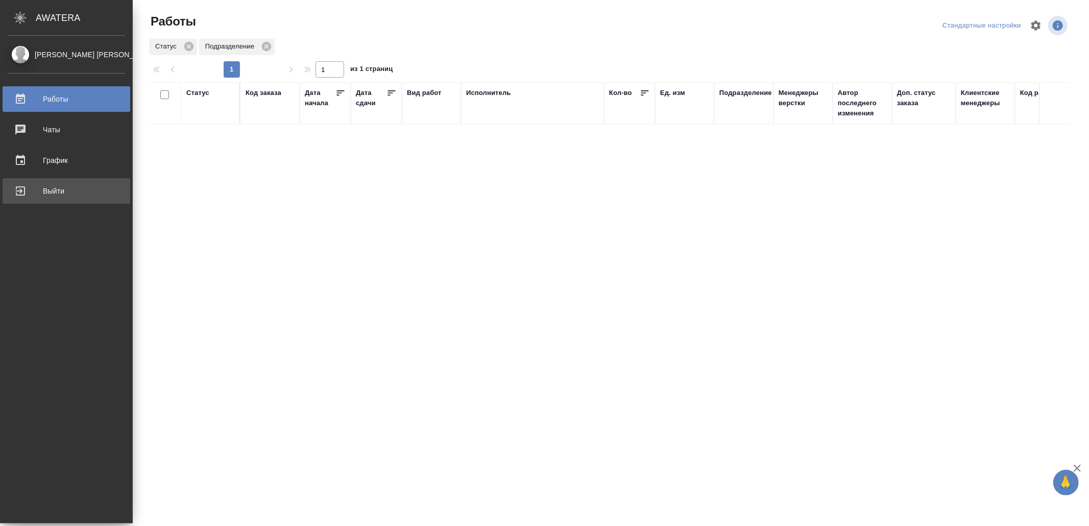
click at [17, 187] on div "Выйти" at bounding box center [66, 190] width 117 height 15
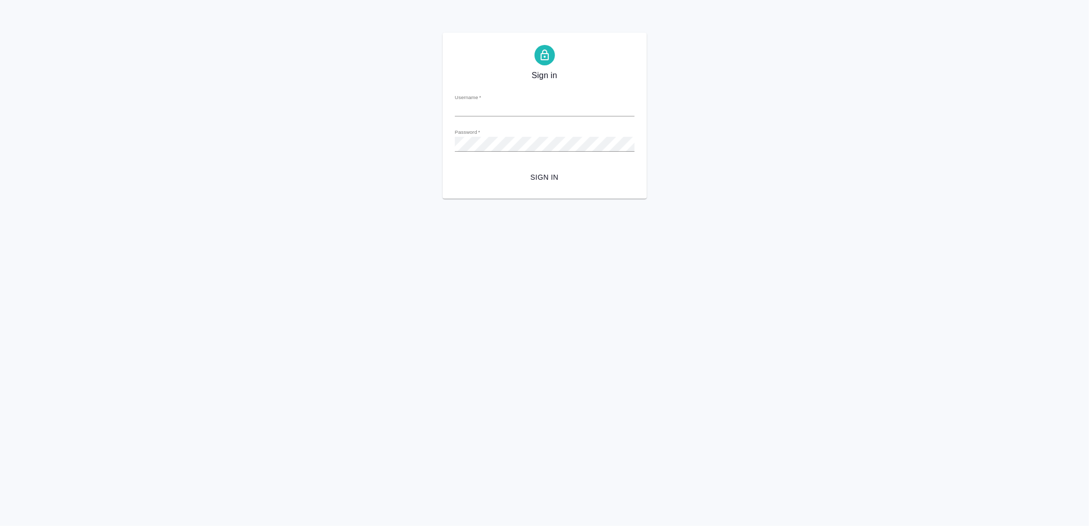
type input "[EMAIL_ADDRESS][DOMAIN_NAME]"
click at [527, 177] on span "Sign in" at bounding box center [544, 177] width 163 height 13
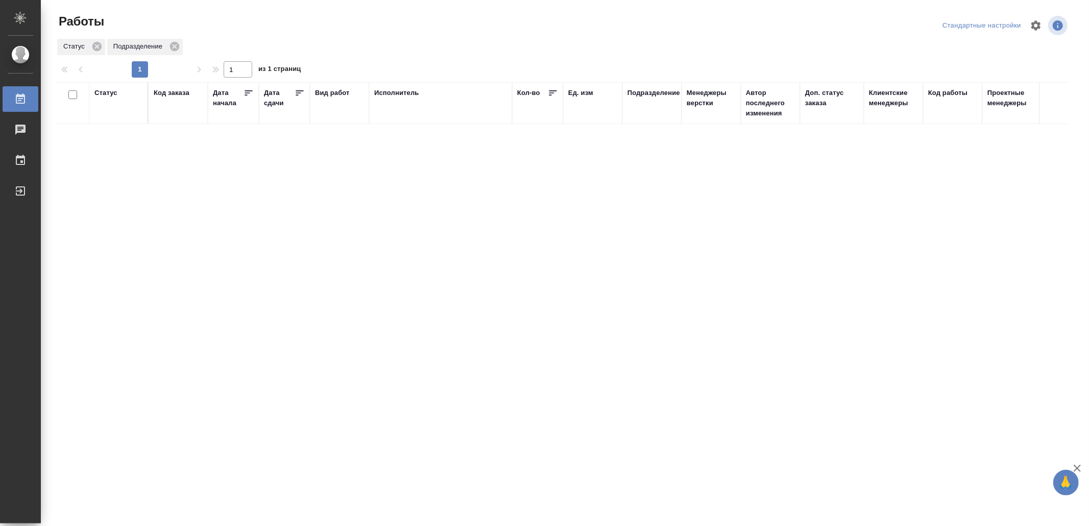
drag, startPoint x: 0, startPoint y: 0, endPoint x: 428, endPoint y: 290, distance: 517.1
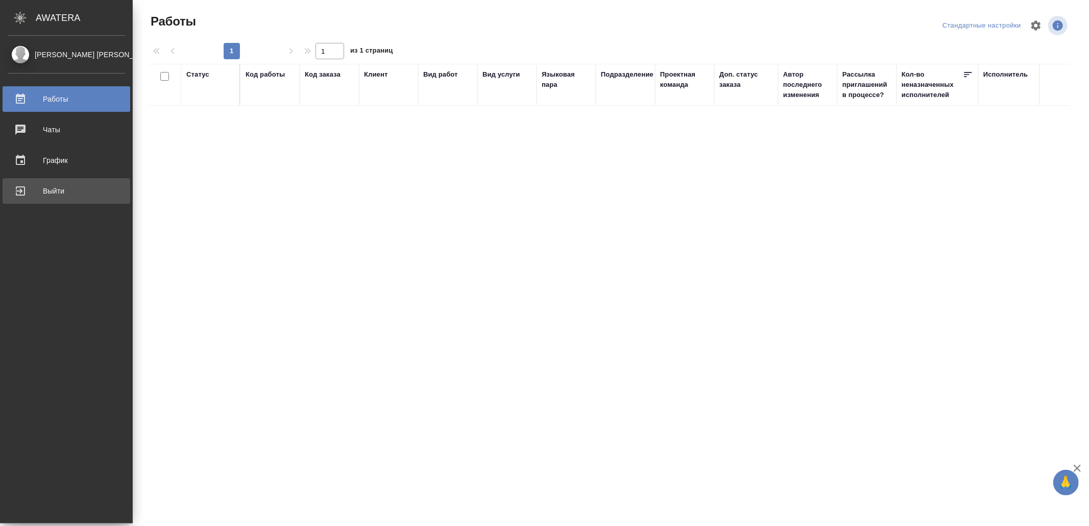
click at [19, 190] on div "Выйти" at bounding box center [66, 190] width 117 height 15
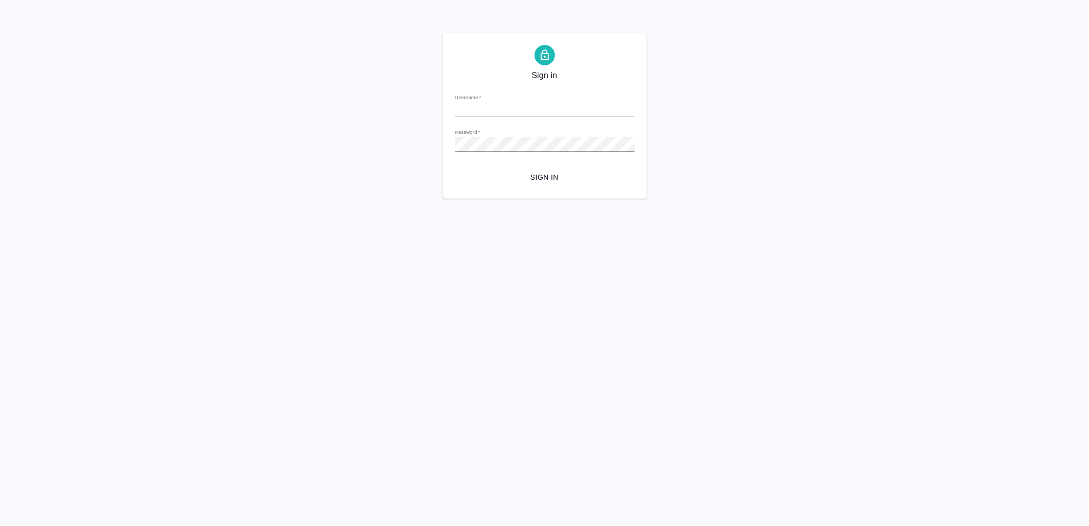
type input "v.yamkovenko@awatera.com"
click at [551, 176] on span "Sign in" at bounding box center [544, 177] width 163 height 13
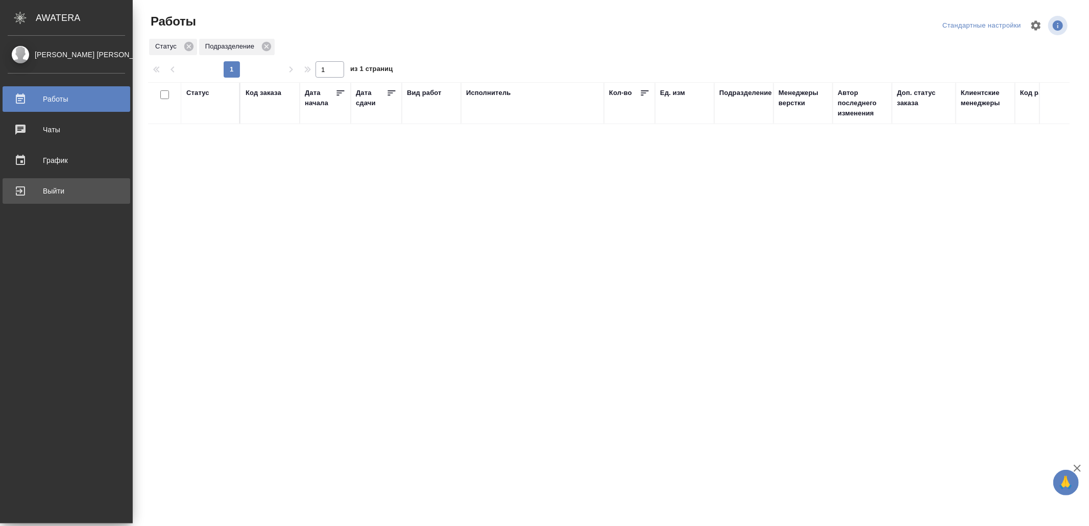
click at [38, 187] on div "Выйти" at bounding box center [66, 190] width 117 height 15
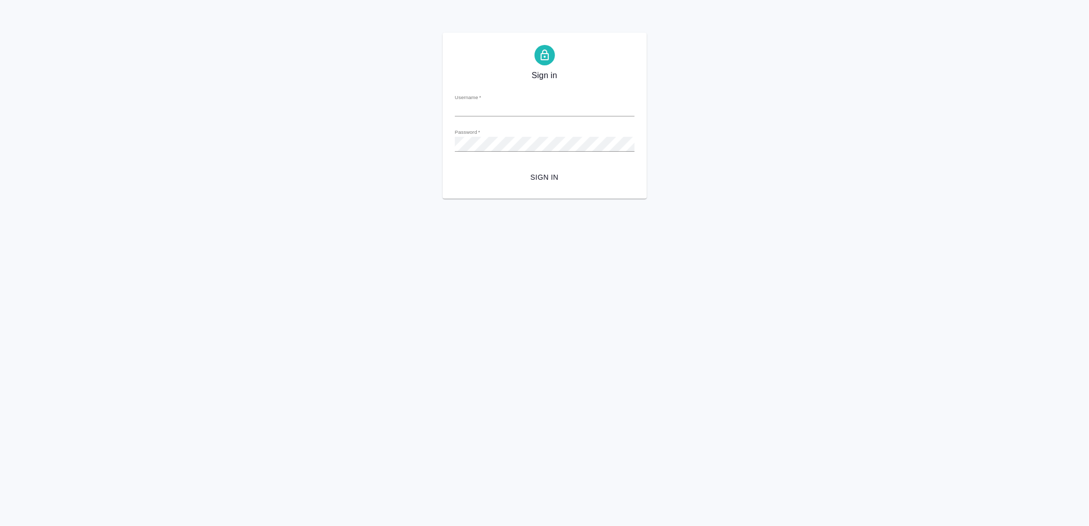
type input "[EMAIL_ADDRESS][DOMAIN_NAME]"
click at [564, 184] on button "Sign in" at bounding box center [545, 177] width 180 height 19
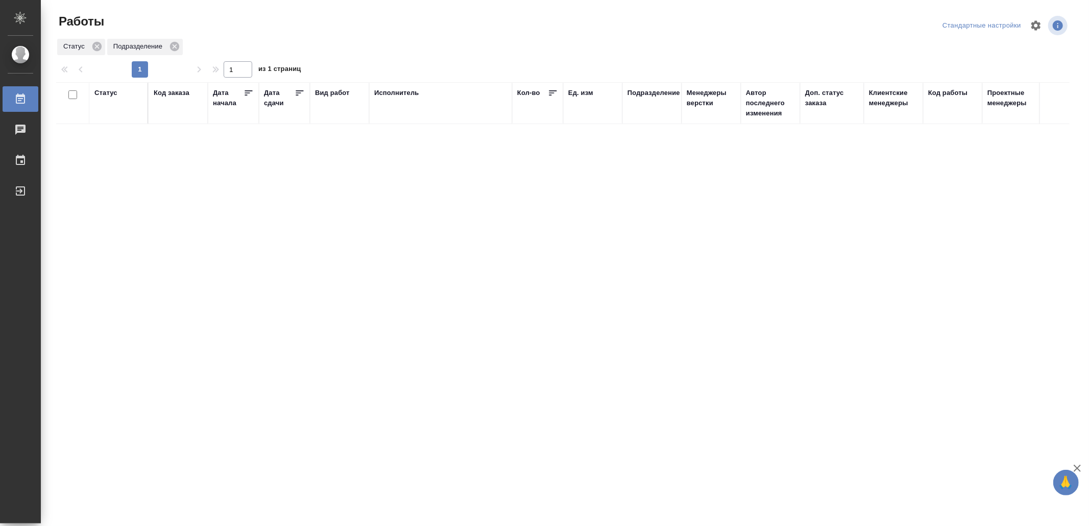
click at [589, 177] on div "Статус Код заказа Дата начала Дата сдачи Вид работ Исполнитель Кол-во Ед. изм П…" at bounding box center [562, 266] width 1013 height 368
drag, startPoint x: 346, startPoint y: 246, endPoint x: 335, endPoint y: 243, distance: 11.0
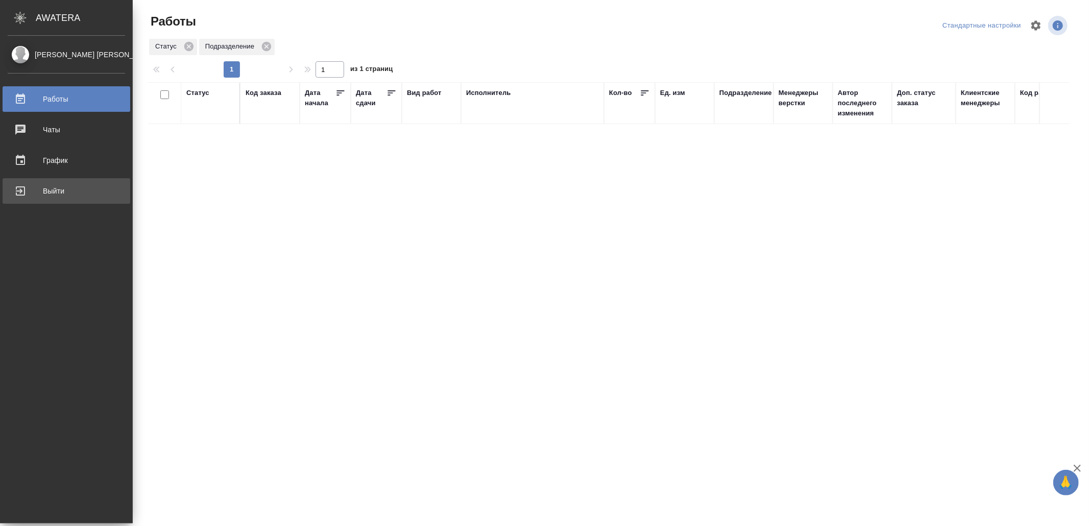
click at [20, 201] on link "Выйти" at bounding box center [67, 191] width 128 height 26
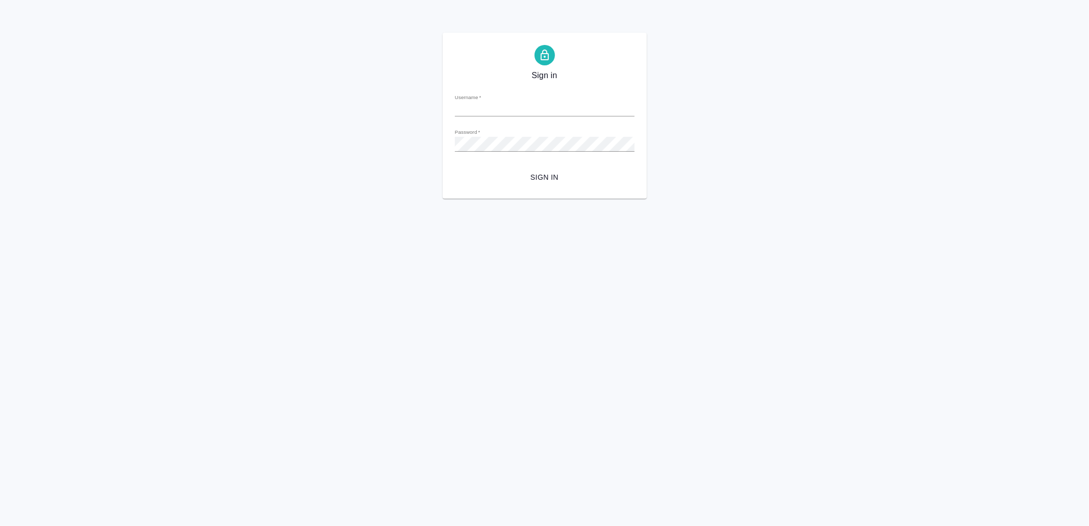
type input "[EMAIL_ADDRESS][DOMAIN_NAME]"
click at [542, 182] on span "Sign in" at bounding box center [544, 177] width 163 height 13
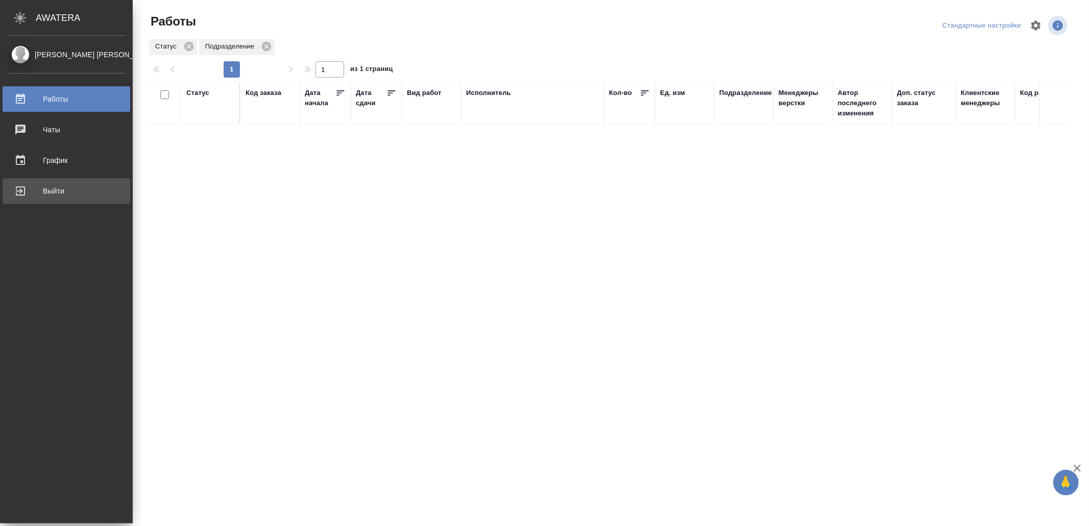
click at [31, 186] on div "Выйти" at bounding box center [66, 190] width 117 height 15
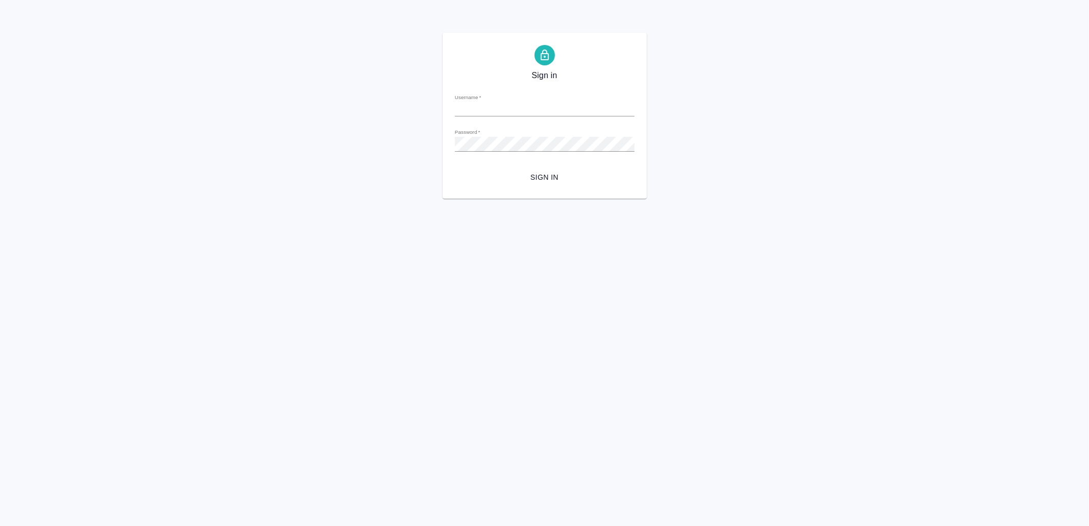
type input "[EMAIL_ADDRESS][DOMAIN_NAME]"
click at [502, 176] on span "Sign in" at bounding box center [544, 177] width 163 height 13
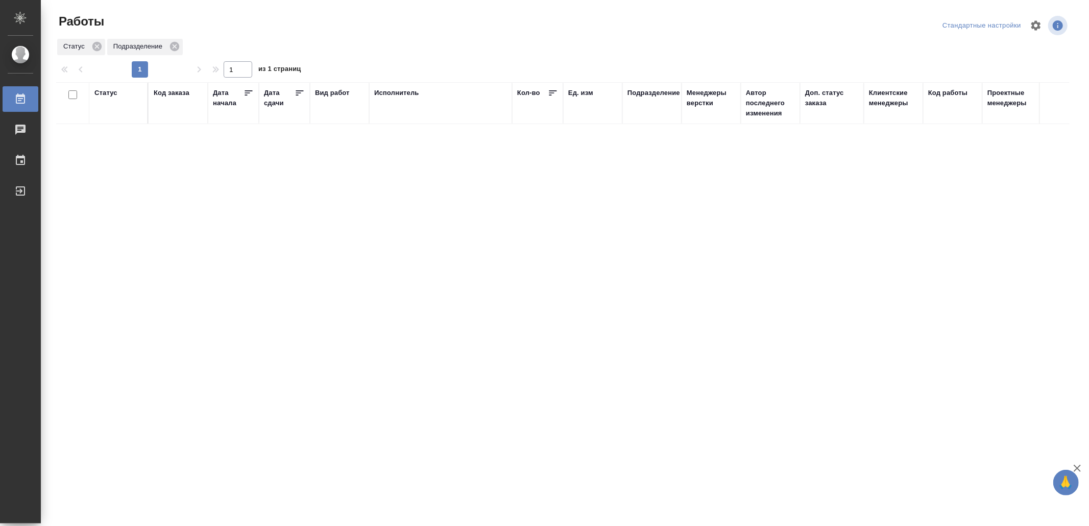
drag, startPoint x: 0, startPoint y: 0, endPoint x: 453, endPoint y: 248, distance: 516.7
click at [20, 190] on div "Выйти" at bounding box center [8, 190] width 26 height 15
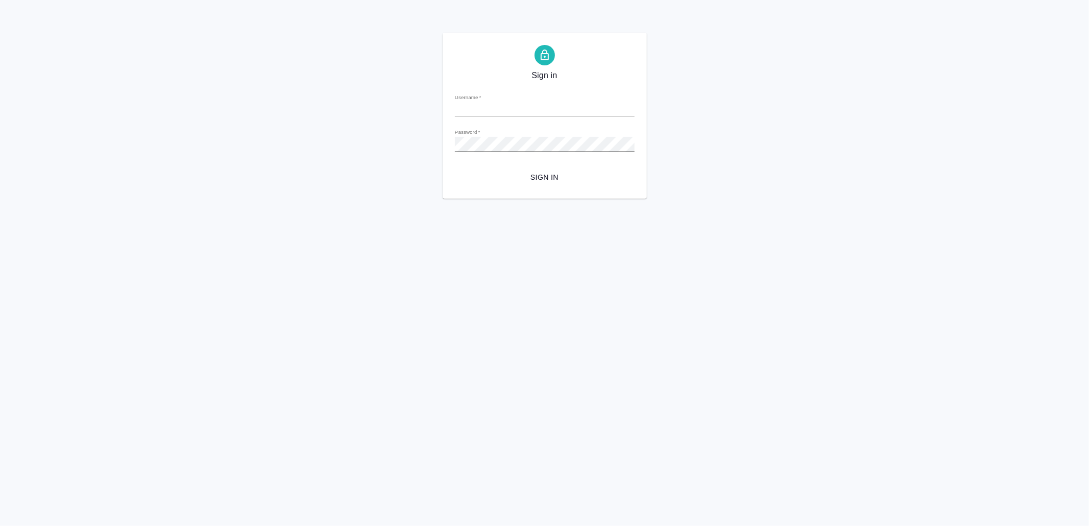
type input "v.yamkovenko@awatera.com"
click at [578, 182] on span "Sign in" at bounding box center [544, 177] width 163 height 13
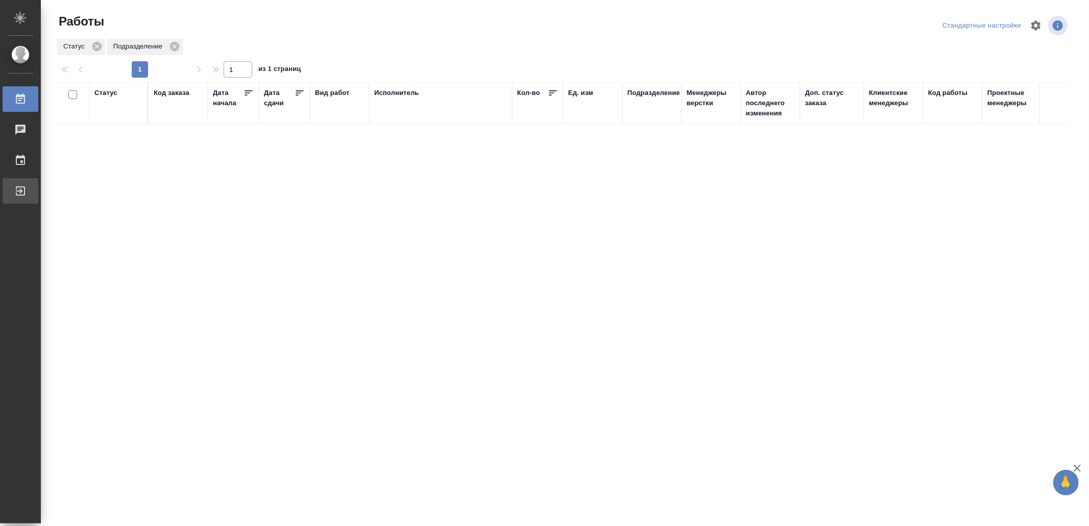
click at [20, 184] on div "Выйти" at bounding box center [8, 190] width 26 height 15
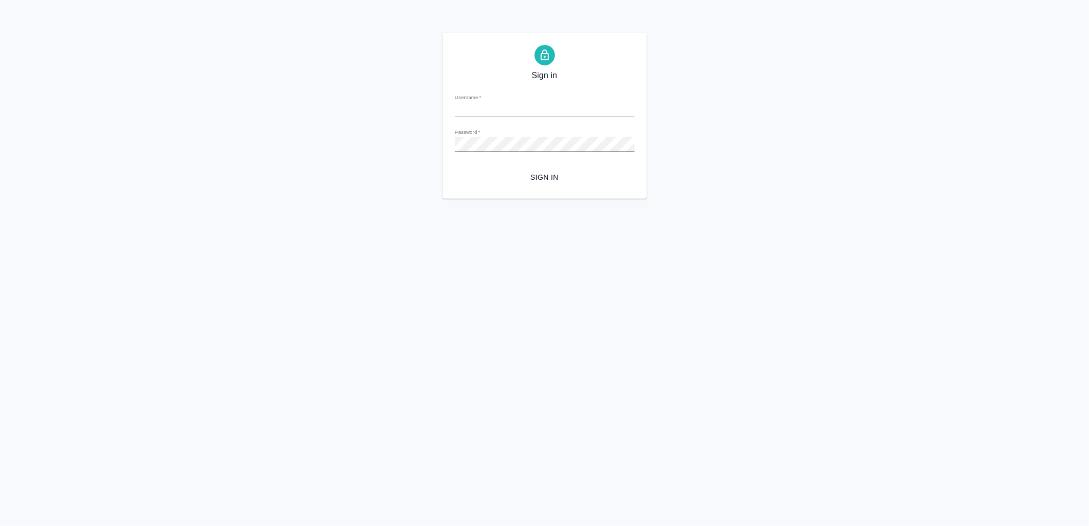
type input "[EMAIL_ADDRESS][DOMAIN_NAME]"
click at [556, 170] on button "Sign in" at bounding box center [545, 177] width 180 height 19
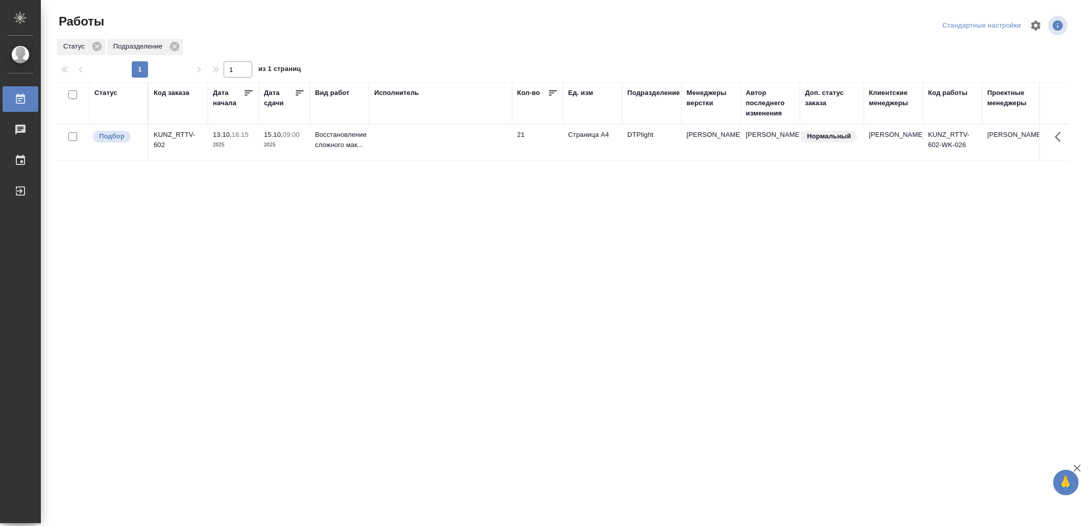
drag, startPoint x: 455, startPoint y: 323, endPoint x: 454, endPoint y: 314, distance: 8.7
click at [438, 148] on td at bounding box center [440, 143] width 143 height 36
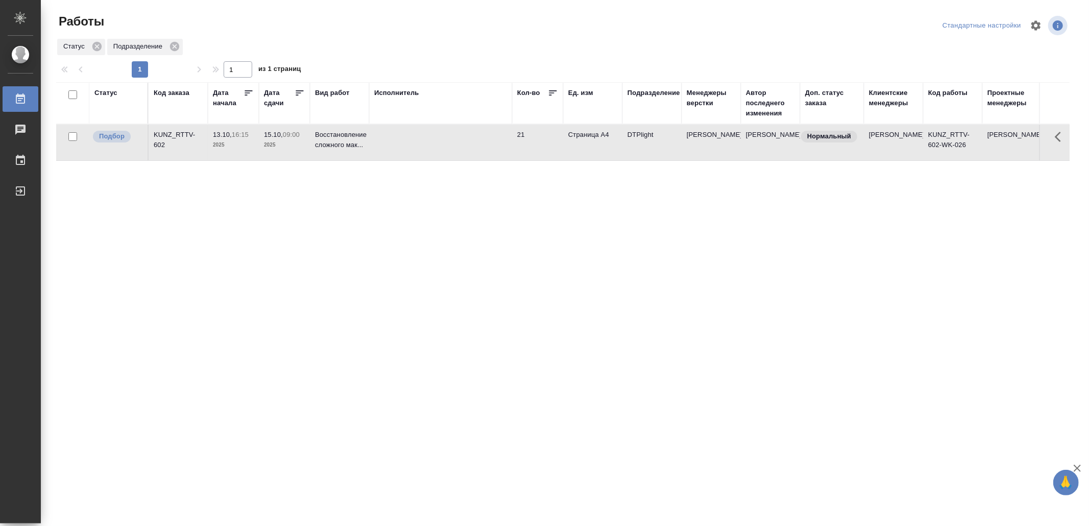
drag, startPoint x: 376, startPoint y: 300, endPoint x: 385, endPoint y: 301, distance: 9.2
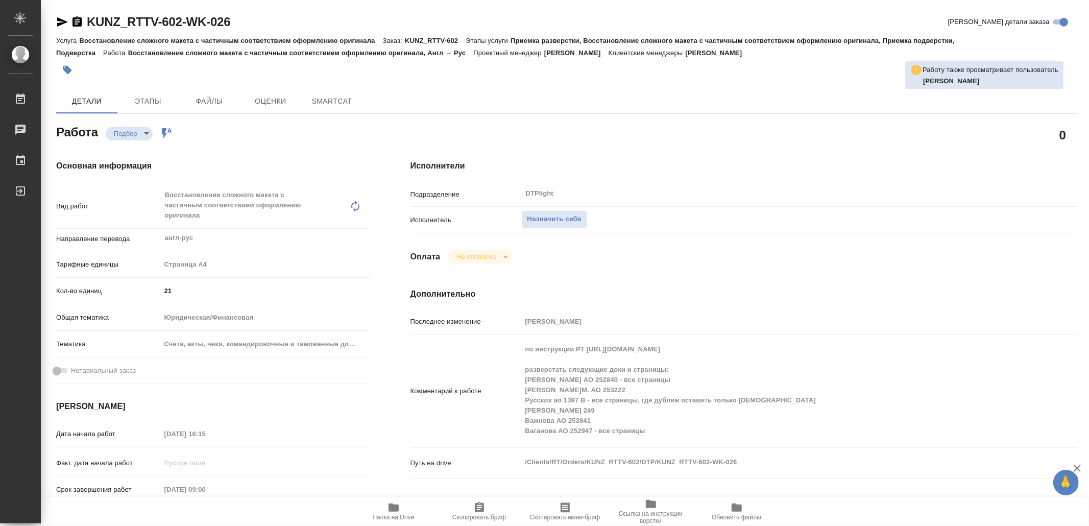
type textarea "x"
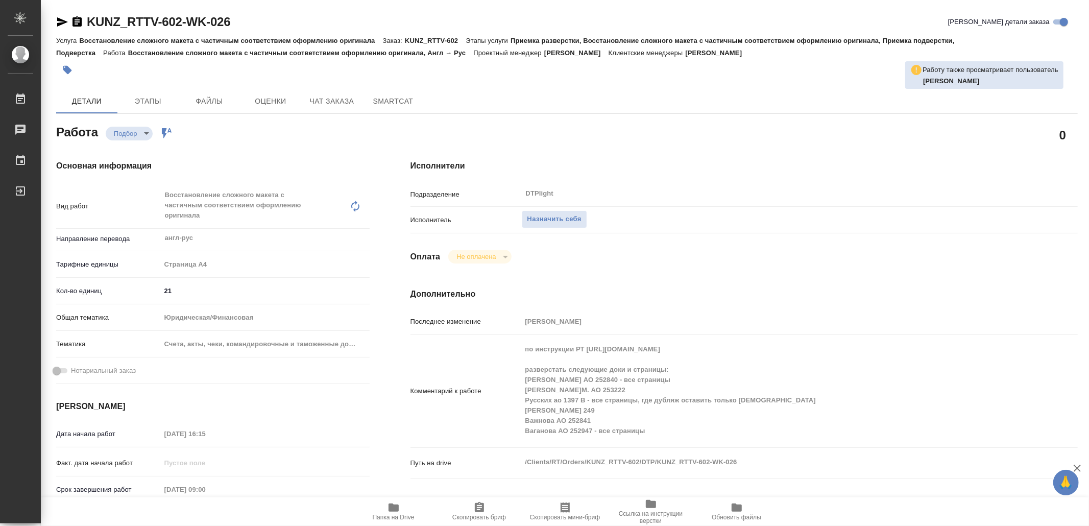
type textarea "x"
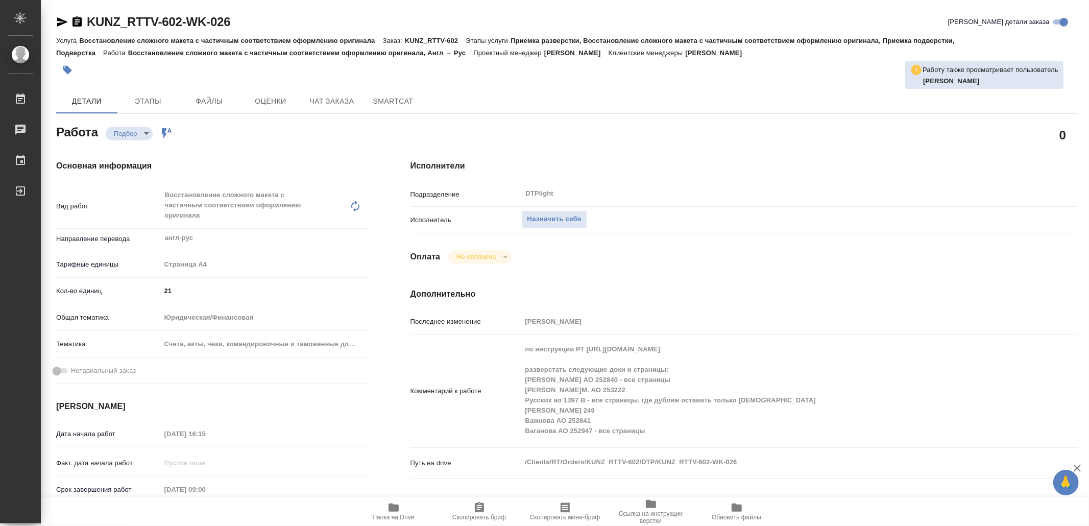
click at [412, 510] on span "Папка на Drive" at bounding box center [394, 510] width 74 height 19
type textarea "x"
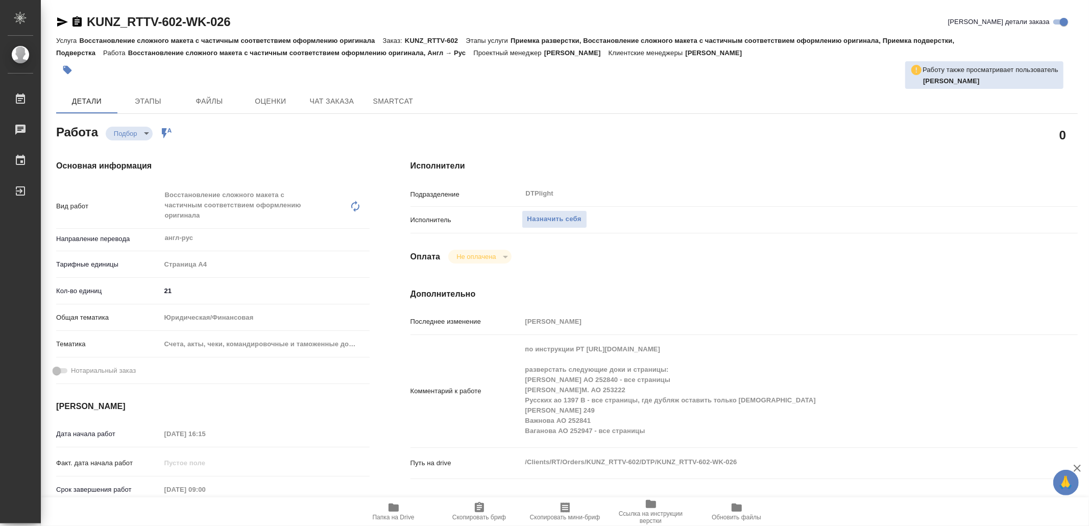
type textarea "x"
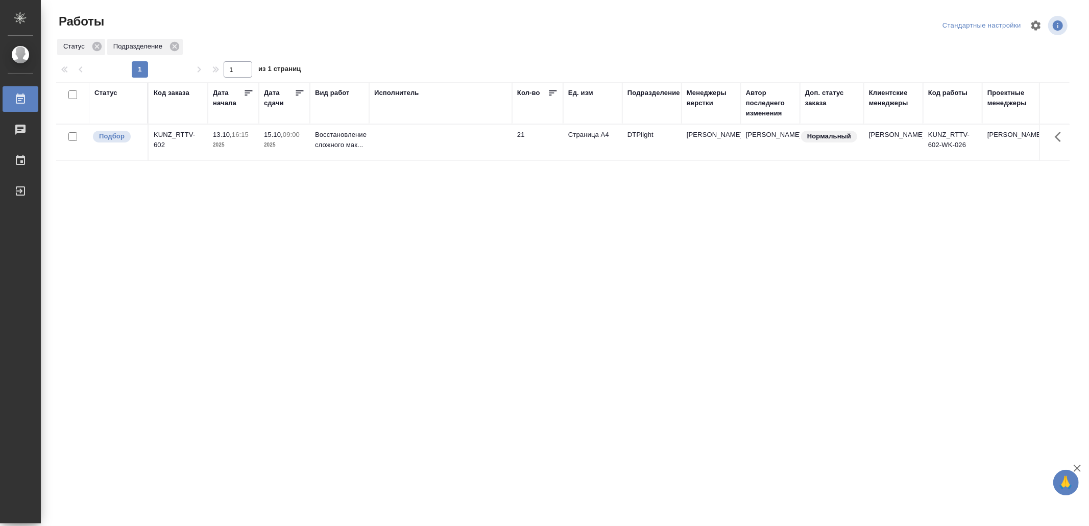
drag, startPoint x: 441, startPoint y: 470, endPoint x: 444, endPoint y: 461, distance: 9.0
drag, startPoint x: 423, startPoint y: 315, endPoint x: 423, endPoint y: 309, distance: 5.6
